Goal: Task Accomplishment & Management: Complete application form

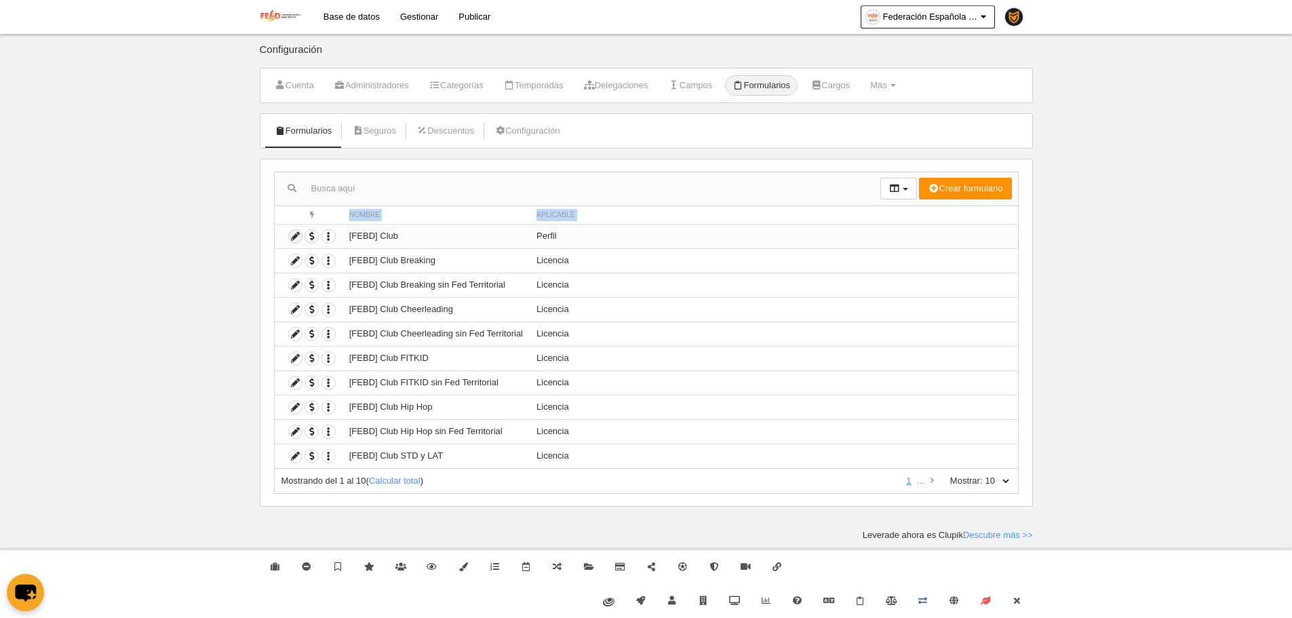
drag, startPoint x: 300, startPoint y: 223, endPoint x: 300, endPoint y: 233, distance: 9.5
click at [300, 232] on table "Acciones Nombre Aplicable Duplicar formulario Borrar formulario [FEBD] Club Per…" at bounding box center [647, 337] width 744 height 262
click at [300, 233] on icon at bounding box center [295, 236] width 13 height 13
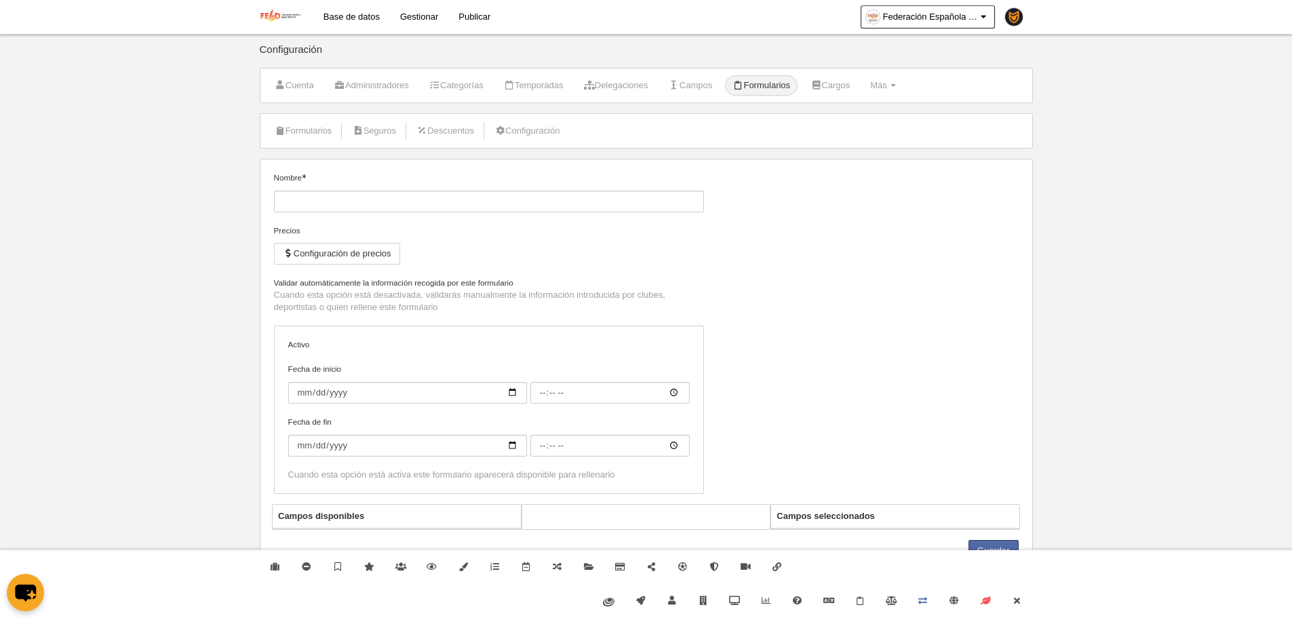
type input "[FEBD] Club"
checkbox input "true"
click at [1021, 617] on link "Cerrar" at bounding box center [1016, 601] width 31 height 34
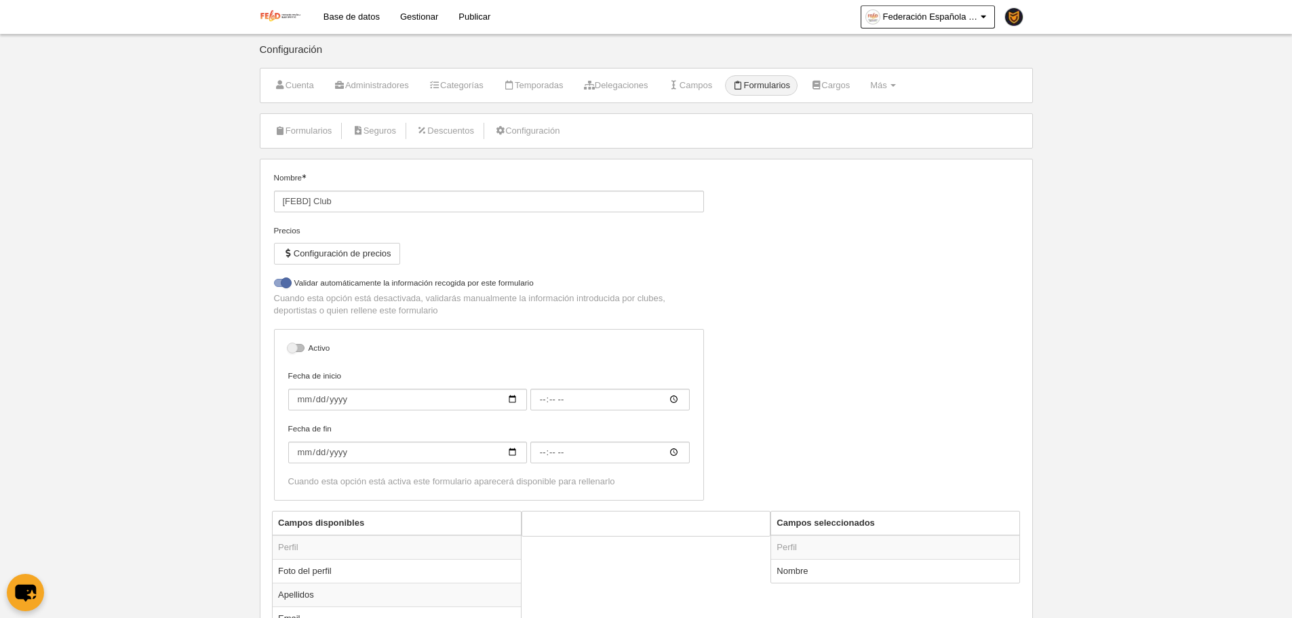
click at [311, 142] on li "Formularios" at bounding box center [303, 131] width 73 height 34
click at [308, 130] on link "Formularios" at bounding box center [303, 131] width 73 height 20
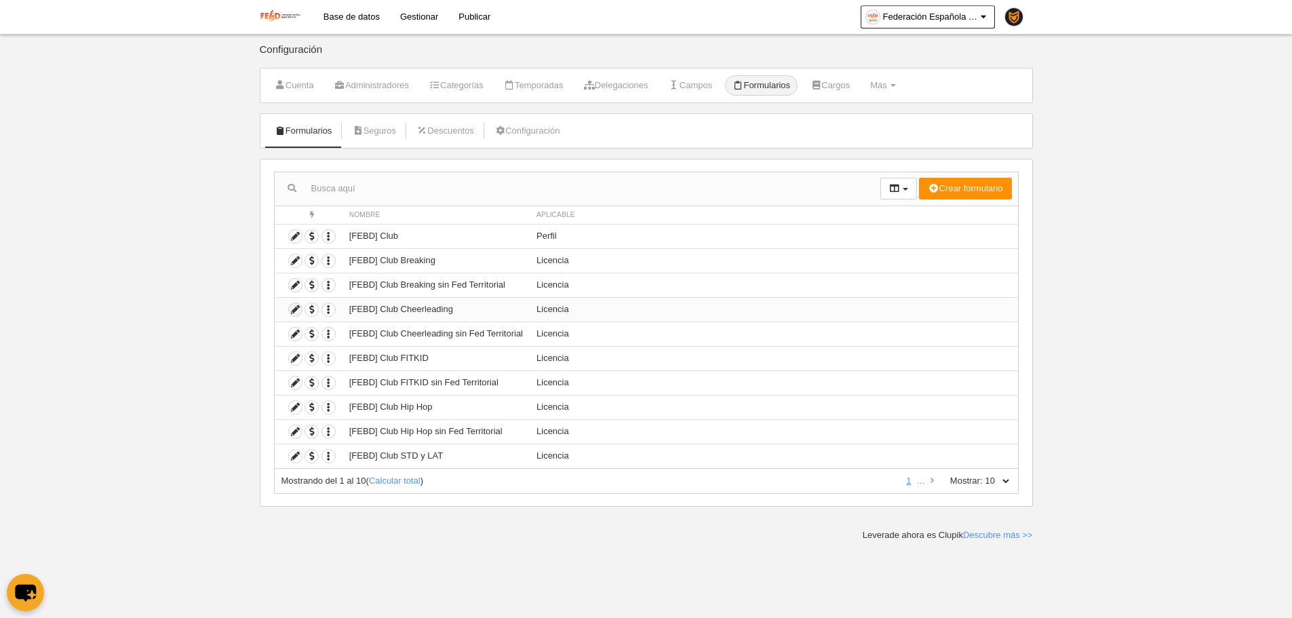
click at [300, 305] on icon at bounding box center [295, 309] width 13 height 13
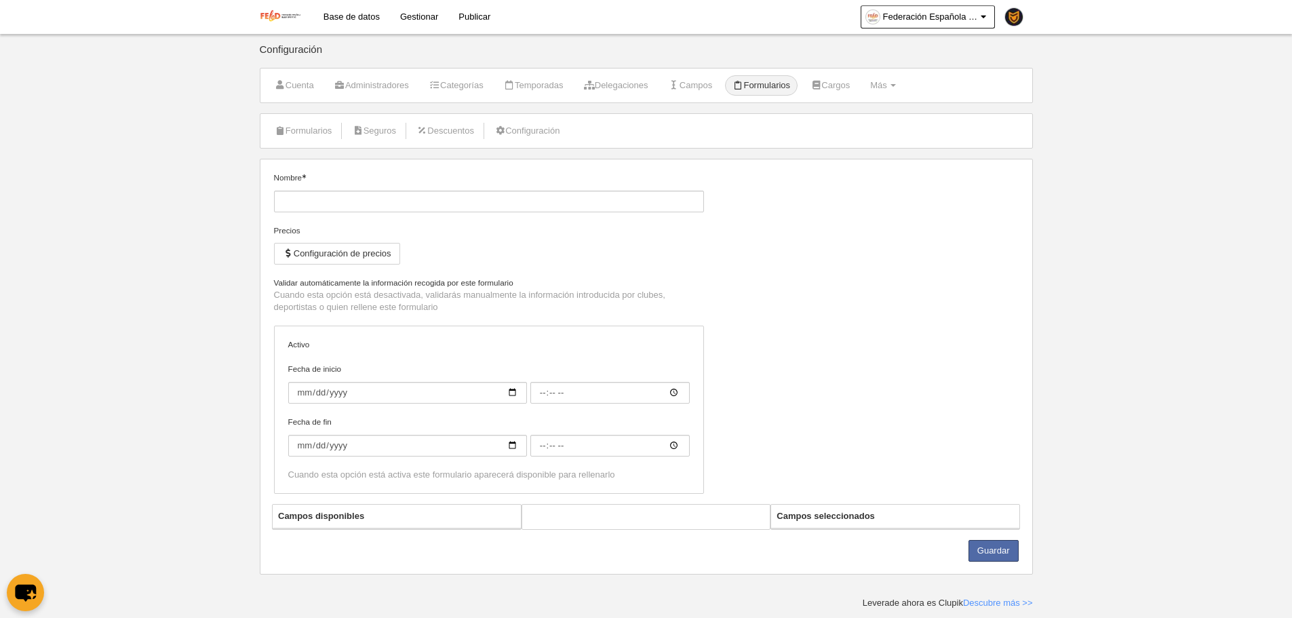
type input "[FEBD] Club Cheerleading"
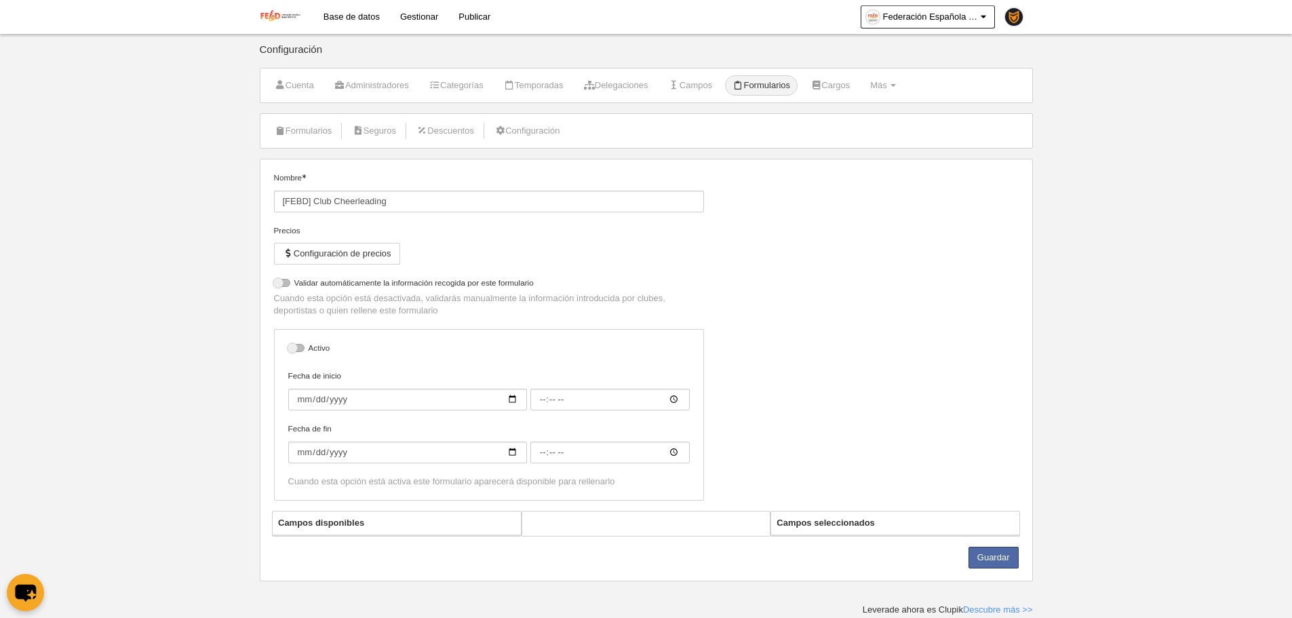
select select "selected"
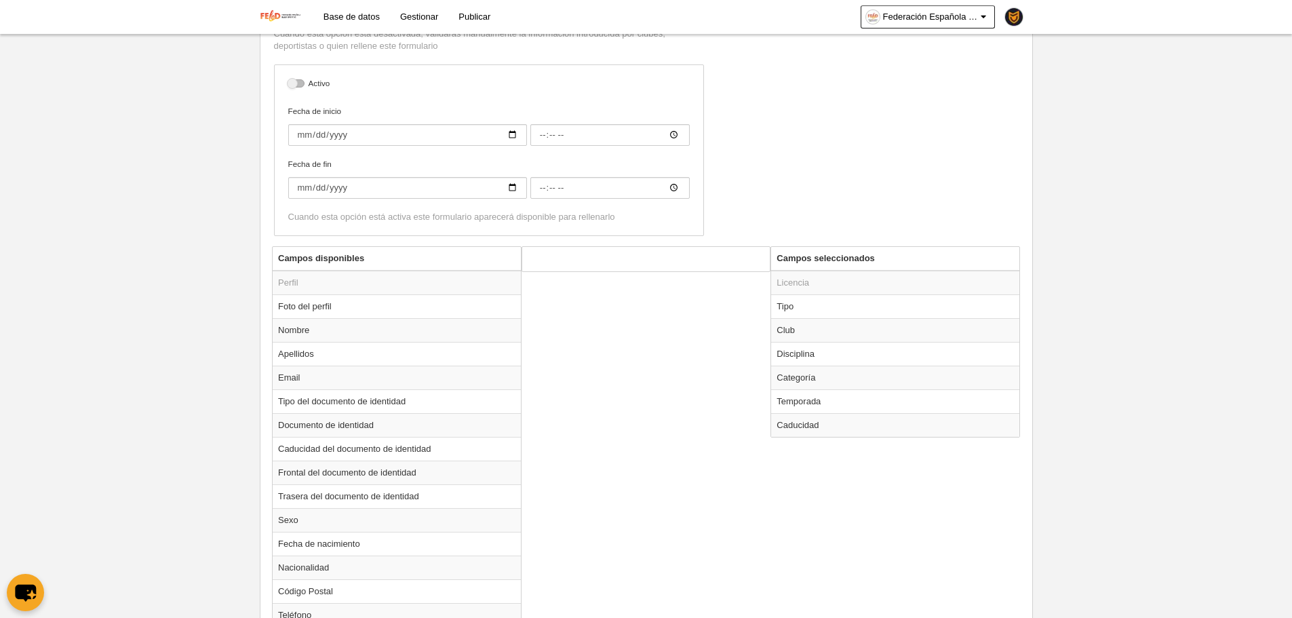
scroll to position [407, 0]
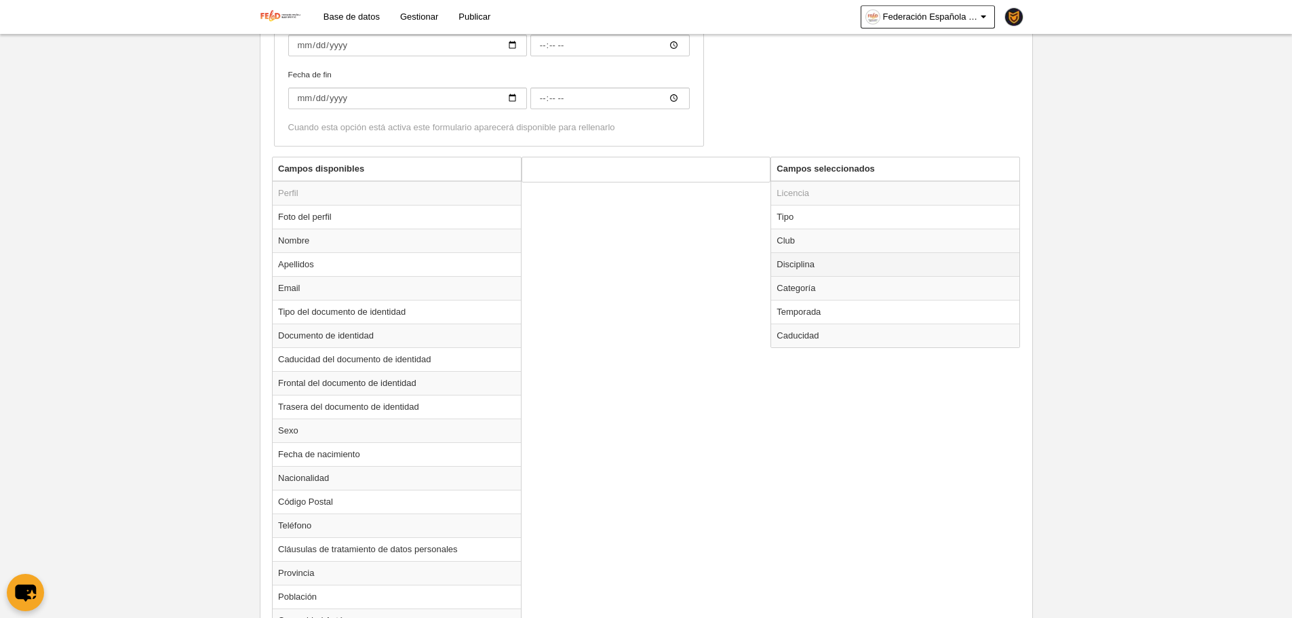
click at [811, 268] on td "Disciplina" at bounding box center [895, 264] width 248 height 24
radio input "true"
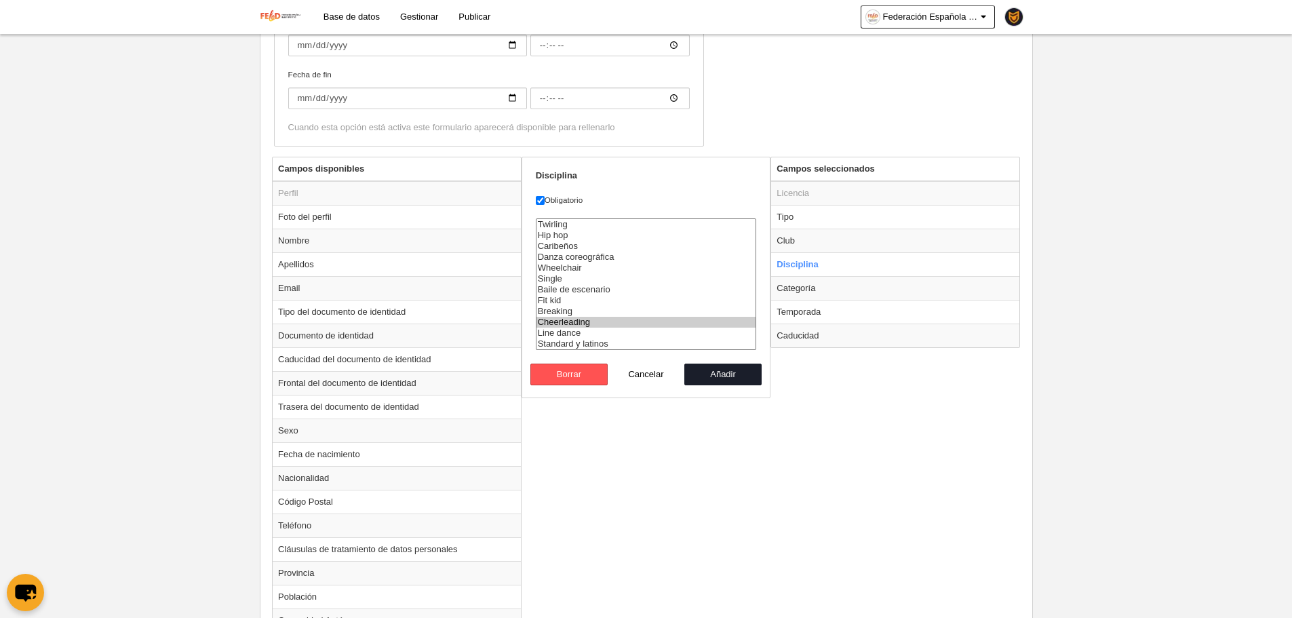
select select "177"
click at [572, 246] on option "Caribeños" at bounding box center [647, 246] width 220 height 11
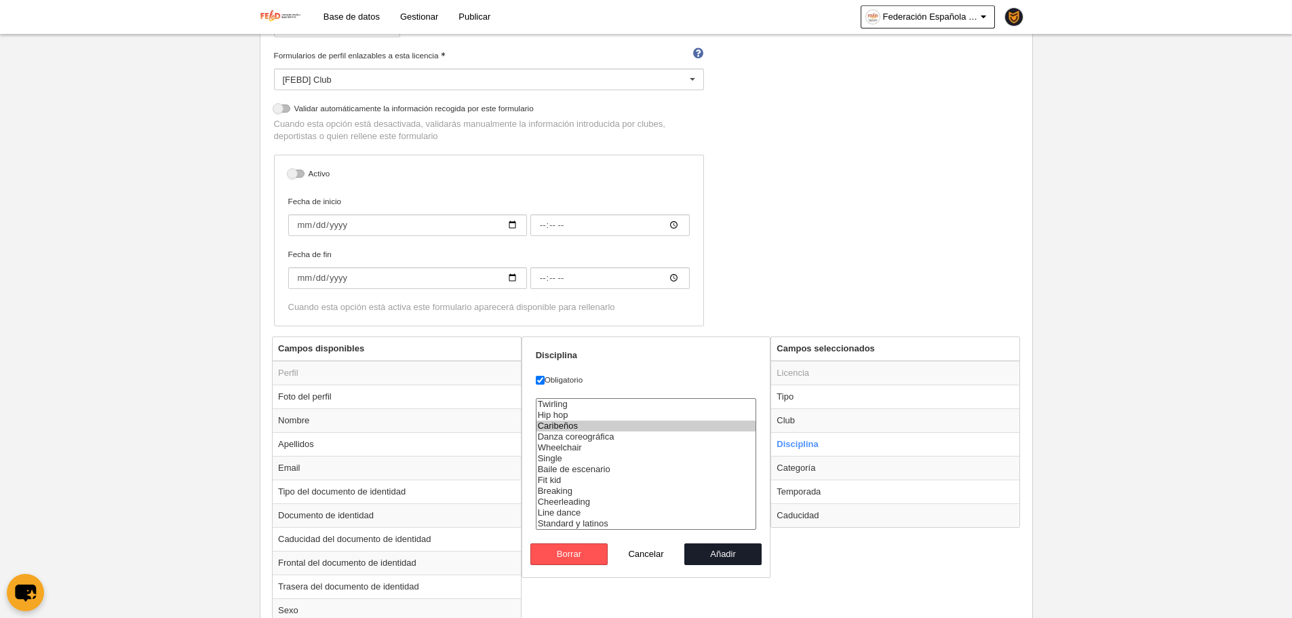
scroll to position [0, 0]
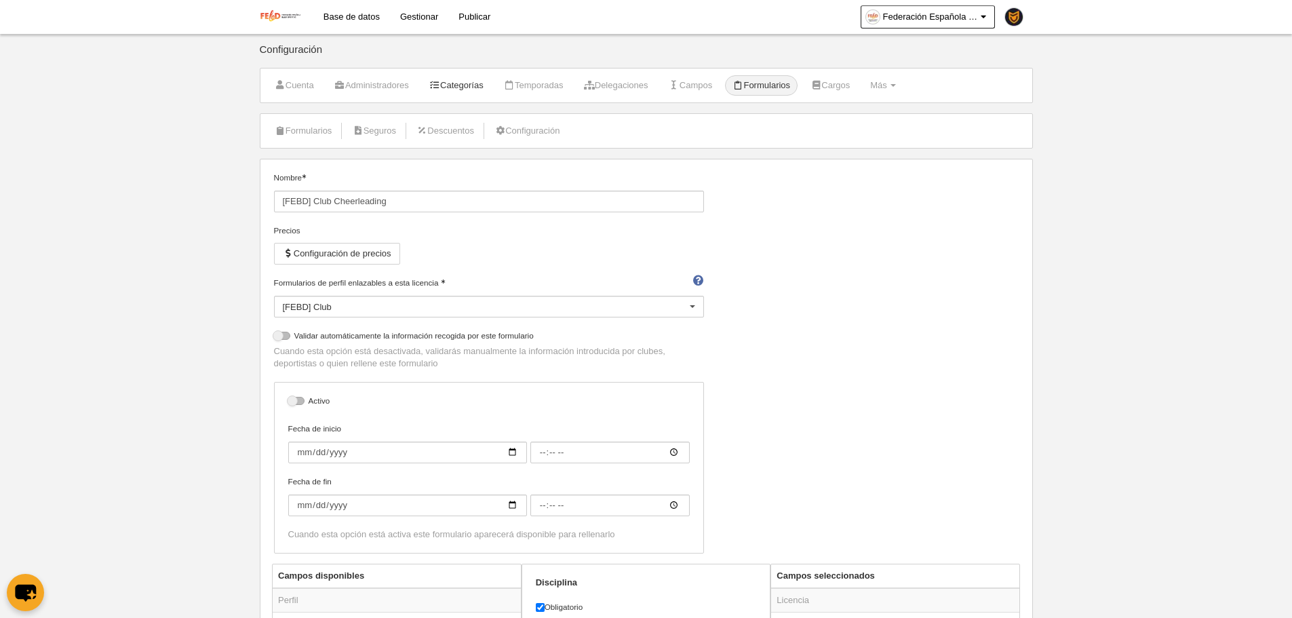
click at [481, 85] on link "Categorías" at bounding box center [456, 85] width 69 height 20
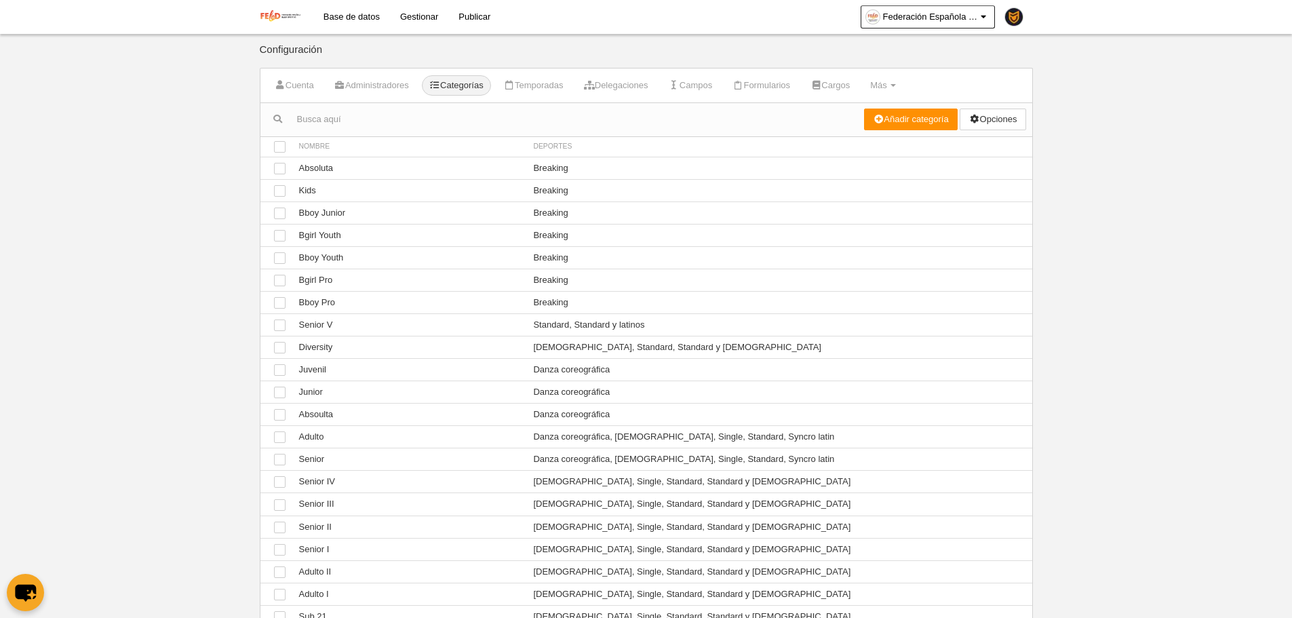
click at [1109, 344] on body "Base de datos Gestionar Publicar Federación Española [PERSON_NAME] Deportivo Aj…" at bounding box center [646, 309] width 1292 height 618
click at [1117, 337] on body "Base de datos Gestionar Publicar Federación Española [PERSON_NAME] Deportivo Aj…" at bounding box center [646, 309] width 1292 height 618
click at [878, 131] on div "Añadir categoría Opciones Ordenar categorías Dar de baja categorías seleccionad…" at bounding box center [948, 119] width 168 height 33
click at [877, 130] on div "Añadir categoría Opciones Ordenar categorías Dar de baja categorías seleccionad…" at bounding box center [948, 119] width 168 height 33
click at [875, 126] on link "Añadir categoría" at bounding box center [911, 120] width 94 height 22
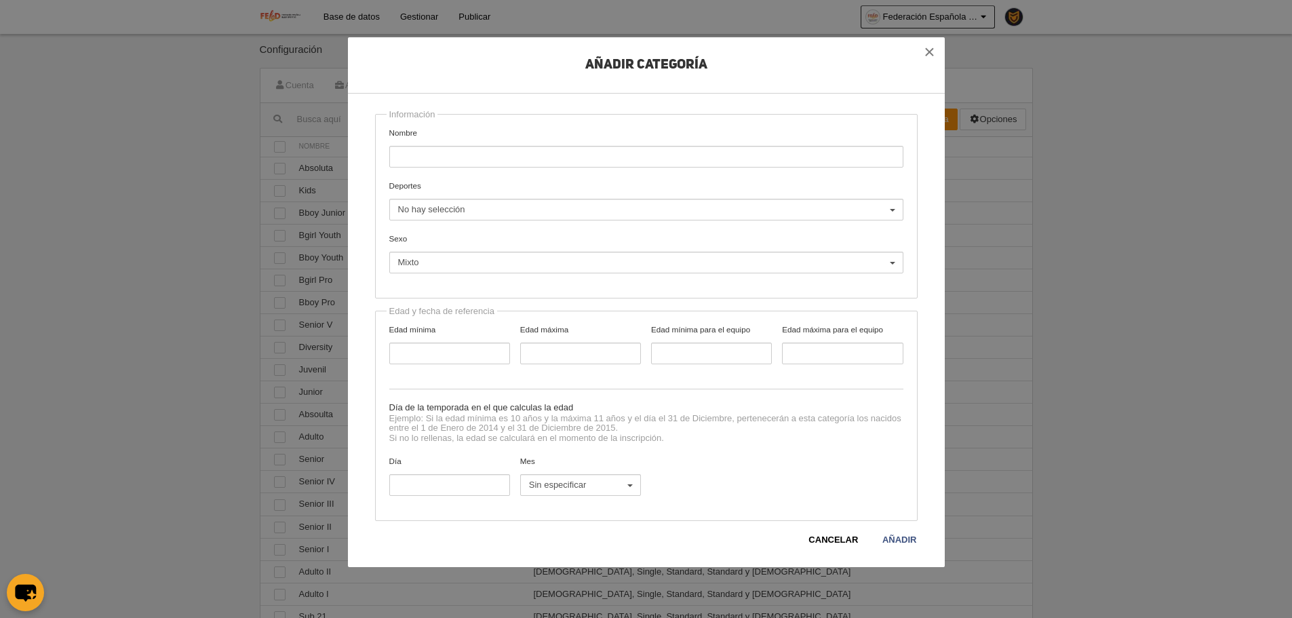
click at [501, 162] on input "Nombre" at bounding box center [646, 157] width 514 height 22
type input "Under 11"
click at [534, 199] on button "No hay selección" at bounding box center [646, 210] width 514 height 22
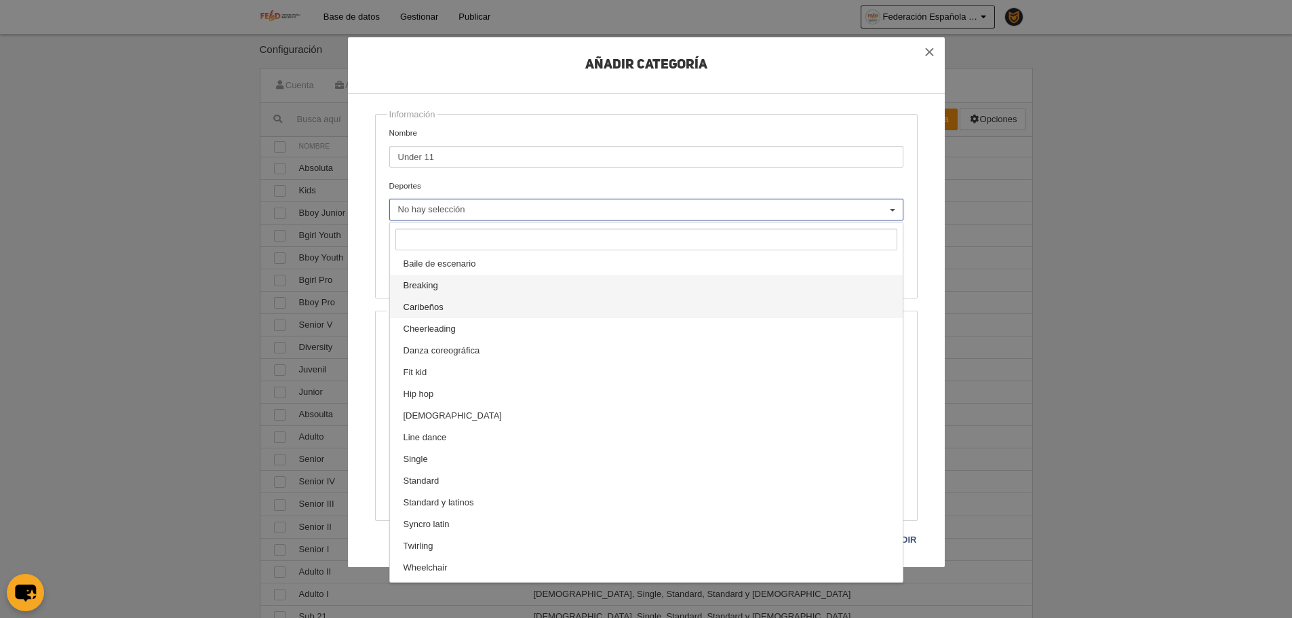
drag, startPoint x: 446, startPoint y: 311, endPoint x: 460, endPoint y: 278, distance: 35.3
click at [446, 310] on link "Caribeños" at bounding box center [646, 307] width 513 height 22
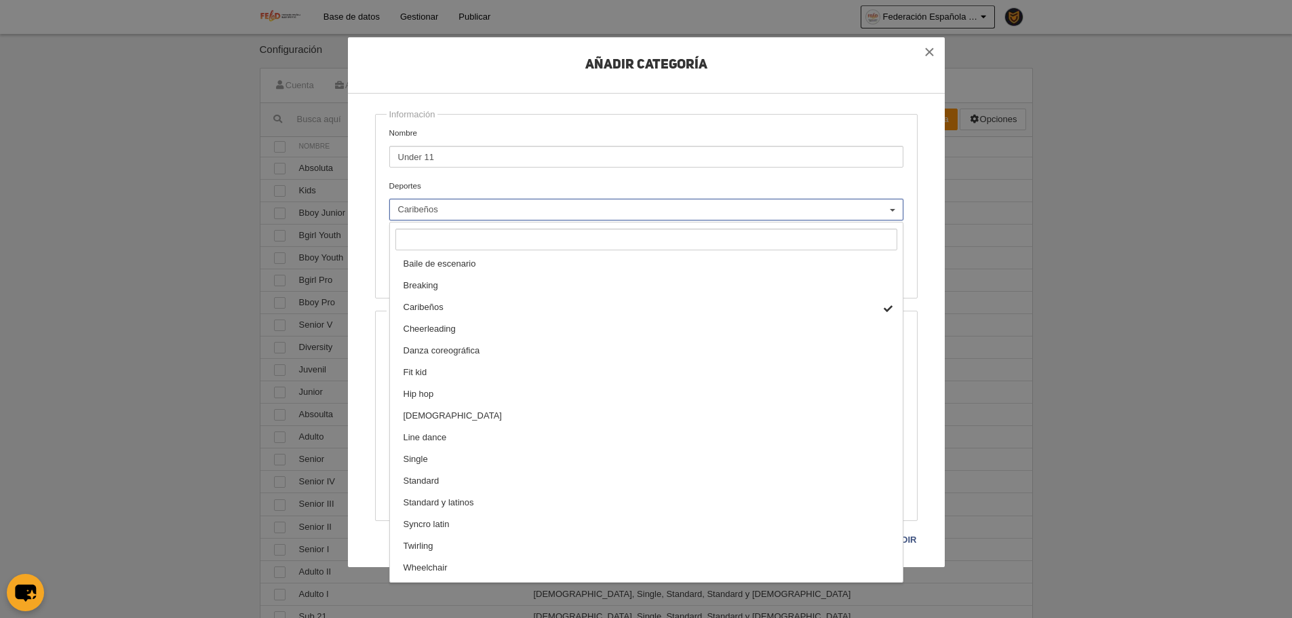
click at [564, 90] on h2 "Añadir Categoría" at bounding box center [646, 76] width 597 height 36
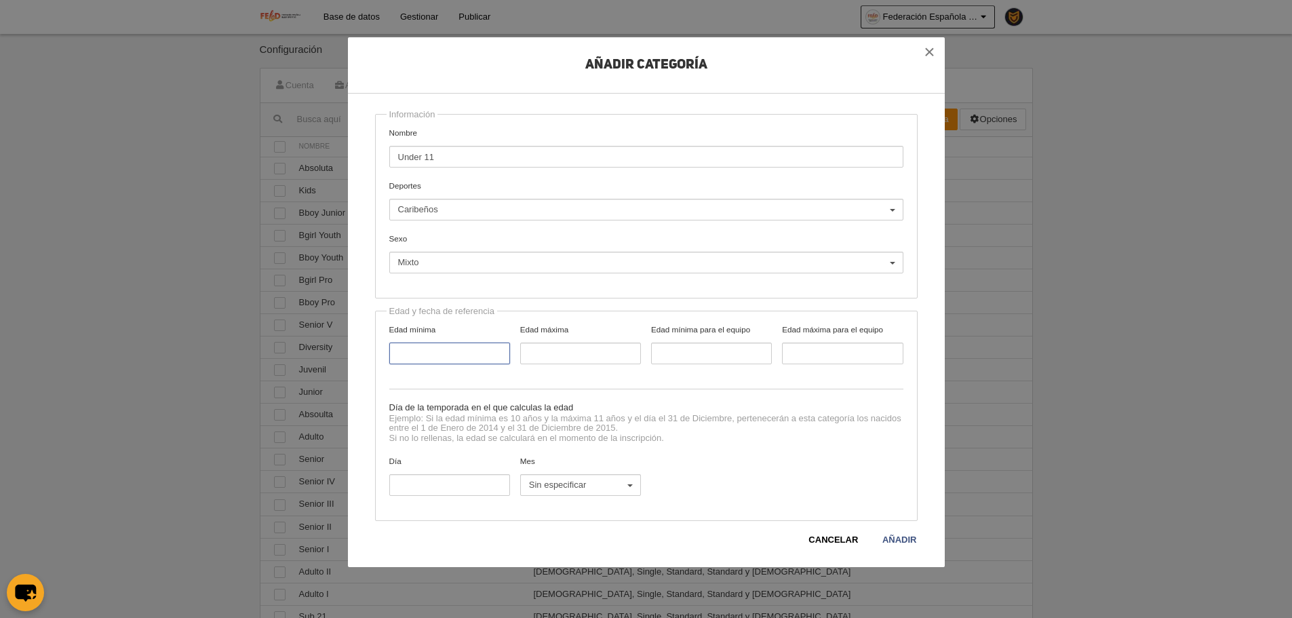
click at [438, 350] on input "Edad mínima" at bounding box center [449, 354] width 121 height 22
type input "11"
click at [427, 493] on input "Día" at bounding box center [449, 485] width 121 height 22
type input "31"
click at [902, 530] on div "Cancelar Añadir" at bounding box center [646, 534] width 543 height 26
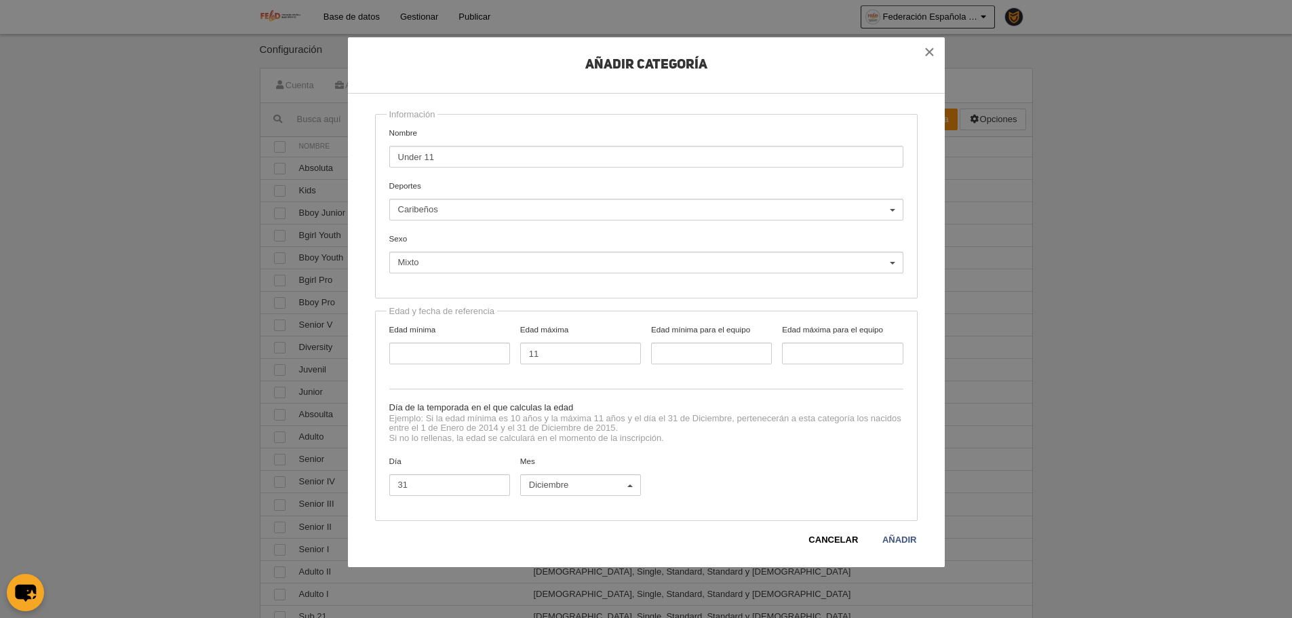
click at [900, 532] on div "Cancelar Añadir" at bounding box center [646, 534] width 543 height 26
click at [902, 535] on link "Añadir" at bounding box center [900, 540] width 36 height 14
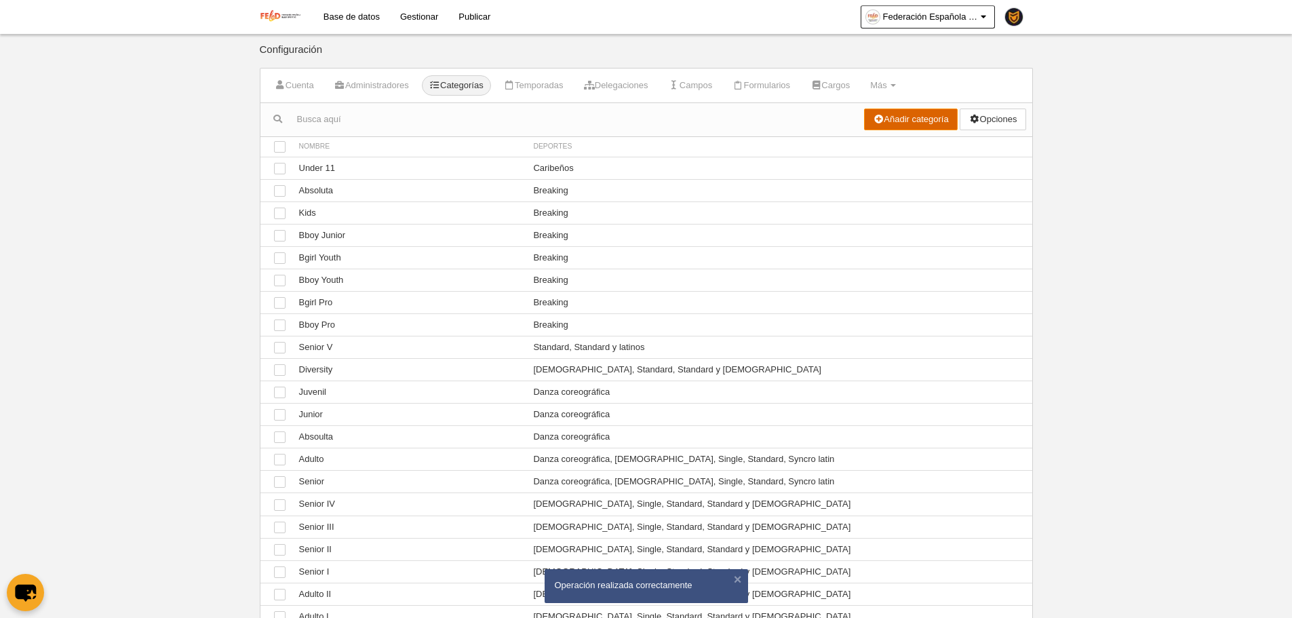
click at [913, 123] on link "Añadir categoría" at bounding box center [911, 120] width 94 height 22
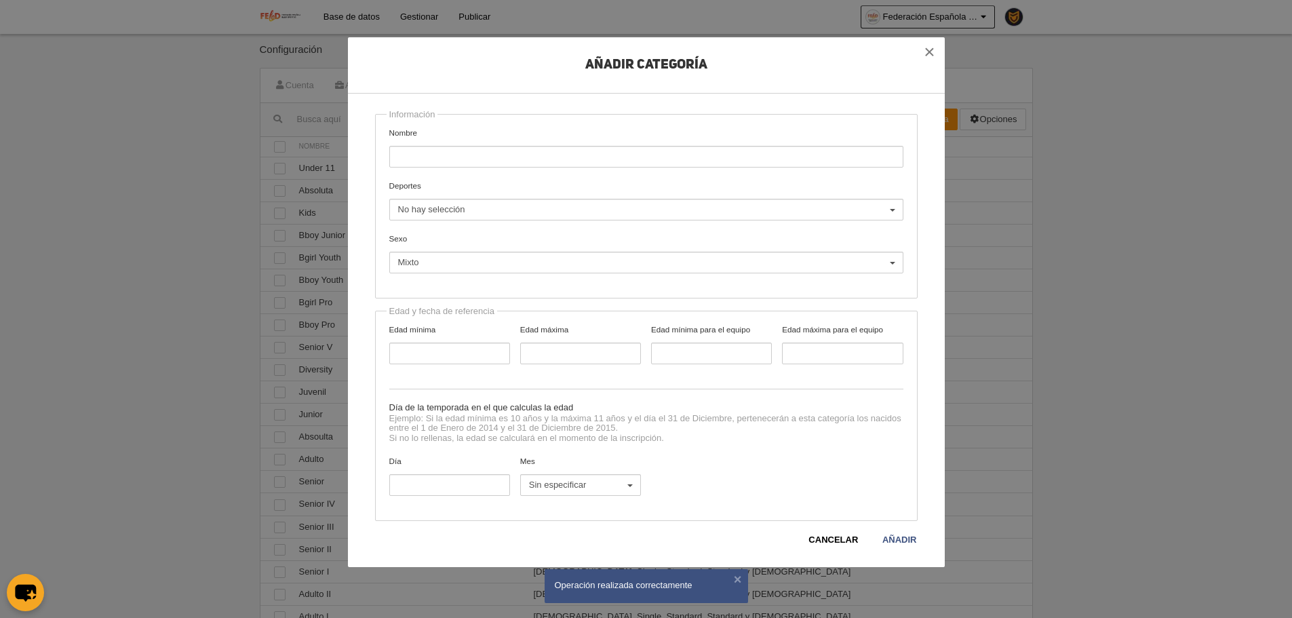
click at [496, 159] on input "Nombre" at bounding box center [646, 157] width 514 height 22
type input "Under 15"
click at [537, 210] on span "No hay selección" at bounding box center [643, 210] width 490 height 12
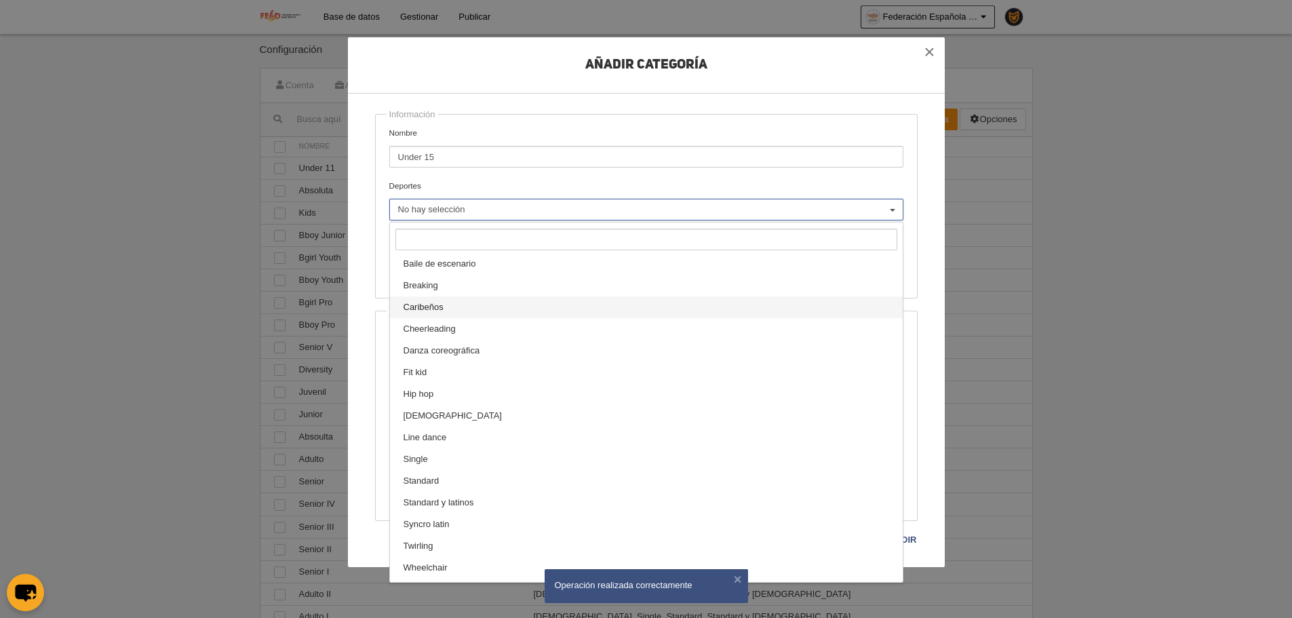
click at [442, 303] on span "Caribeños" at bounding box center [424, 307] width 40 height 12
click at [364, 282] on div "Añadir Categoría Información Nombre Under 15 Deportes Baile de escenario Breaki…" at bounding box center [646, 302] width 597 height 530
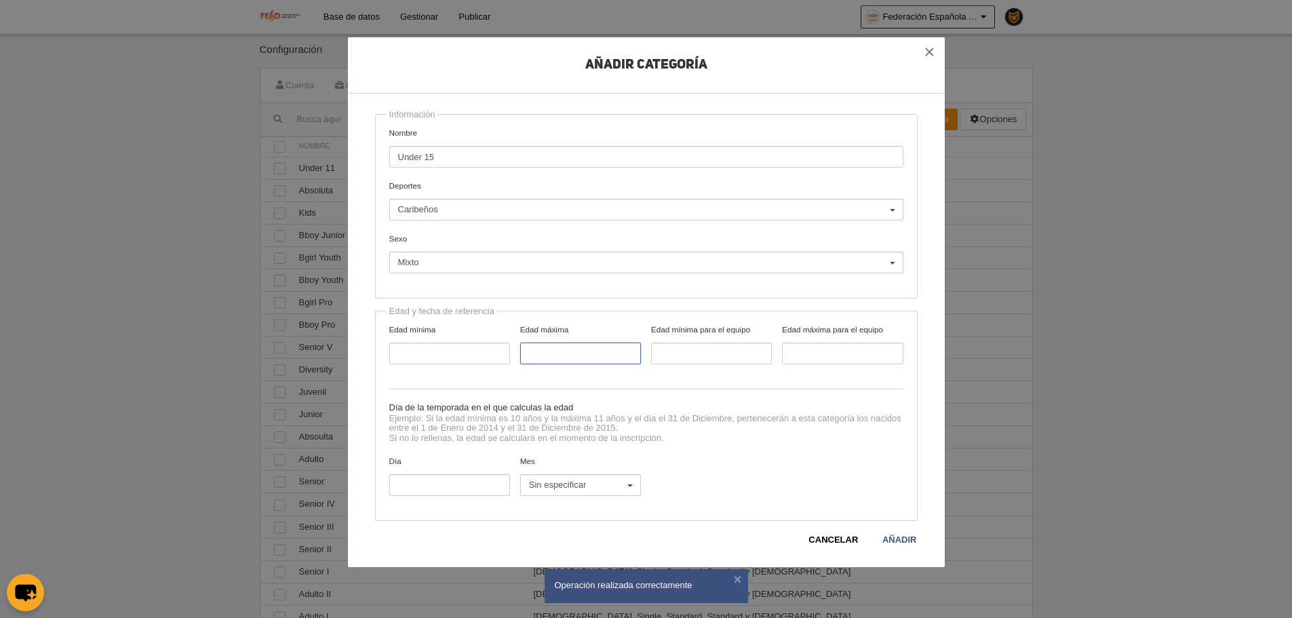
click at [549, 344] on input "Edad máxima" at bounding box center [580, 354] width 121 height 22
type input "15"
click at [424, 492] on input "Día" at bounding box center [449, 485] width 121 height 22
type input "31"
click at [564, 471] on label "Mes Sin especificar Enero Febrero Marzo [PERSON_NAME] [PERSON_NAME] Septiembre …" at bounding box center [580, 475] width 131 height 41
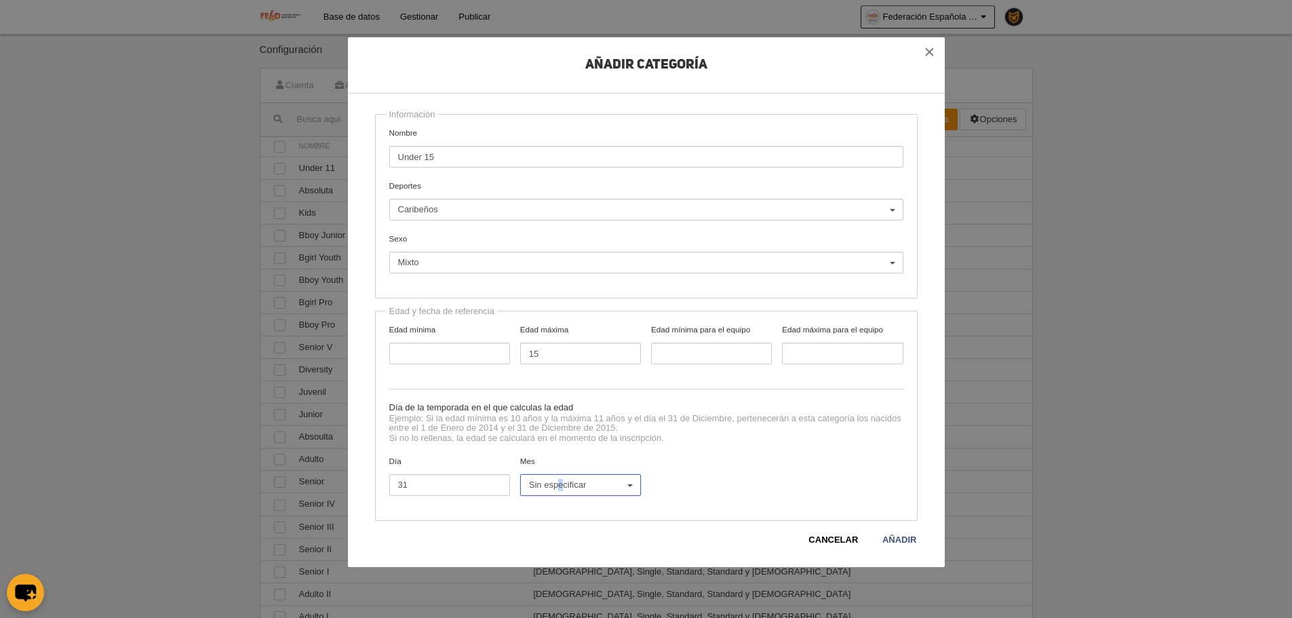
click at [576, 479] on span "Sin especificar" at bounding box center [577, 485] width 96 height 12
click at [583, 458] on link "Diciembre" at bounding box center [580, 459] width 119 height 22
click at [898, 534] on link "Añadir" at bounding box center [900, 540] width 36 height 14
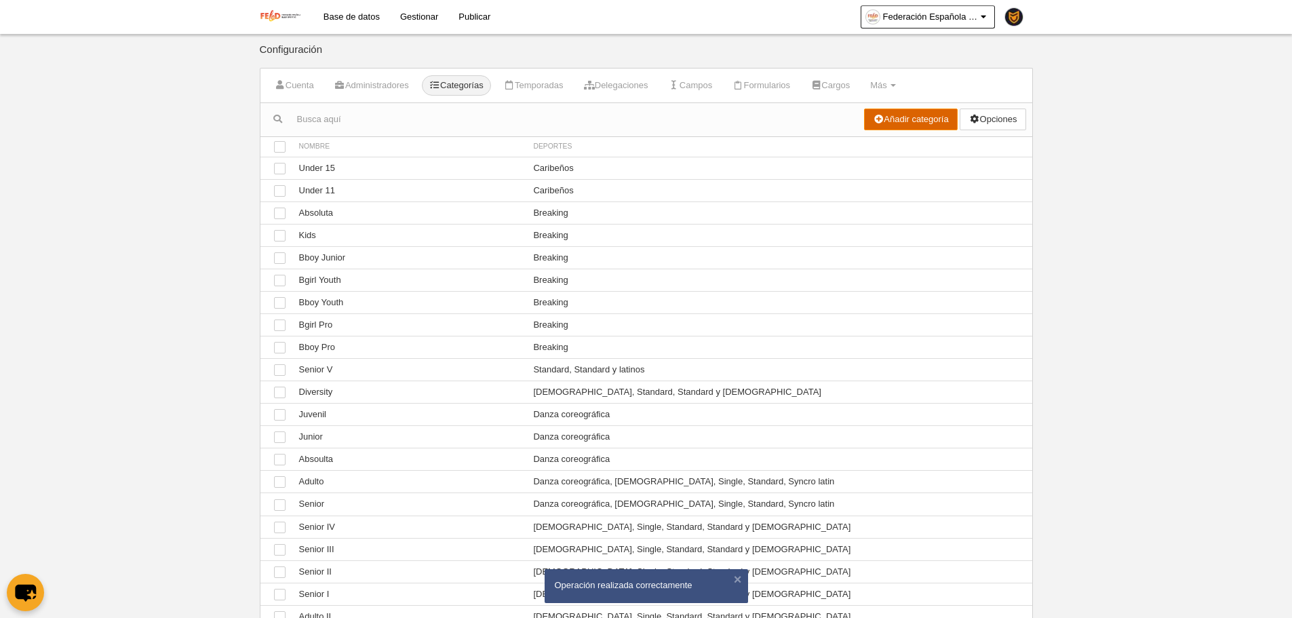
click at [901, 117] on link "Añadir categoría" at bounding box center [911, 120] width 94 height 22
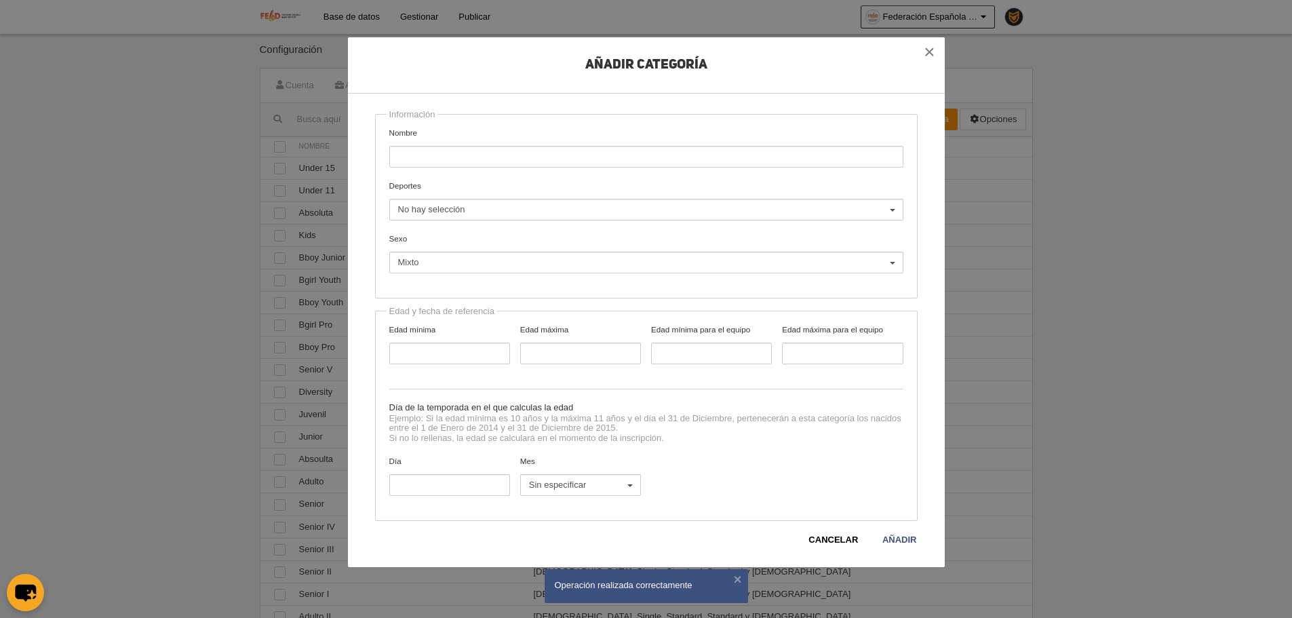
click at [494, 160] on input "Nombre" at bounding box center [646, 157] width 514 height 22
type input "Under 16"
click at [541, 227] on div "Información Nombre Under 16 Deportes Baile de escenario Breaking Caribeños Chee…" at bounding box center [646, 206] width 543 height 185
click at [540, 206] on span "No hay selección" at bounding box center [643, 210] width 490 height 12
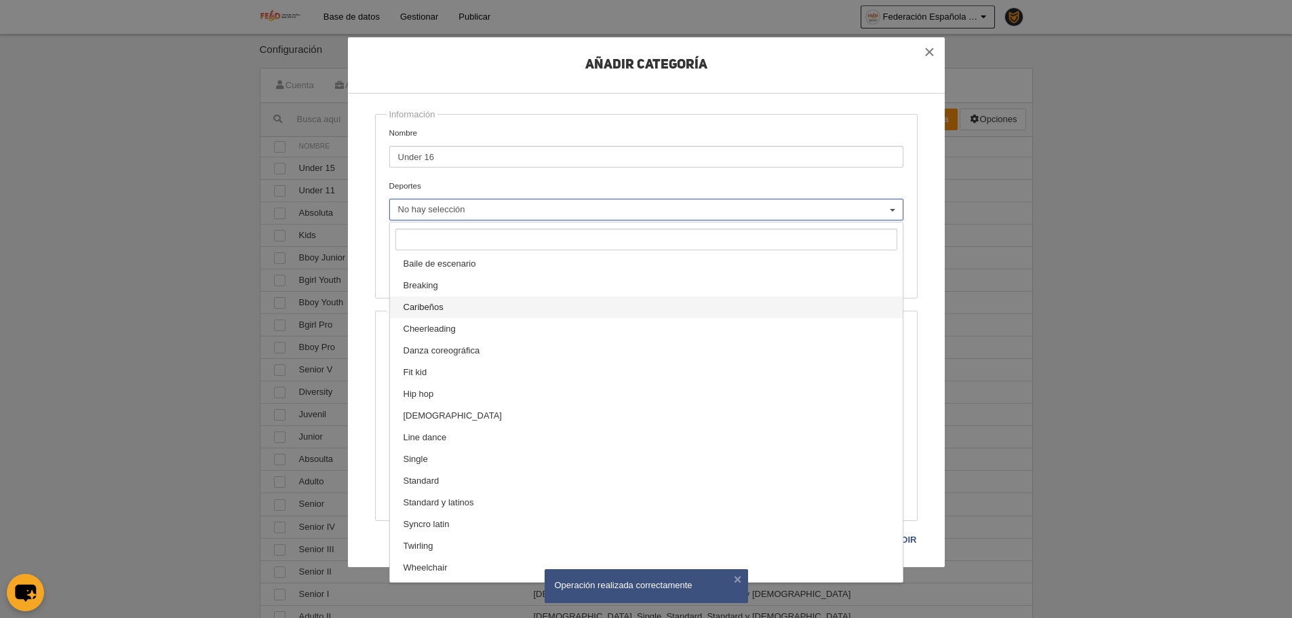
click at [516, 309] on link "Caribeños" at bounding box center [646, 307] width 513 height 22
click at [595, 116] on div "Información Nombre Under 16 Deportes Baile de escenario Breaking Caribeños Chee…" at bounding box center [646, 206] width 543 height 185
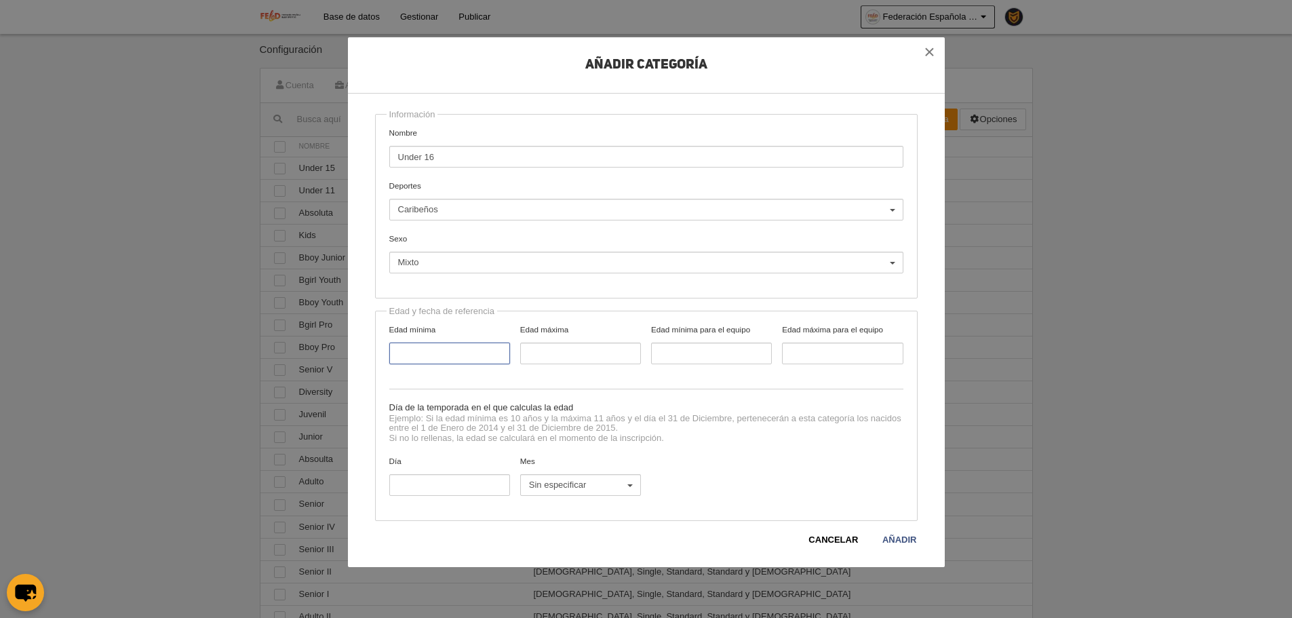
click at [434, 357] on input "Edad mínima" at bounding box center [449, 354] width 121 height 22
click at [528, 355] on input "Edad máxima" at bounding box center [580, 354] width 121 height 22
type input "16"
click at [577, 488] on span "Sin especificar" at bounding box center [577, 485] width 96 height 12
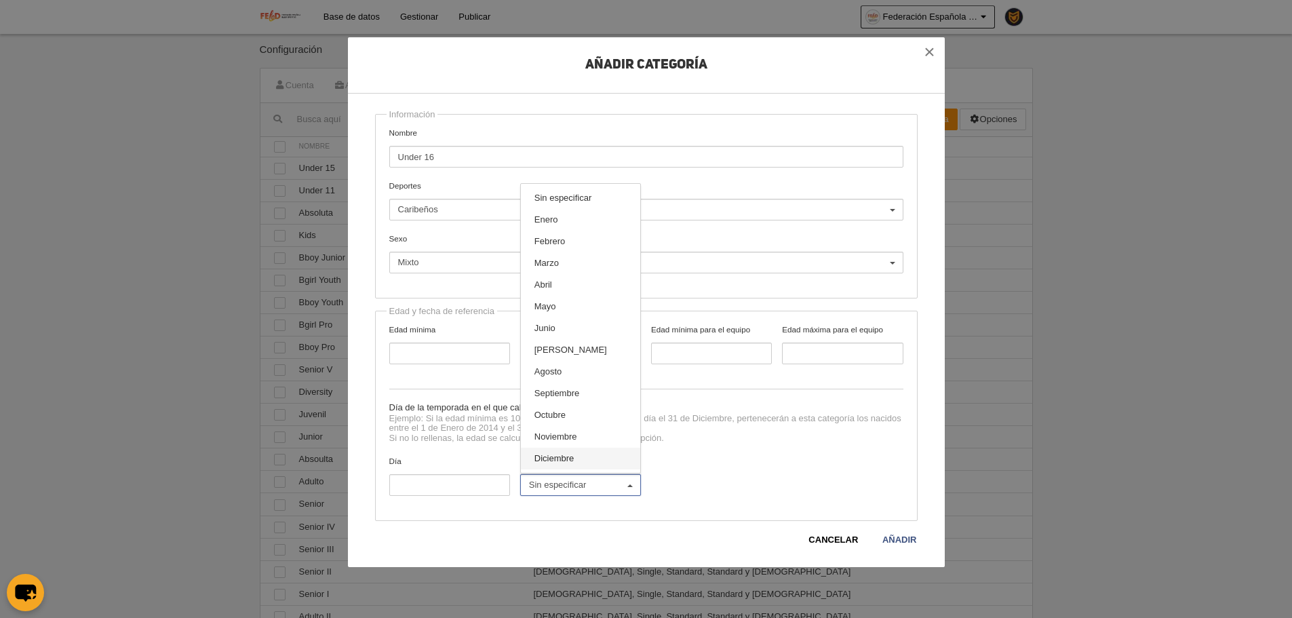
click at [579, 463] on link "Diciembre" at bounding box center [580, 459] width 119 height 22
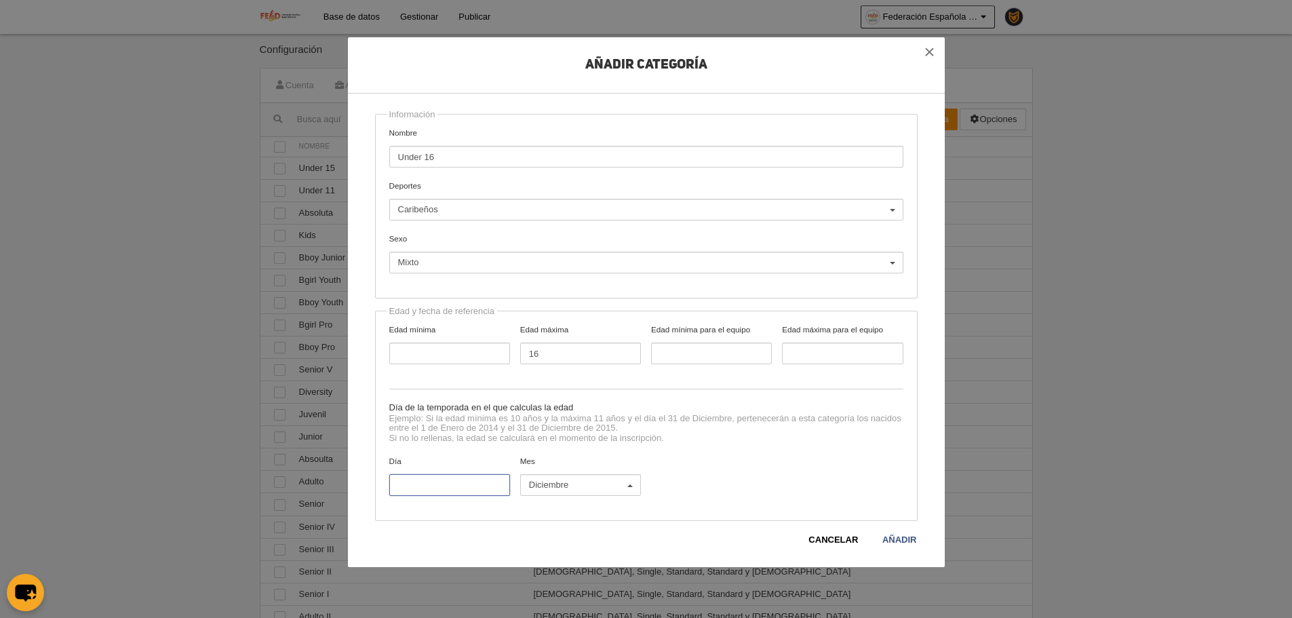
click at [479, 483] on input "Día" at bounding box center [449, 485] width 121 height 22
type input "31"
click at [913, 539] on link "Añadir" at bounding box center [900, 540] width 36 height 14
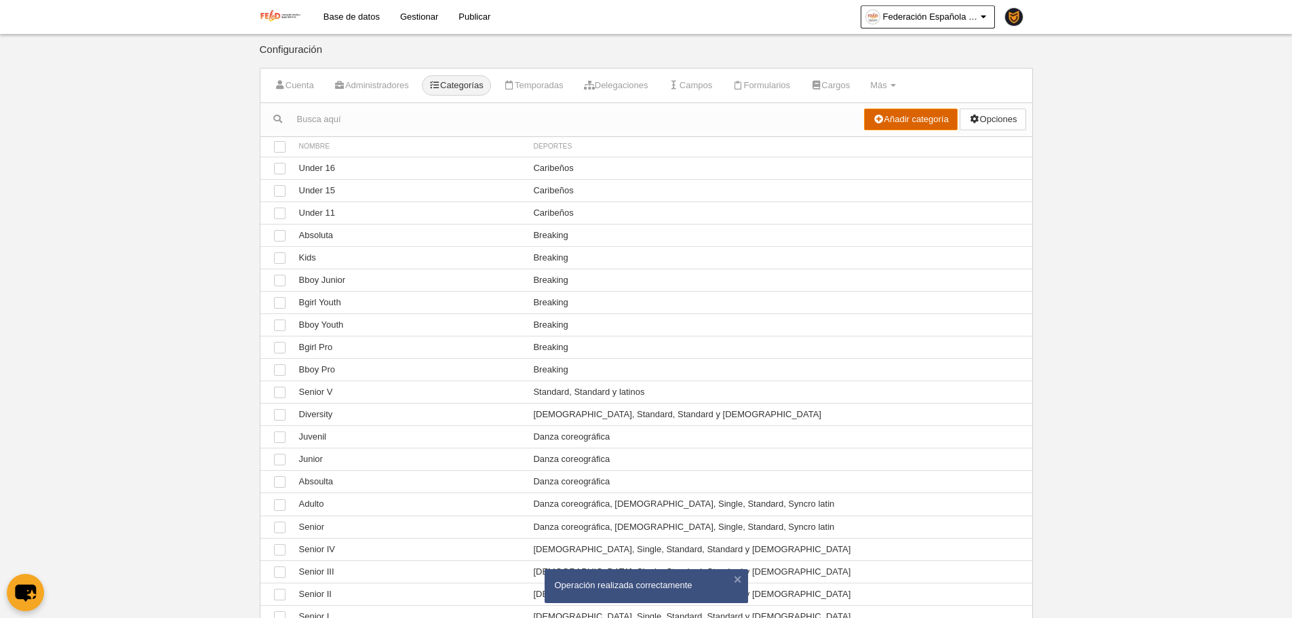
click at [915, 119] on link "Añadir categoría" at bounding box center [911, 120] width 94 height 22
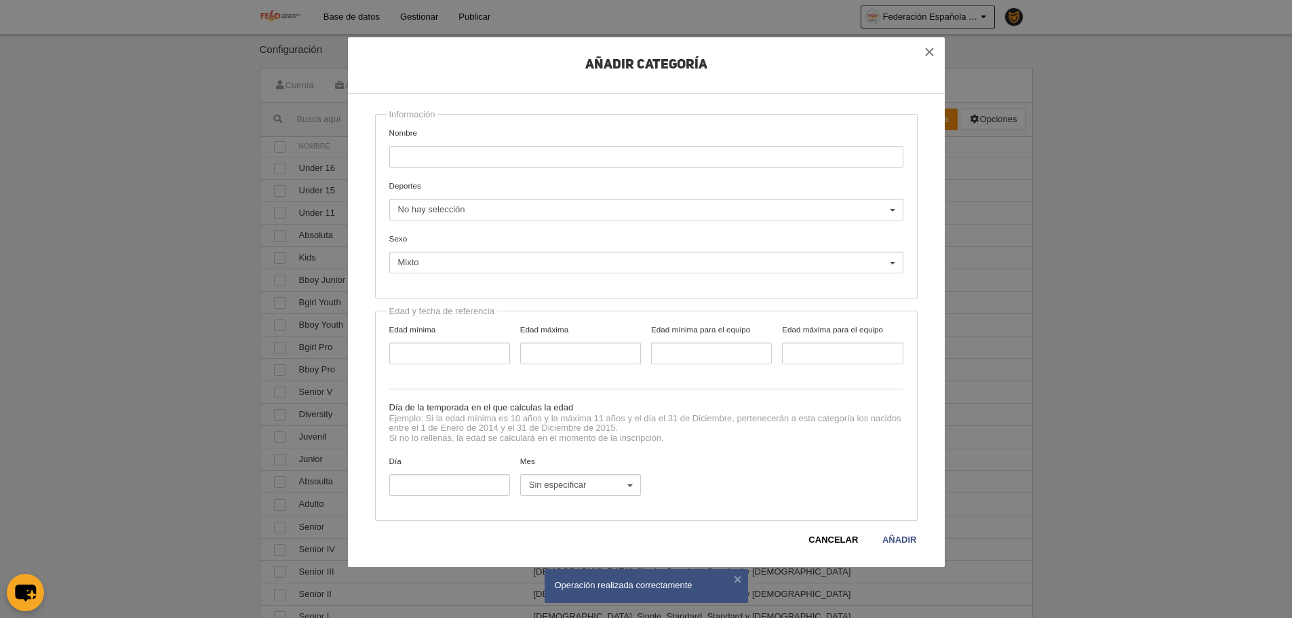
click at [446, 152] on input "Nombre" at bounding box center [646, 157] width 514 height 22
type input "Over 35"
click at [542, 207] on span "No hay selección" at bounding box center [643, 210] width 490 height 12
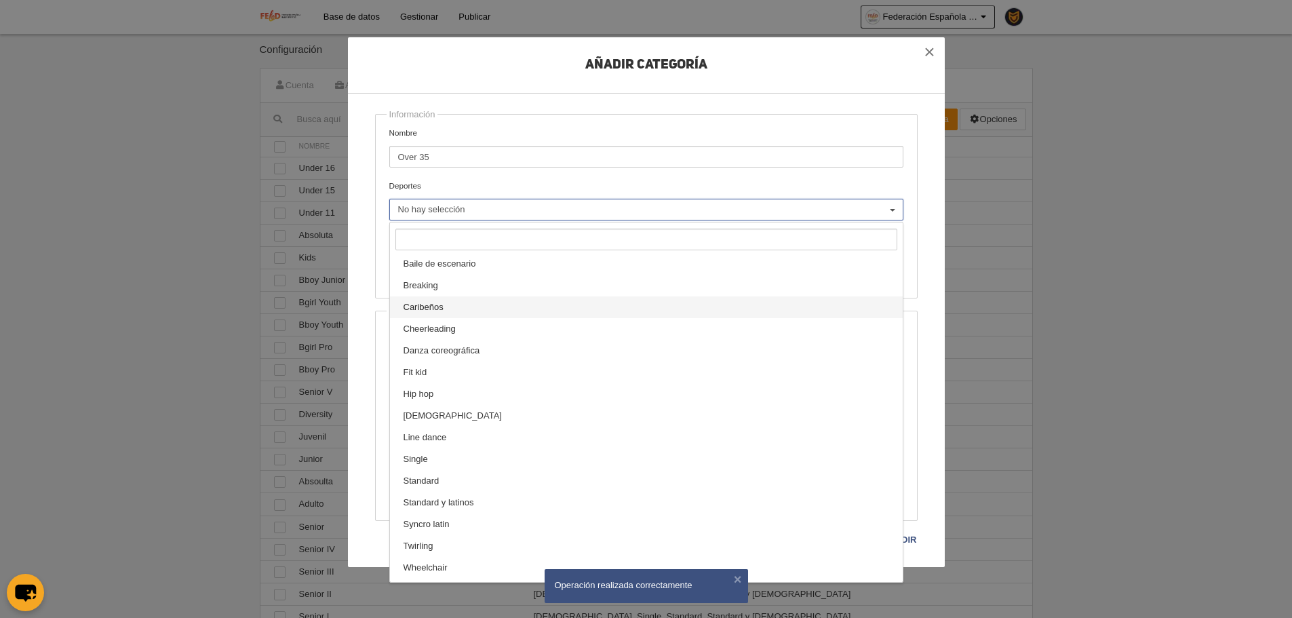
click at [478, 311] on link "Caribeños" at bounding box center [646, 307] width 513 height 22
click at [377, 296] on div "Información Nombre Over 35 Deportes Baile de escenario Breaking Caribeños Cheer…" at bounding box center [646, 206] width 543 height 185
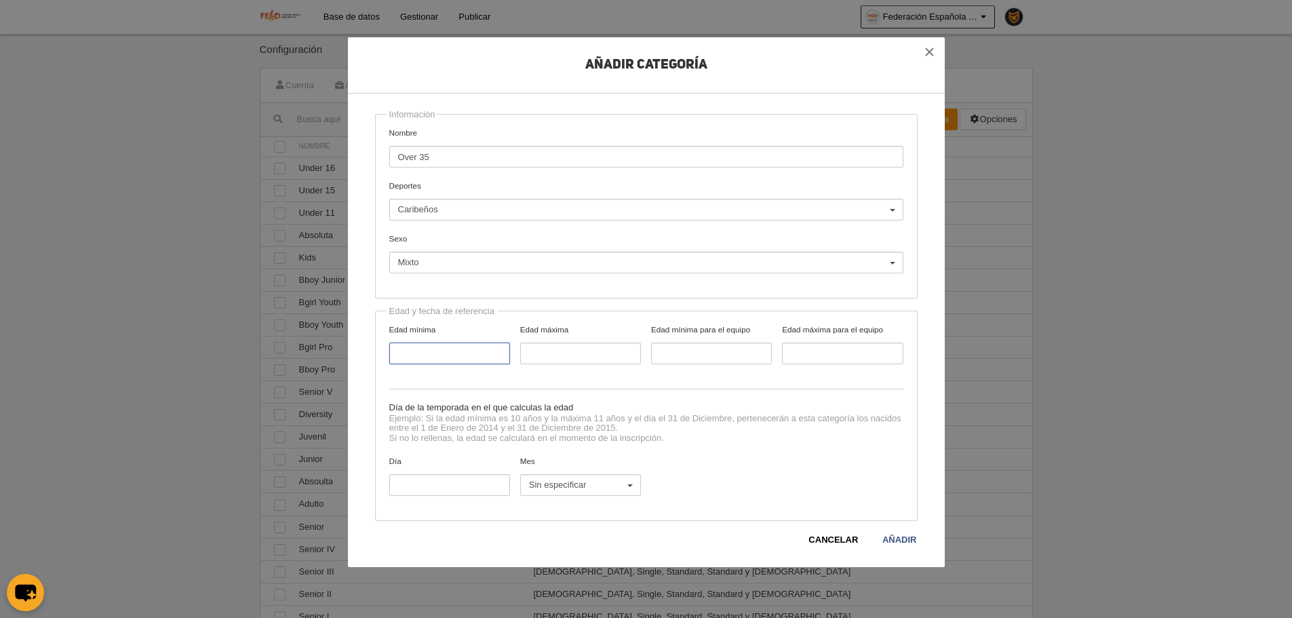
click at [442, 357] on input "Edad mínima" at bounding box center [449, 354] width 121 height 22
type input "35"
click at [460, 487] on input "Día" at bounding box center [449, 485] width 121 height 22
type input "31"
click at [573, 488] on span "Sin especificar" at bounding box center [577, 485] width 96 height 12
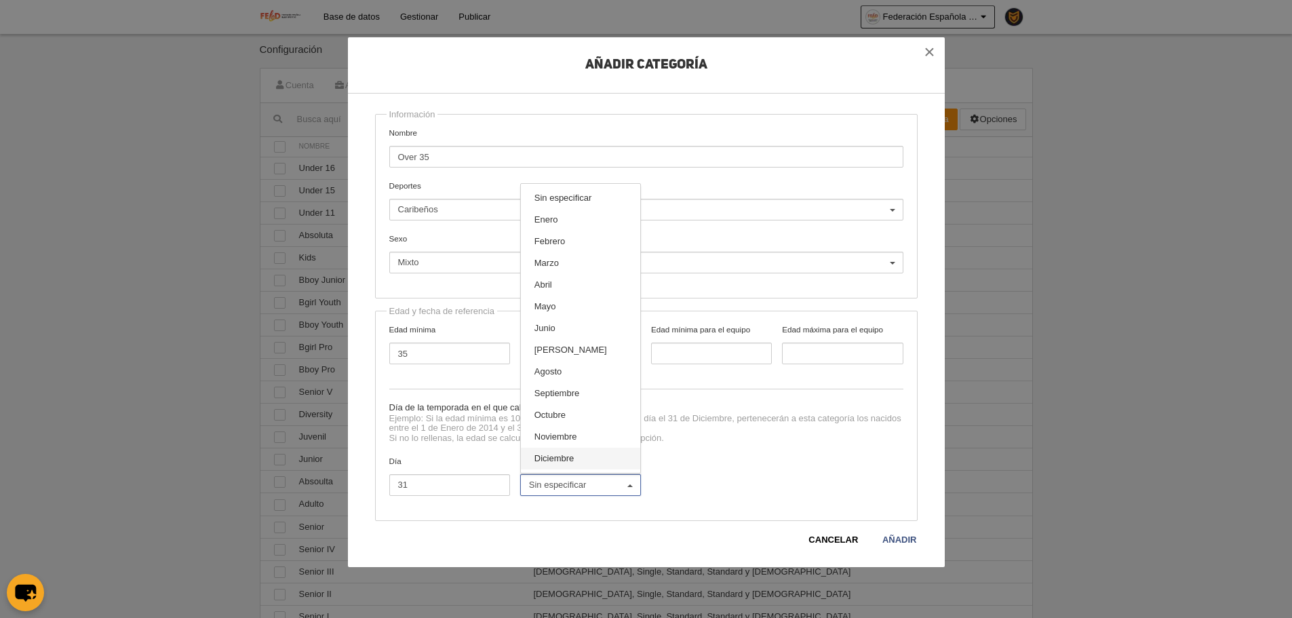
click at [579, 461] on link "Diciembre" at bounding box center [580, 459] width 119 height 22
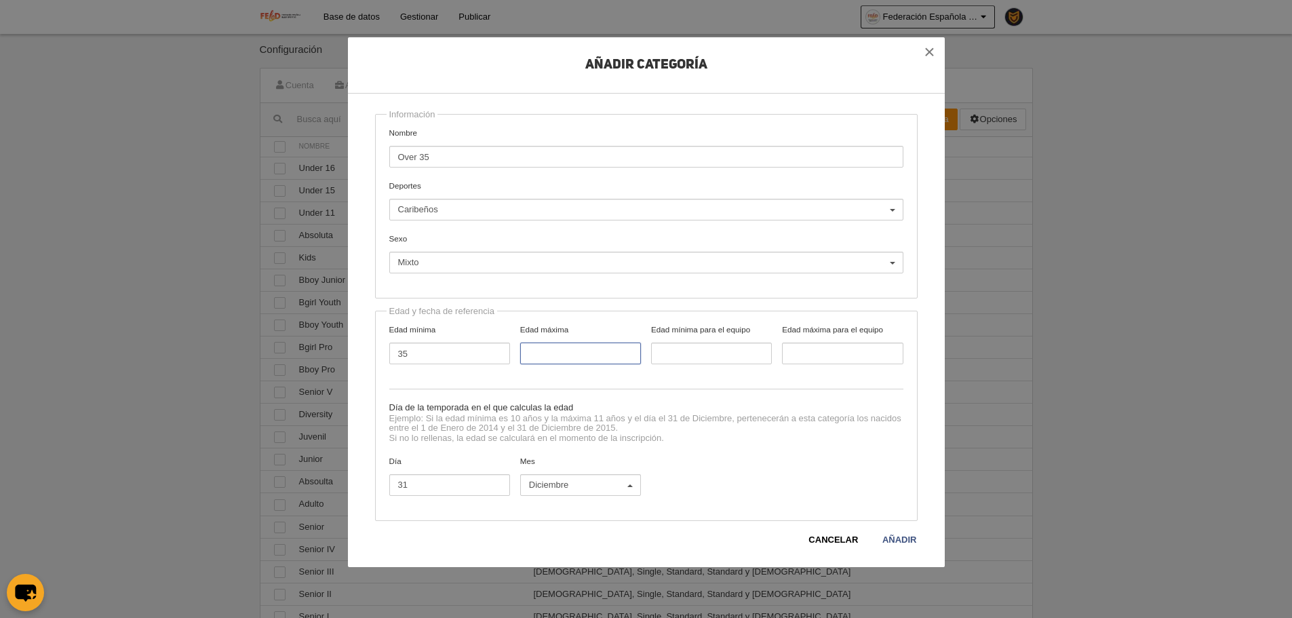
click at [530, 343] on label "Edad máxima" at bounding box center [580, 344] width 131 height 41
click at [530, 343] on input "Edad máxima" at bounding box center [580, 354] width 121 height 22
type input "99"
click at [899, 537] on link "Añadir" at bounding box center [900, 540] width 36 height 14
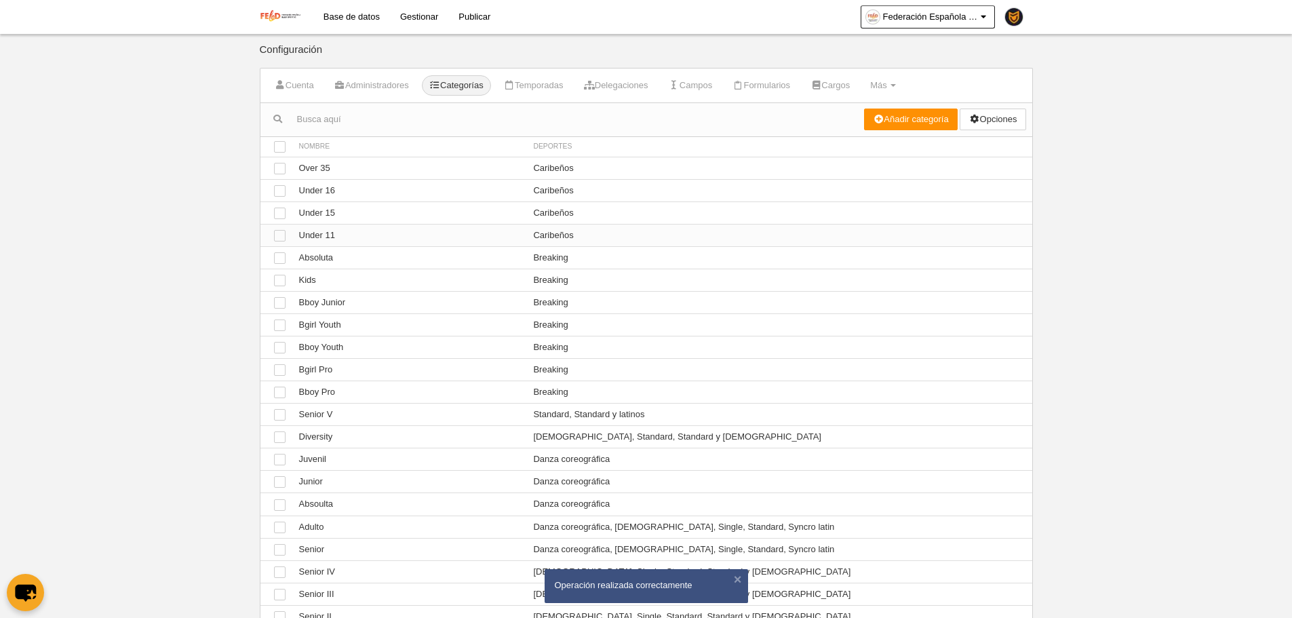
click at [370, 240] on td "Ver Under 11" at bounding box center [409, 235] width 235 height 22
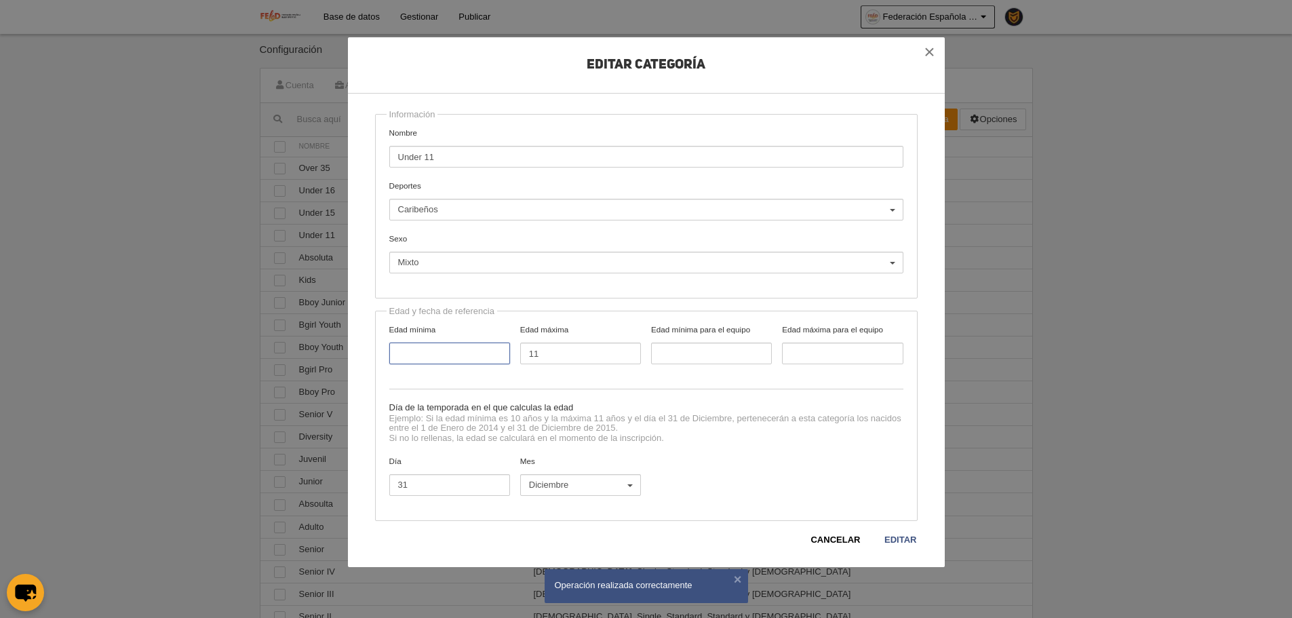
click at [428, 343] on input "Edad mínima" at bounding box center [449, 354] width 121 height 22
type input "1"
click at [896, 541] on link "Editar" at bounding box center [900, 540] width 33 height 14
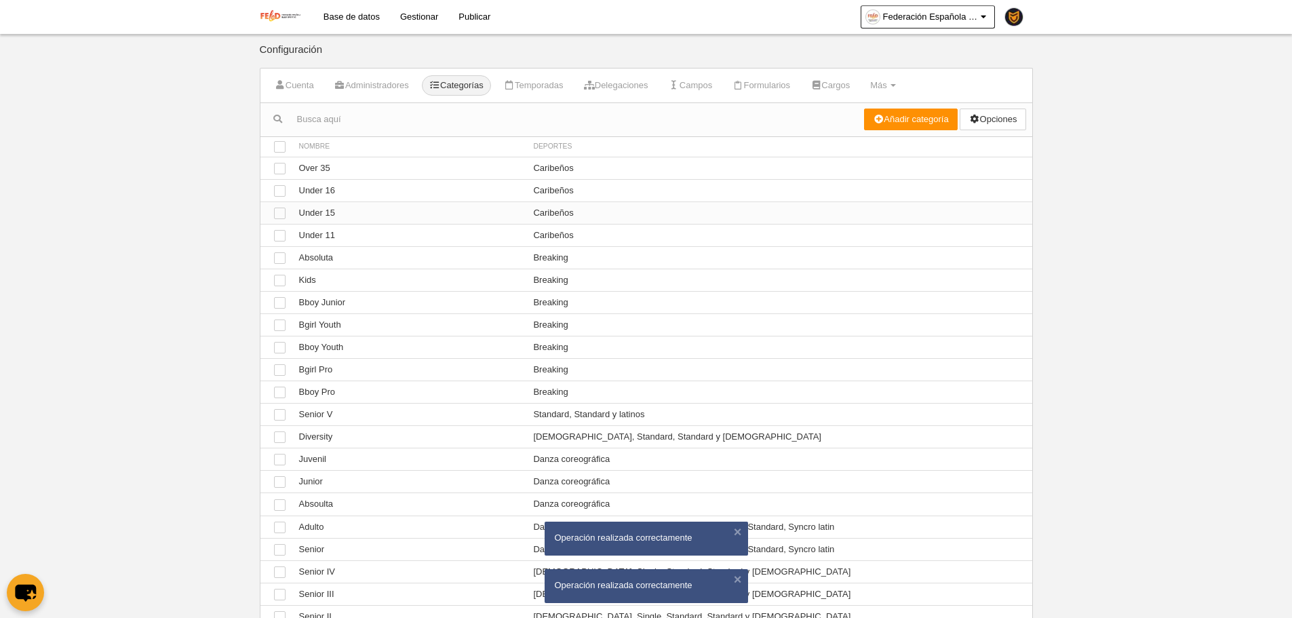
click at [365, 217] on td "Ver Under 15" at bounding box center [409, 212] width 235 height 22
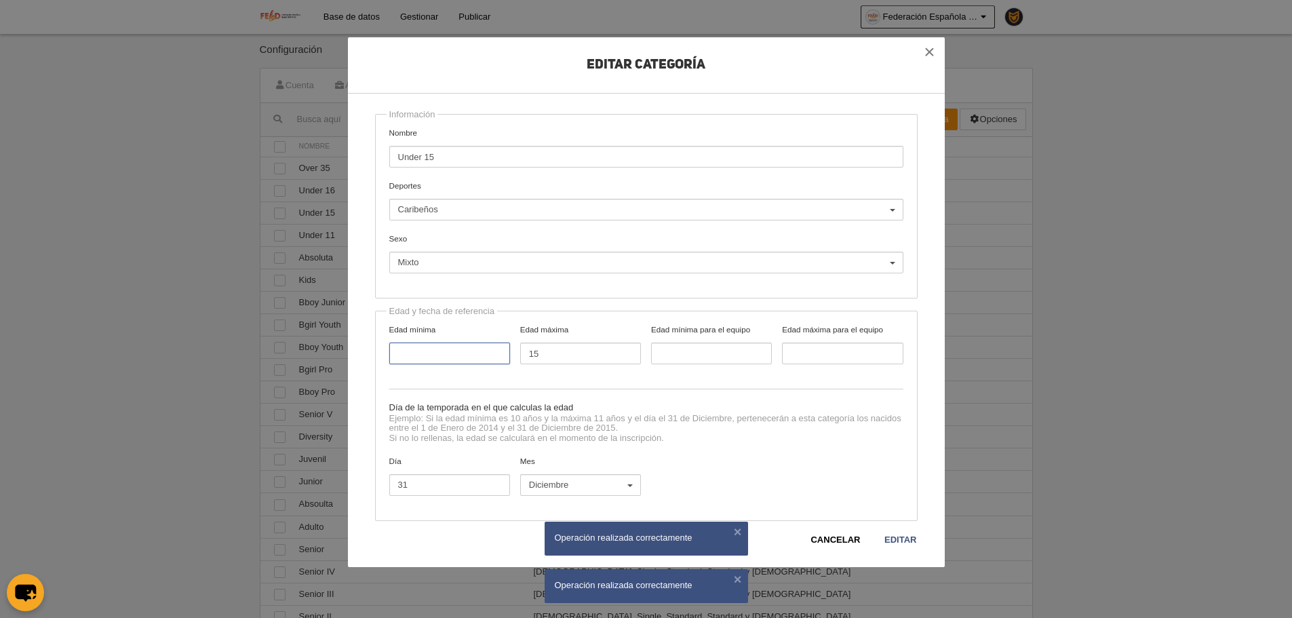
click at [425, 358] on input "Edad mínima" at bounding box center [449, 354] width 121 height 22
type input "1"
click at [910, 540] on link "Editar" at bounding box center [900, 540] width 33 height 14
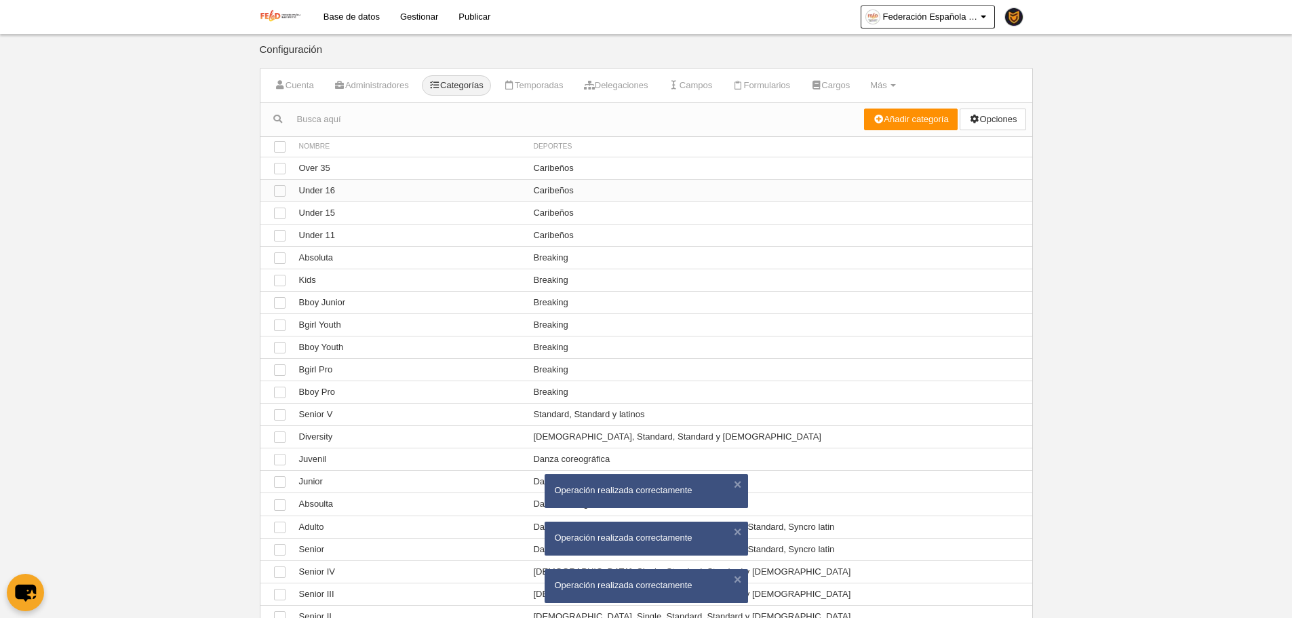
click at [351, 189] on td "Ver Under 16" at bounding box center [409, 190] width 235 height 22
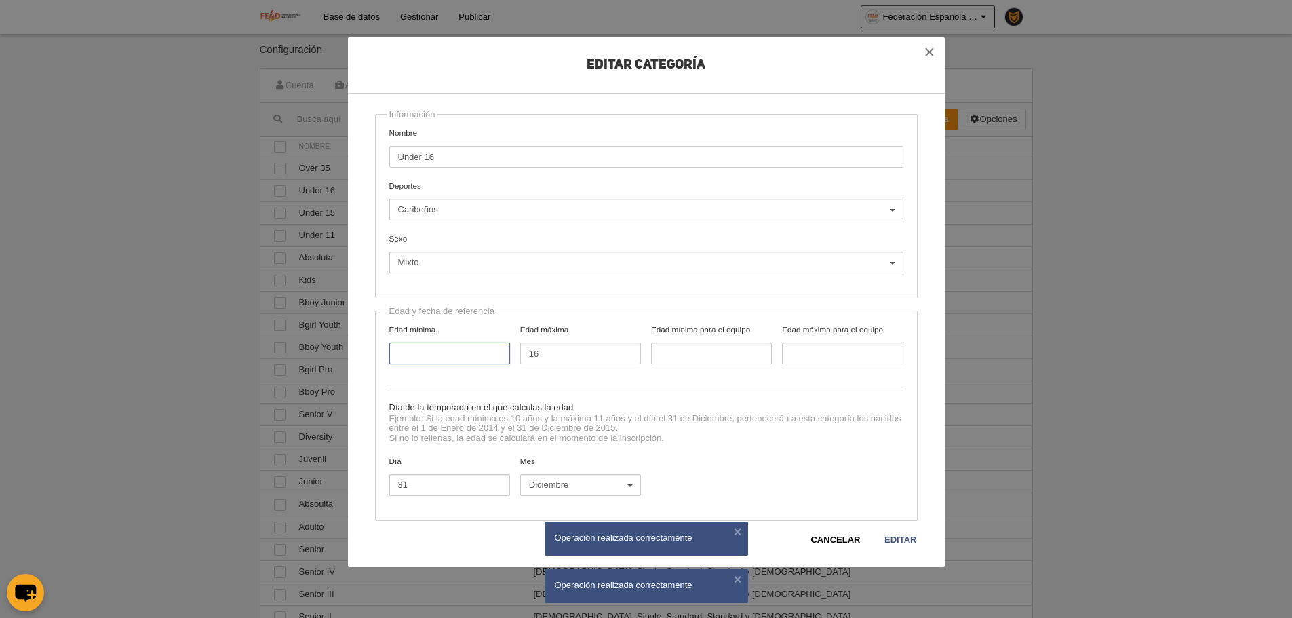
drag, startPoint x: 445, startPoint y: 349, endPoint x: 523, endPoint y: 376, distance: 82.4
click at [444, 349] on input "Edad mínima" at bounding box center [449, 354] width 121 height 22
type input "1"
click at [895, 539] on link "Editar" at bounding box center [900, 540] width 33 height 14
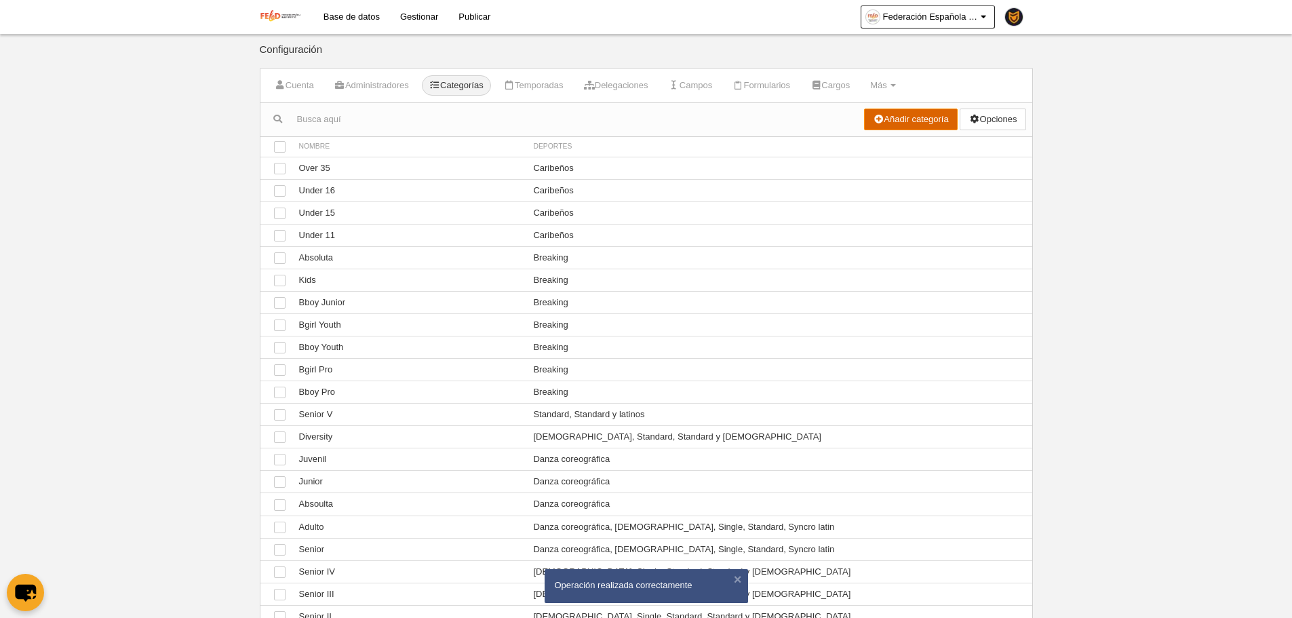
click at [924, 124] on link "Añadir categoría" at bounding box center [911, 120] width 94 height 22
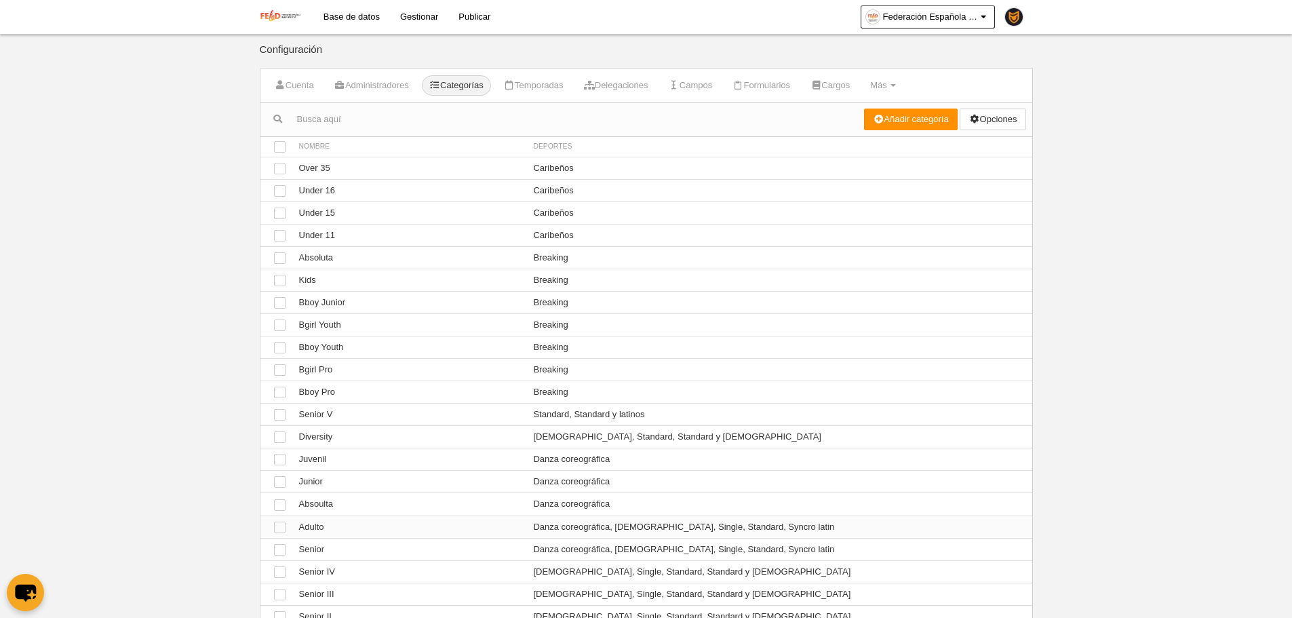
click at [351, 537] on td "Ver Adulto" at bounding box center [409, 527] width 235 height 22
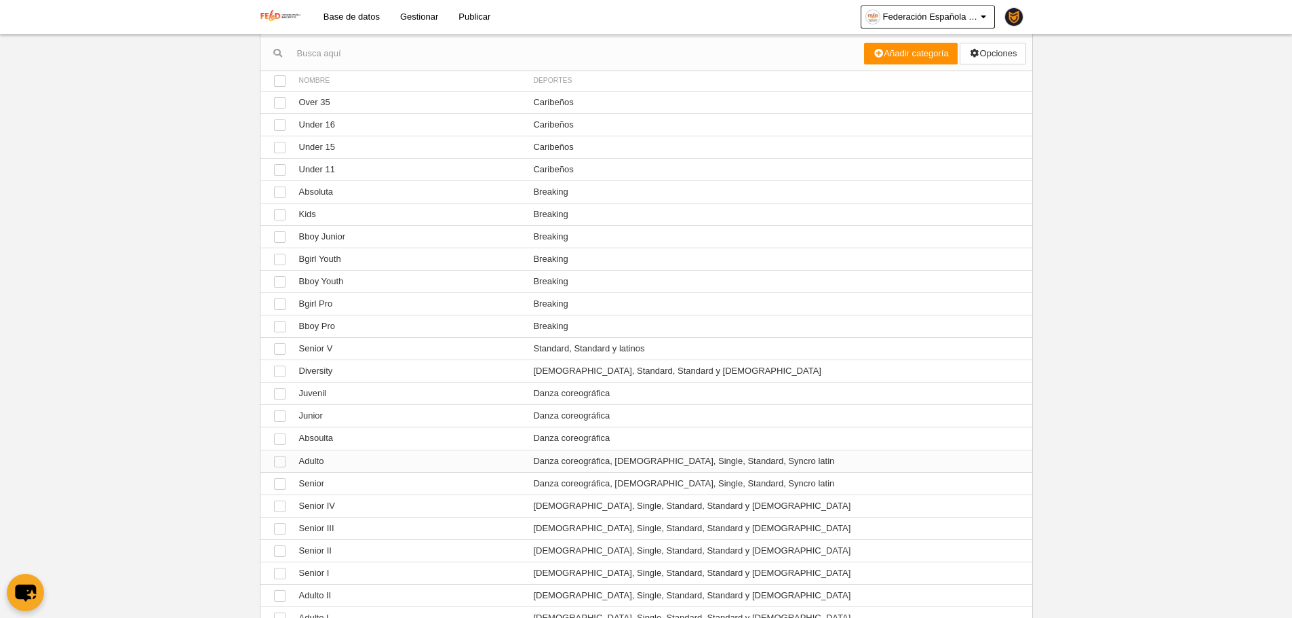
scroll to position [68, 0]
click at [350, 461] on td "Ver Adulto" at bounding box center [409, 459] width 235 height 22
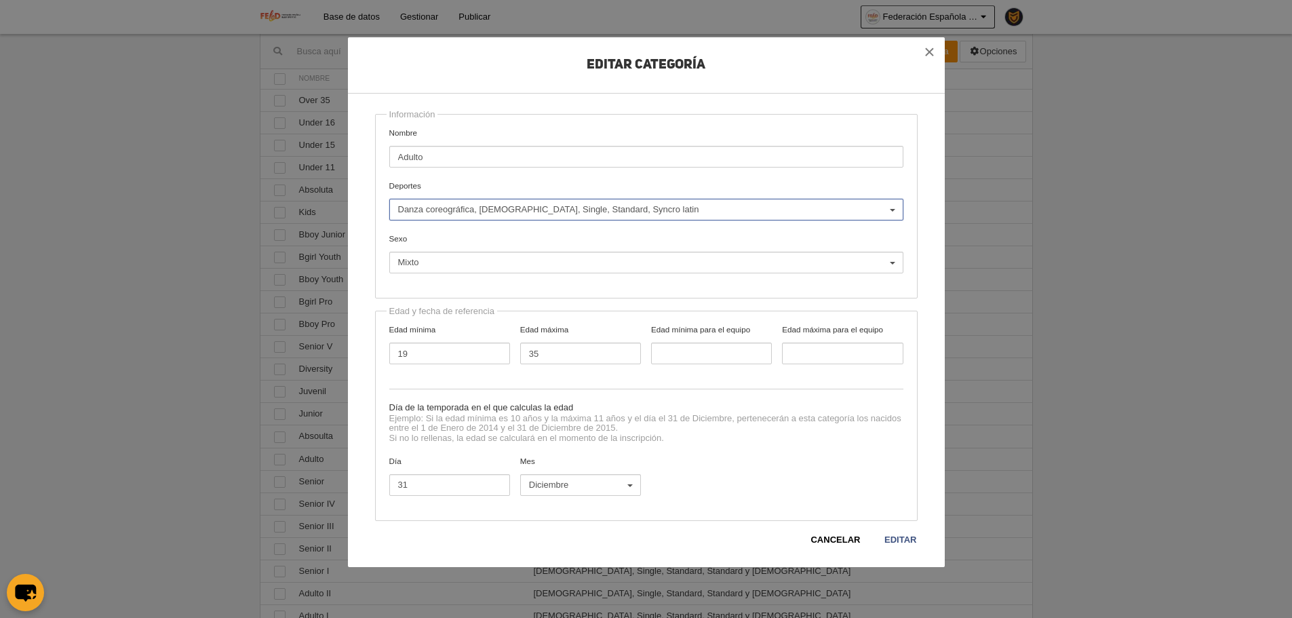
click at [487, 210] on span "Danza coreográfica, [DEMOGRAPHIC_DATA], Single, Standard, Syncro latin" at bounding box center [643, 210] width 490 height 12
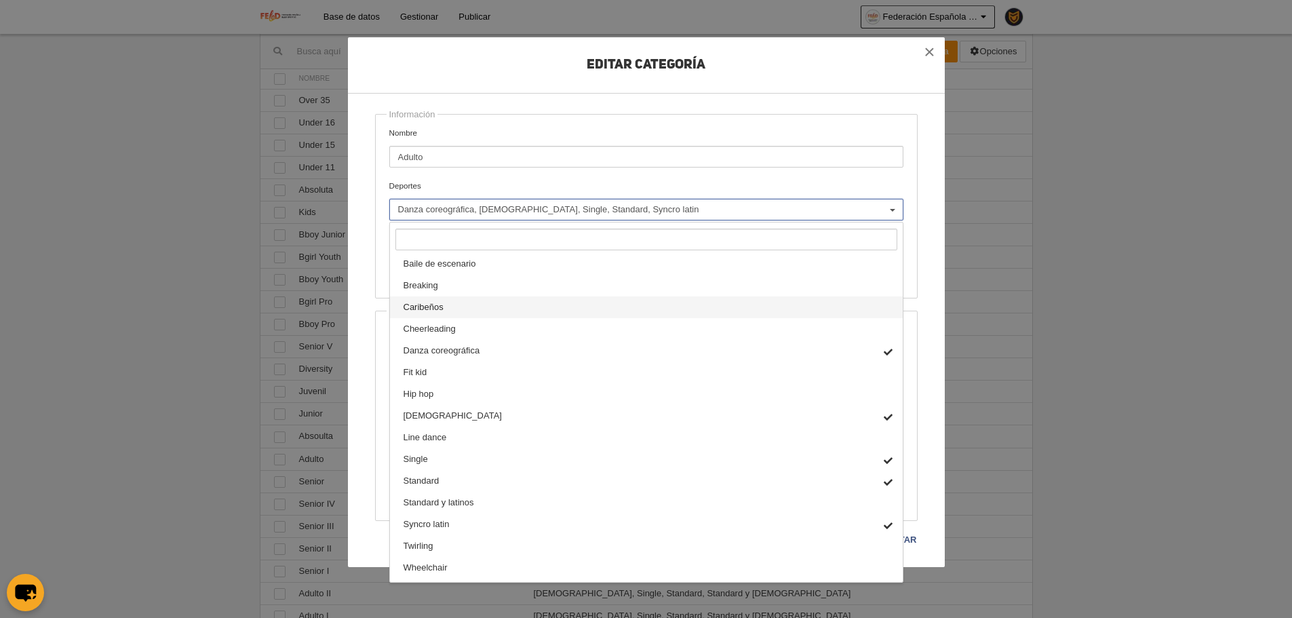
click at [473, 303] on link "Caribeños" at bounding box center [646, 307] width 513 height 22
click at [781, 123] on div "Información Nombre Adulto Deportes Baile de escenario Breaking Caribeños Cheerl…" at bounding box center [646, 206] width 543 height 185
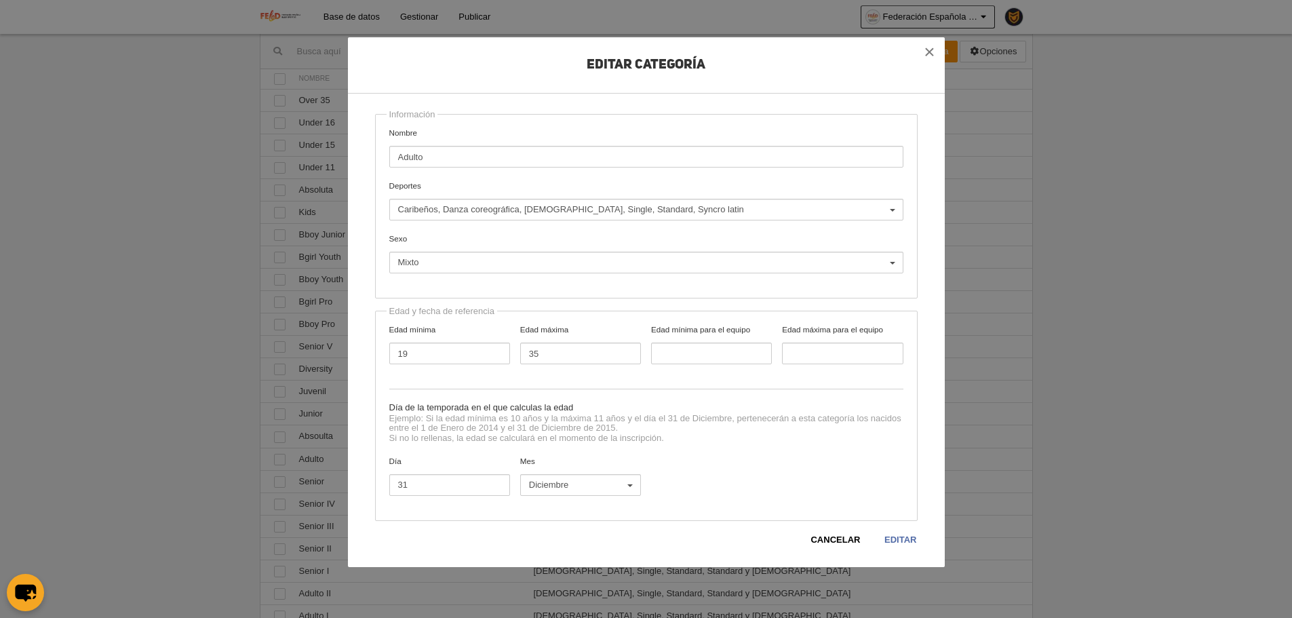
click at [906, 542] on link "Editar" at bounding box center [900, 540] width 33 height 14
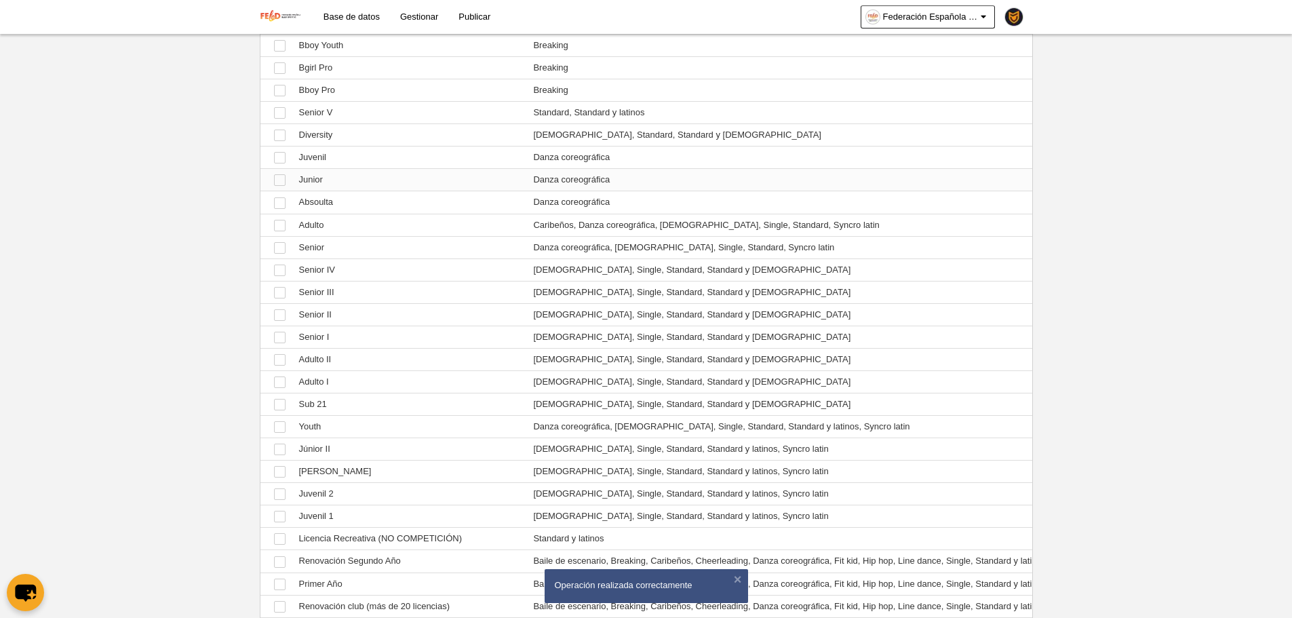
scroll to position [339, 0]
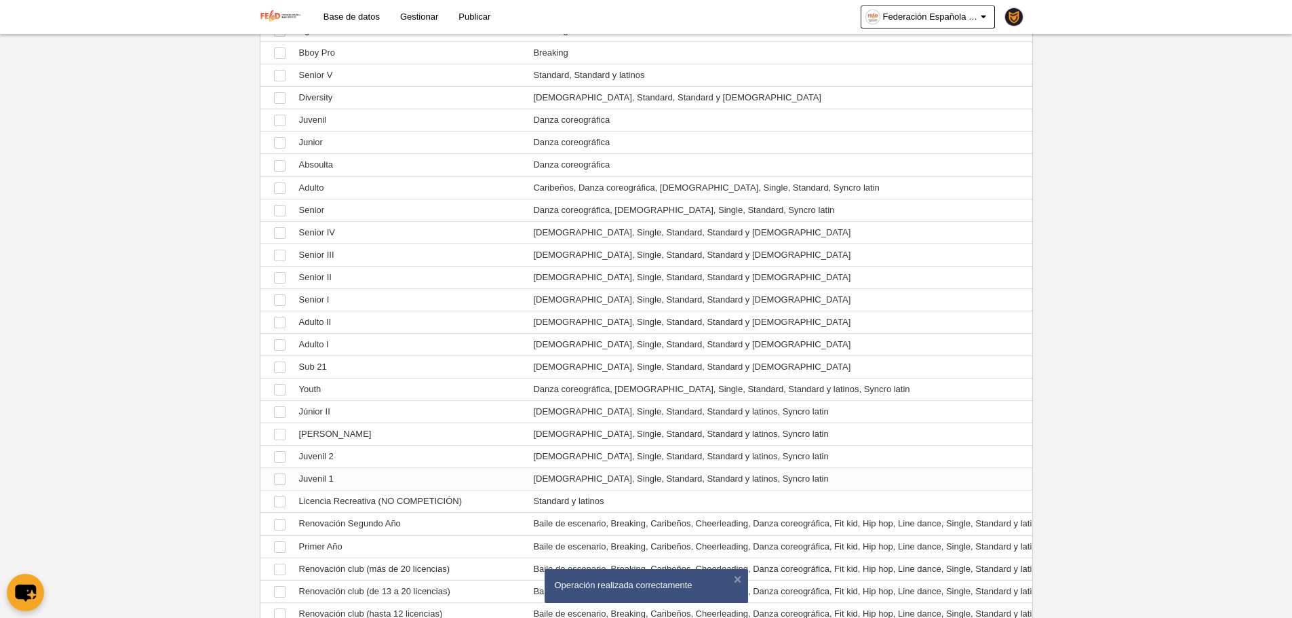
click at [366, 476] on td "Ver Juvenil 1" at bounding box center [409, 479] width 235 height 22
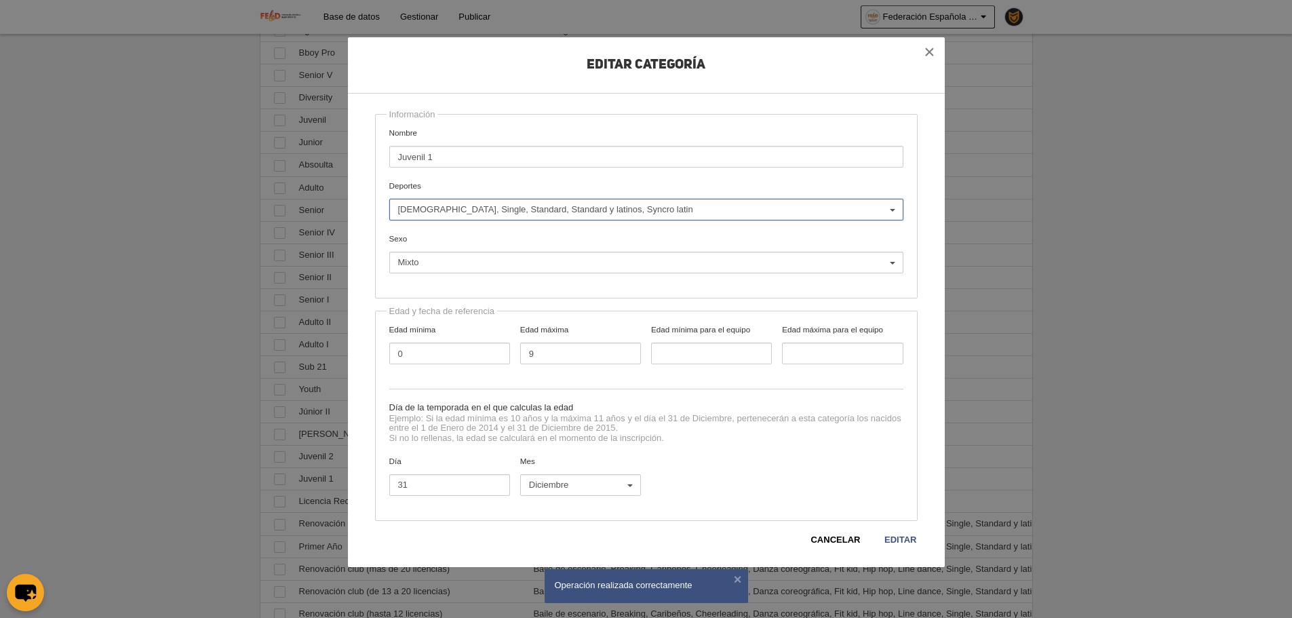
click at [501, 212] on span "[DEMOGRAPHIC_DATA], Single, Standard, Standard y latinos, Syncro latin" at bounding box center [643, 210] width 490 height 12
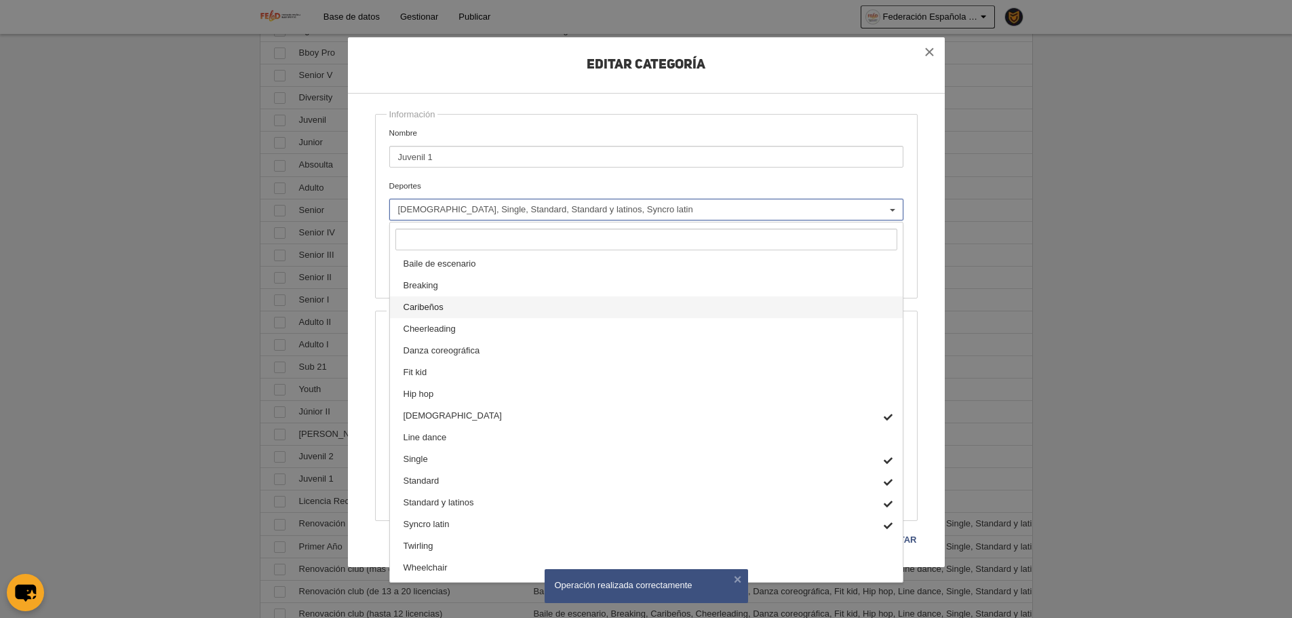
click at [458, 315] on link "Caribeños" at bounding box center [646, 307] width 513 height 22
click at [864, 115] on div "Información Nombre Juvenil 1 Deportes Baile de escenario Breaking Caribeños Che…" at bounding box center [646, 206] width 543 height 185
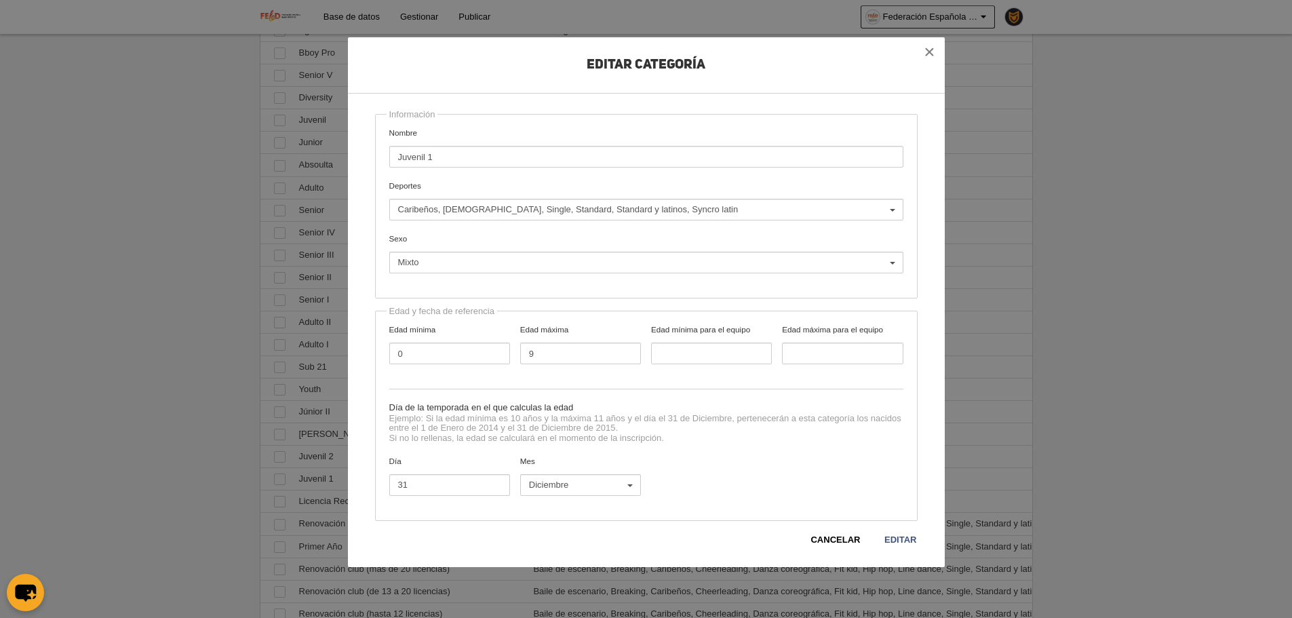
click at [906, 531] on div "Cancelar Editar" at bounding box center [646, 534] width 543 height 26
click at [902, 540] on link "Editar" at bounding box center [900, 540] width 33 height 14
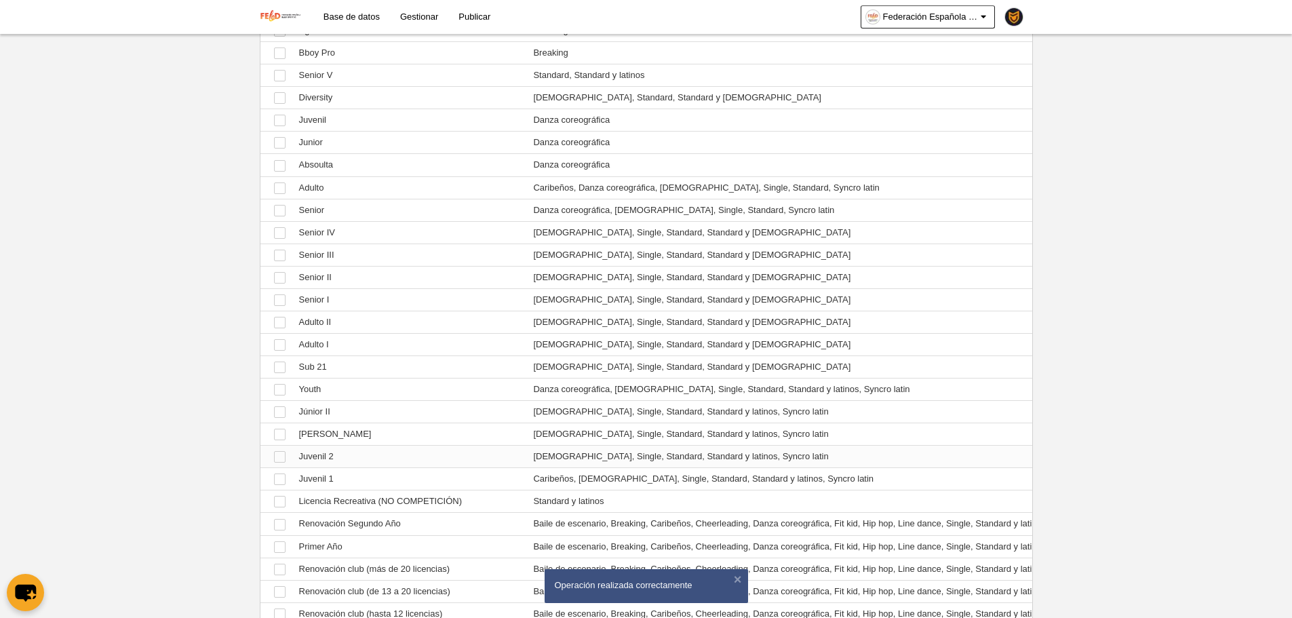
click at [341, 453] on td "Ver Juvenil 2" at bounding box center [409, 457] width 235 height 22
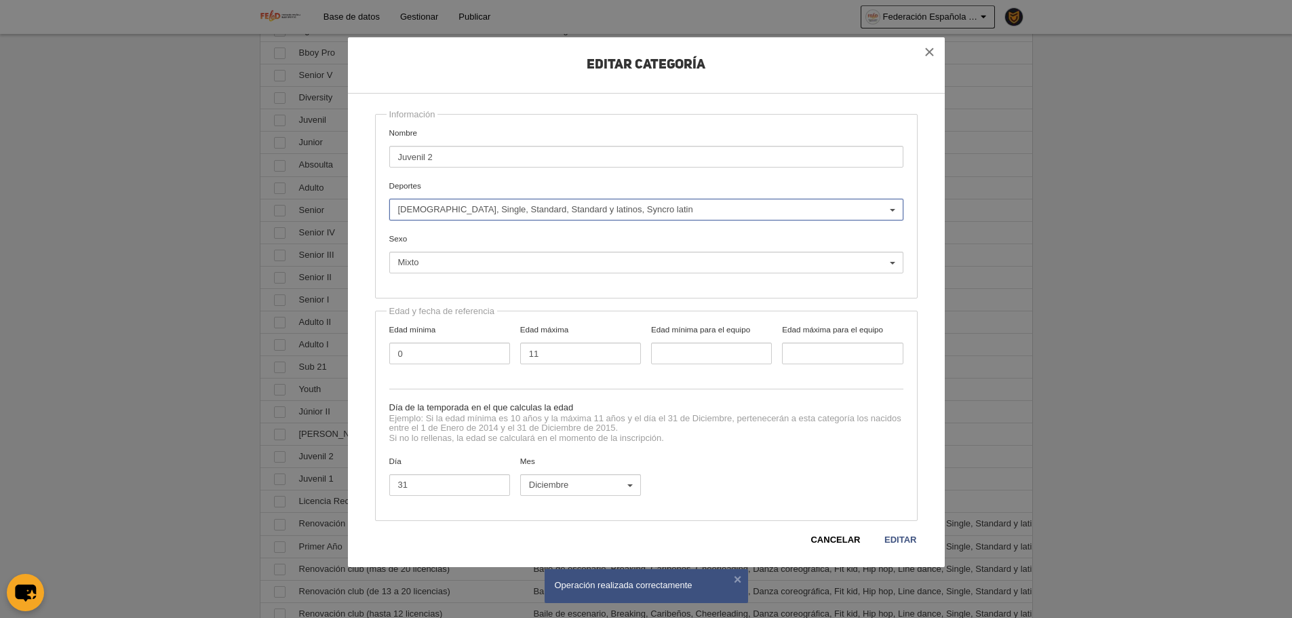
click at [519, 216] on span "[DEMOGRAPHIC_DATA], Single, Standard, Standard y latinos, Syncro latin" at bounding box center [643, 210] width 490 height 12
type input "c"
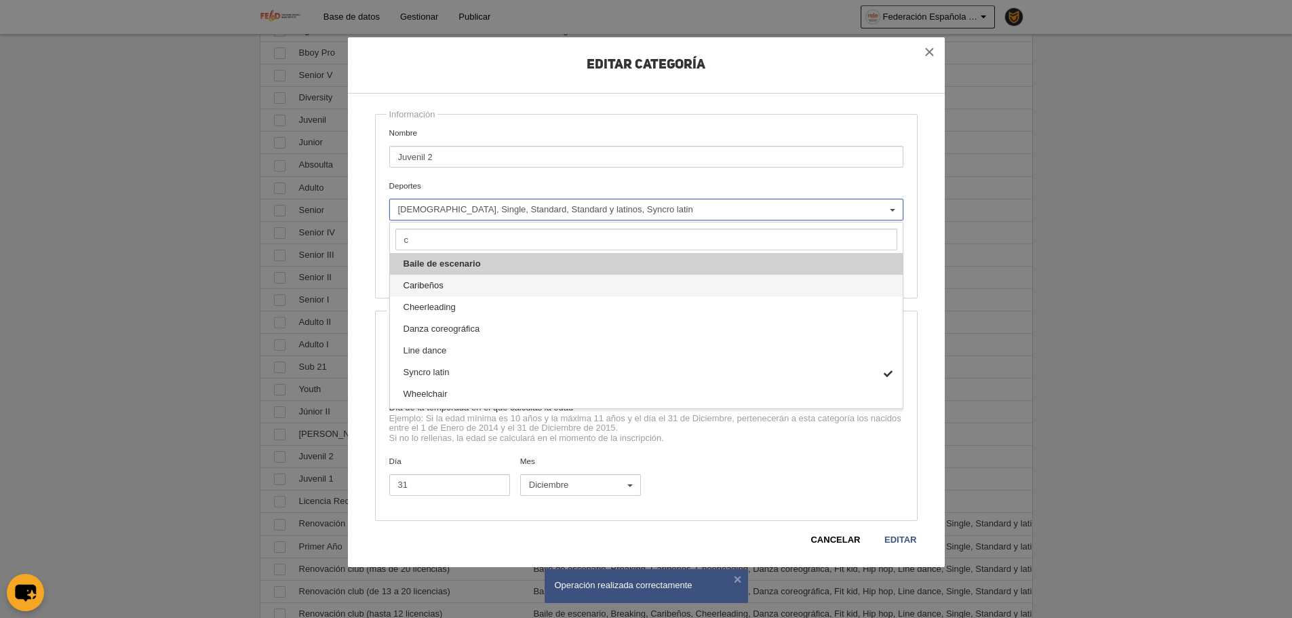
click at [482, 290] on link "Caribeños" at bounding box center [646, 286] width 513 height 22
click at [773, 97] on div "Editar Categoría Información Nombre Juvenil 2 Deportes Baile de escenario Break…" at bounding box center [646, 302] width 543 height 489
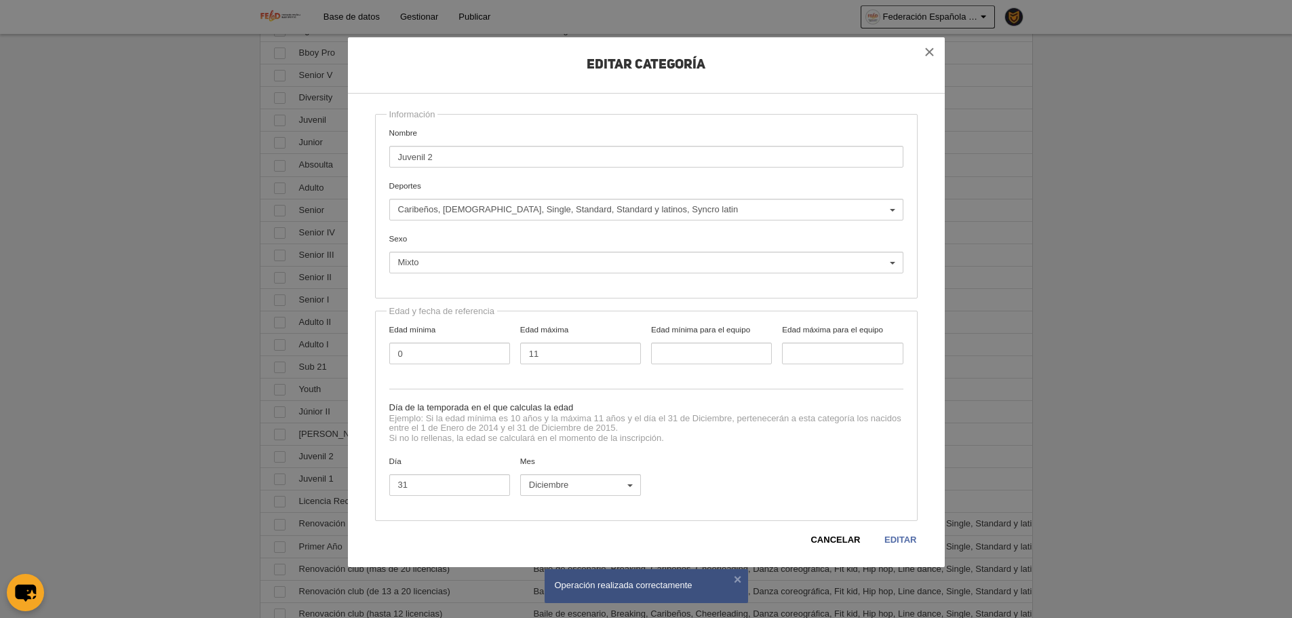
click at [893, 537] on link "Editar" at bounding box center [900, 540] width 33 height 14
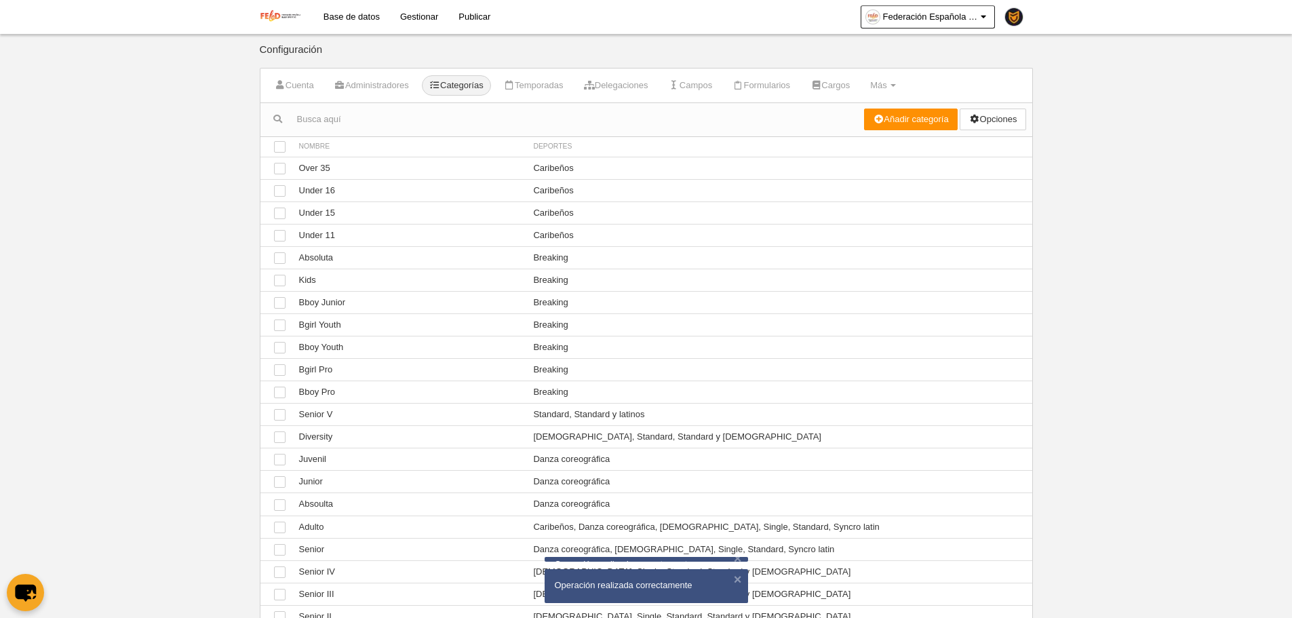
scroll to position [339, 0]
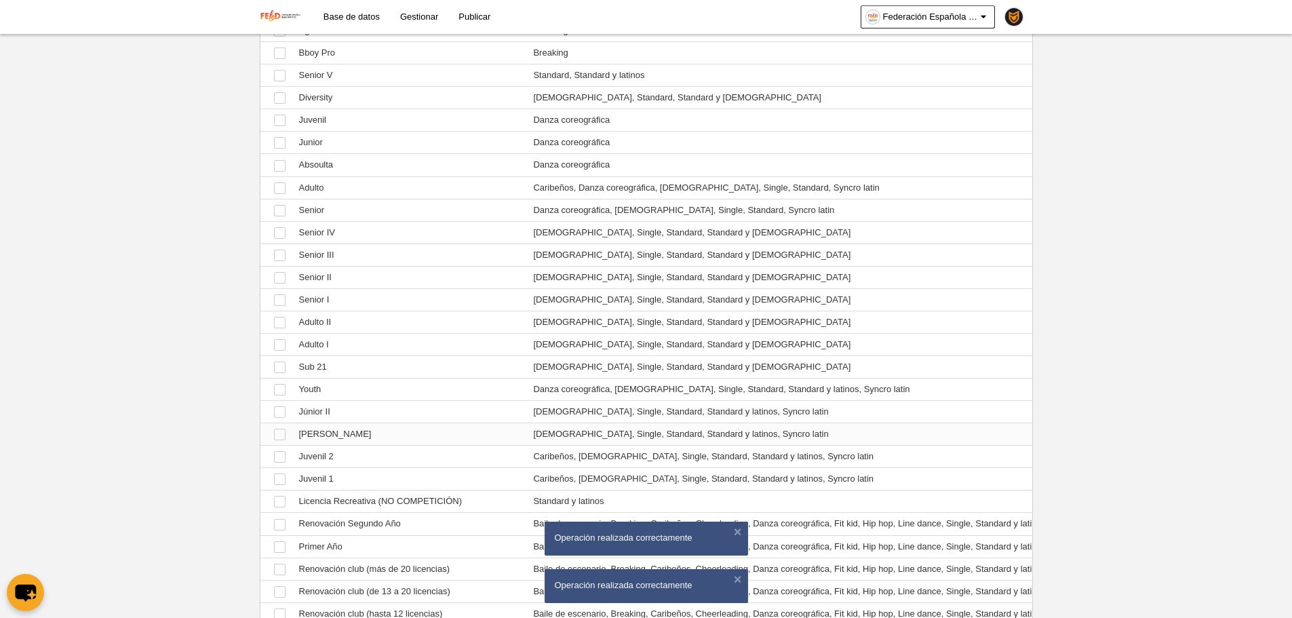
click at [355, 442] on td "Ver [PERSON_NAME]" at bounding box center [409, 434] width 235 height 22
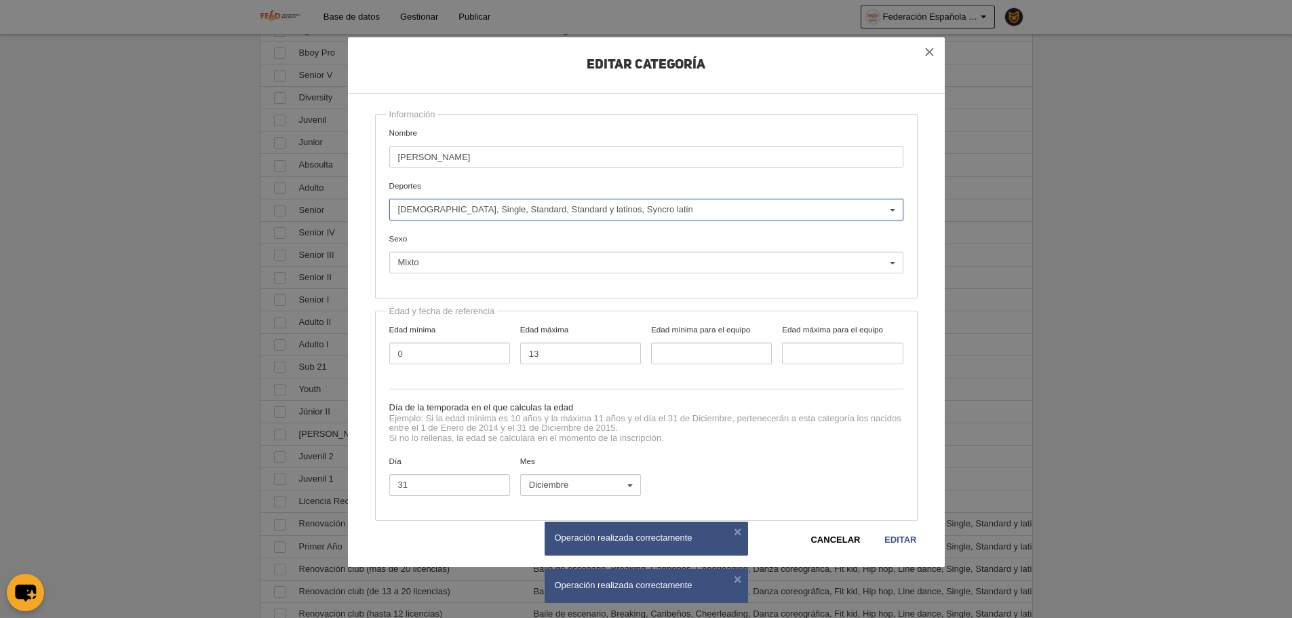
click at [503, 210] on span "[DEMOGRAPHIC_DATA], Single, Standard, Standard y latinos, Syncro latin" at bounding box center [643, 210] width 490 height 12
type input "c"
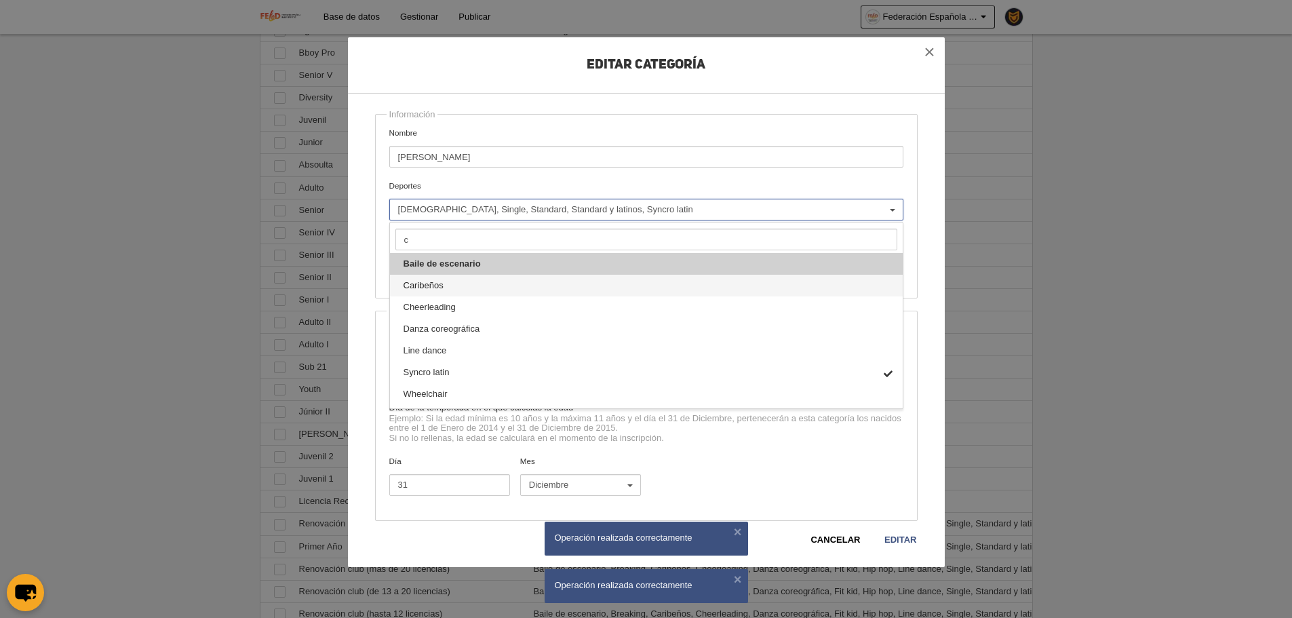
click at [478, 284] on link "Caribeños" at bounding box center [646, 286] width 513 height 22
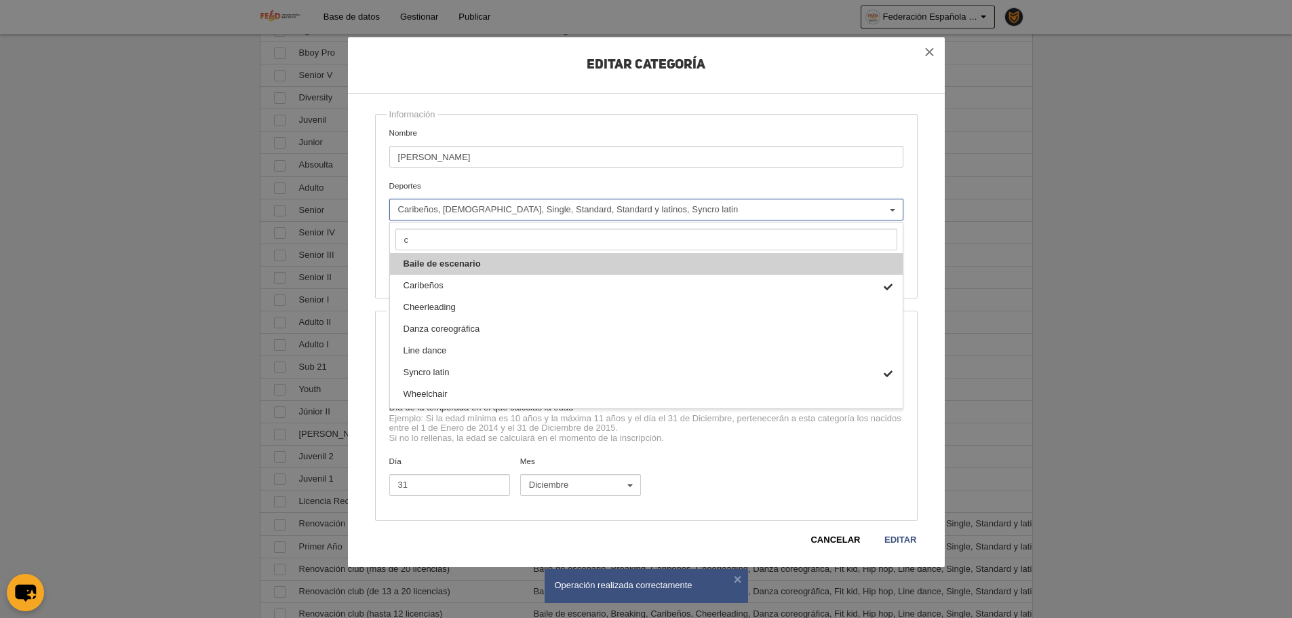
click at [765, 137] on label "Nombre Júnior I" at bounding box center [646, 147] width 514 height 41
click at [765, 146] on input "[PERSON_NAME]" at bounding box center [646, 157] width 514 height 22
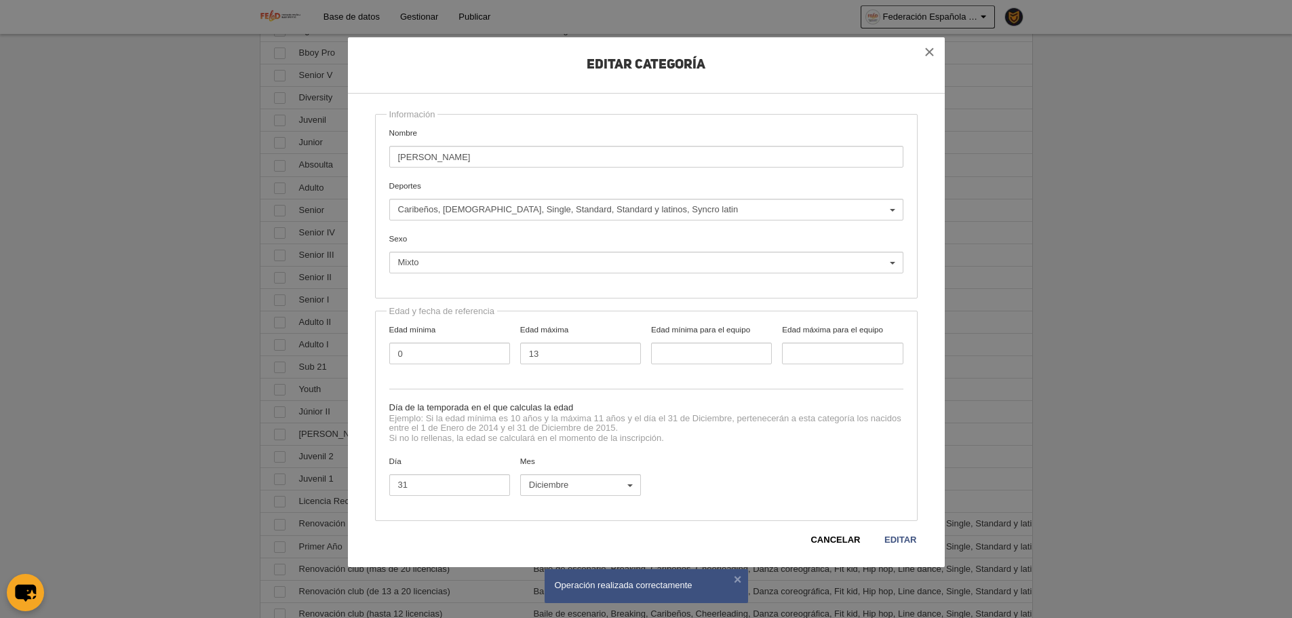
click at [901, 550] on div "Editar Categoría Información Nombre Júnior I Deportes Baile de escenario Breaki…" at bounding box center [646, 302] width 597 height 530
click at [899, 545] on link "Editar" at bounding box center [900, 540] width 33 height 14
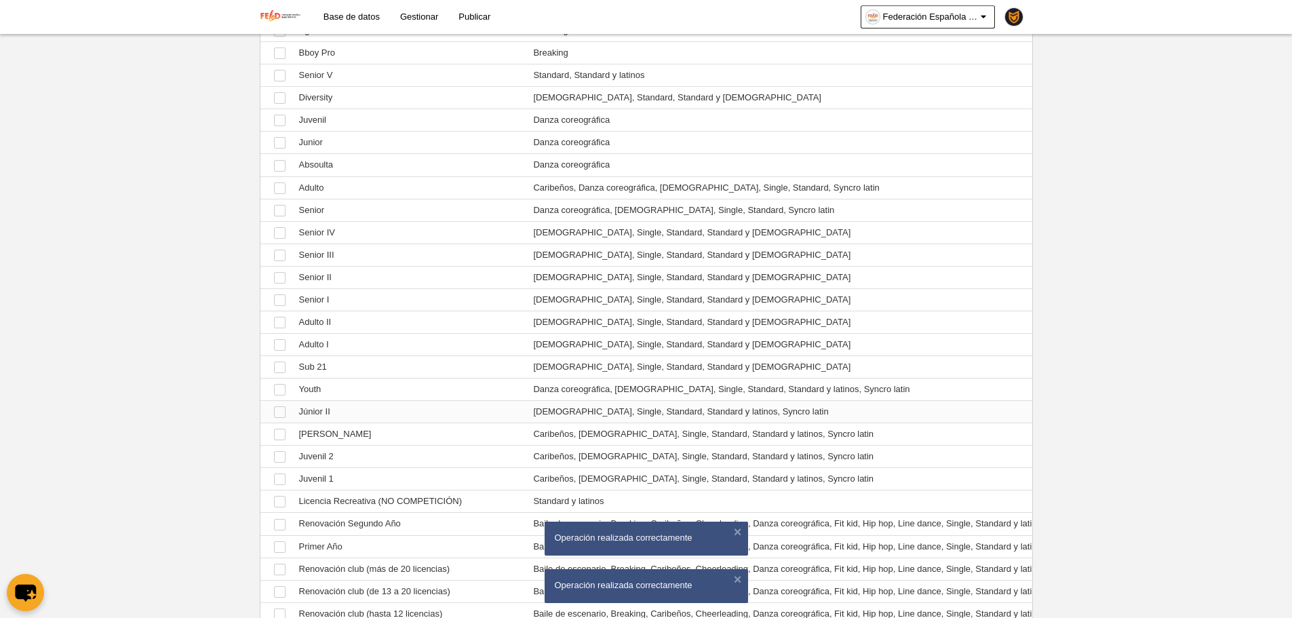
click at [347, 416] on td "Ver Júnior II" at bounding box center [409, 412] width 235 height 22
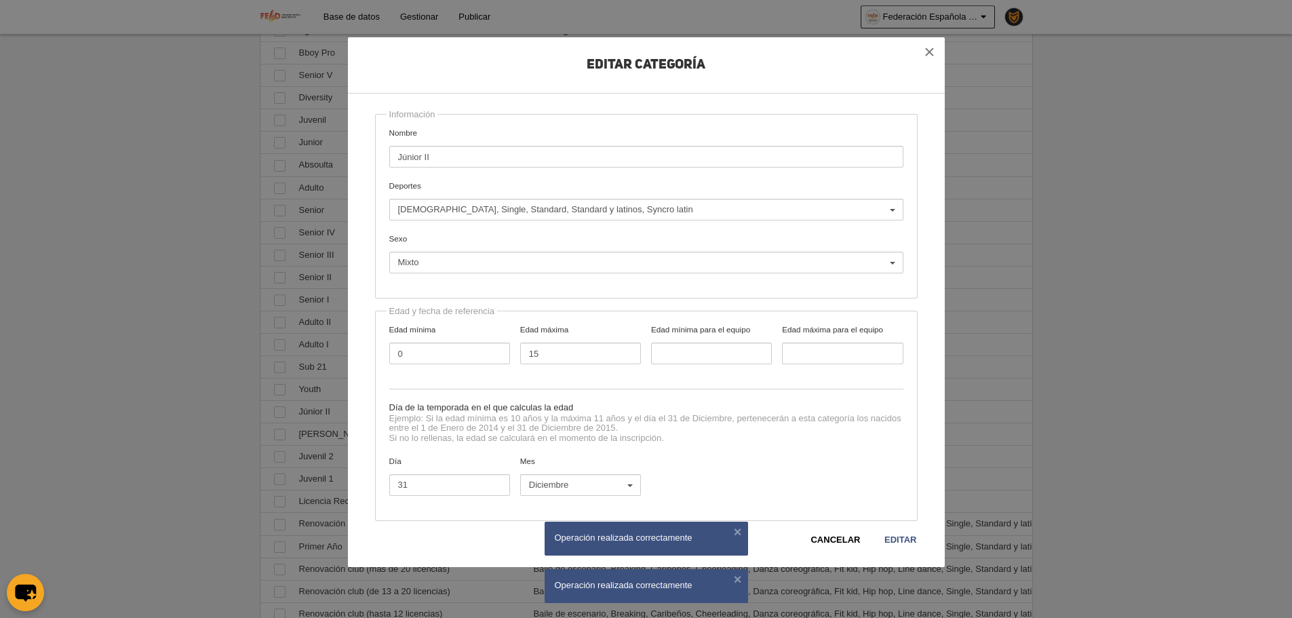
click at [547, 198] on label "Deportes Baile de escenario Breaking Caribeños Cheerleading Danza coreográfica …" at bounding box center [646, 200] width 514 height 41
click at [0, 0] on select "Baile de escenario Breaking Caribeños Cheerleading Danza coreográfica Fit kid H…" at bounding box center [0, 0] width 0 height 0
click at [550, 203] on button "[DEMOGRAPHIC_DATA], Single, Standard, Standard y latinos, Syncro latin" at bounding box center [646, 210] width 514 height 22
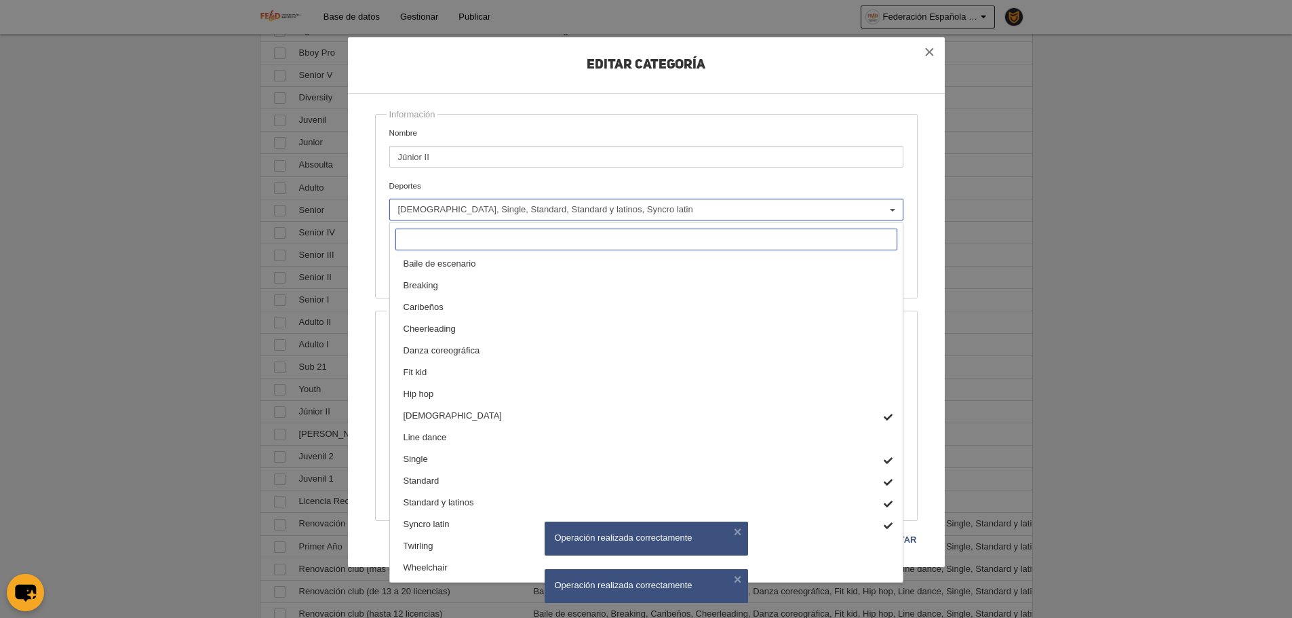
type input "c"
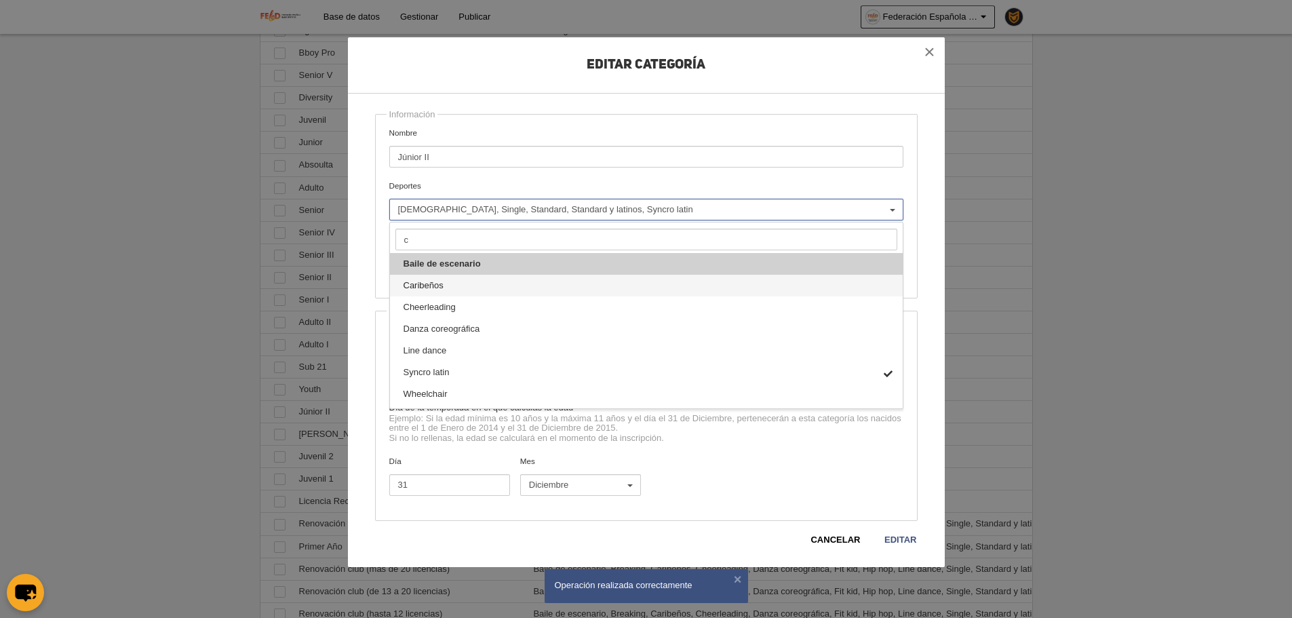
click at [501, 296] on ul "Baile de escenario Breaking Caribeños Cheerleading Danza coreográfica Fit kid H…" at bounding box center [646, 329] width 513 height 152
click at [0, 0] on select "Baile de escenario Breaking Caribeños Cheerleading Danza coreográfica Fit kid H…" at bounding box center [0, 0] width 0 height 0
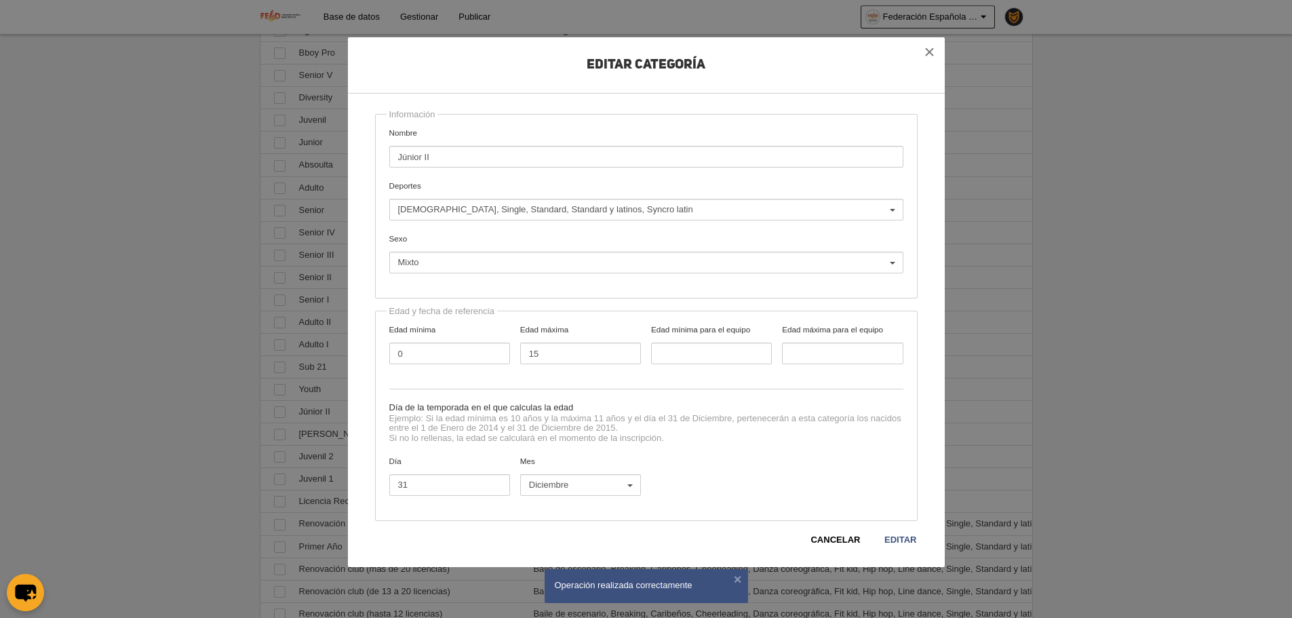
click at [668, 114] on div "Información Nombre Júnior II Deportes Baile de escenario Breaking Caribeños Che…" at bounding box center [646, 206] width 543 height 185
click at [923, 545] on div "Editar Categoría Información Nombre Júnior II Deportes Baile de escenario Break…" at bounding box center [646, 302] width 597 height 530
click at [911, 540] on link "Editar" at bounding box center [900, 540] width 33 height 14
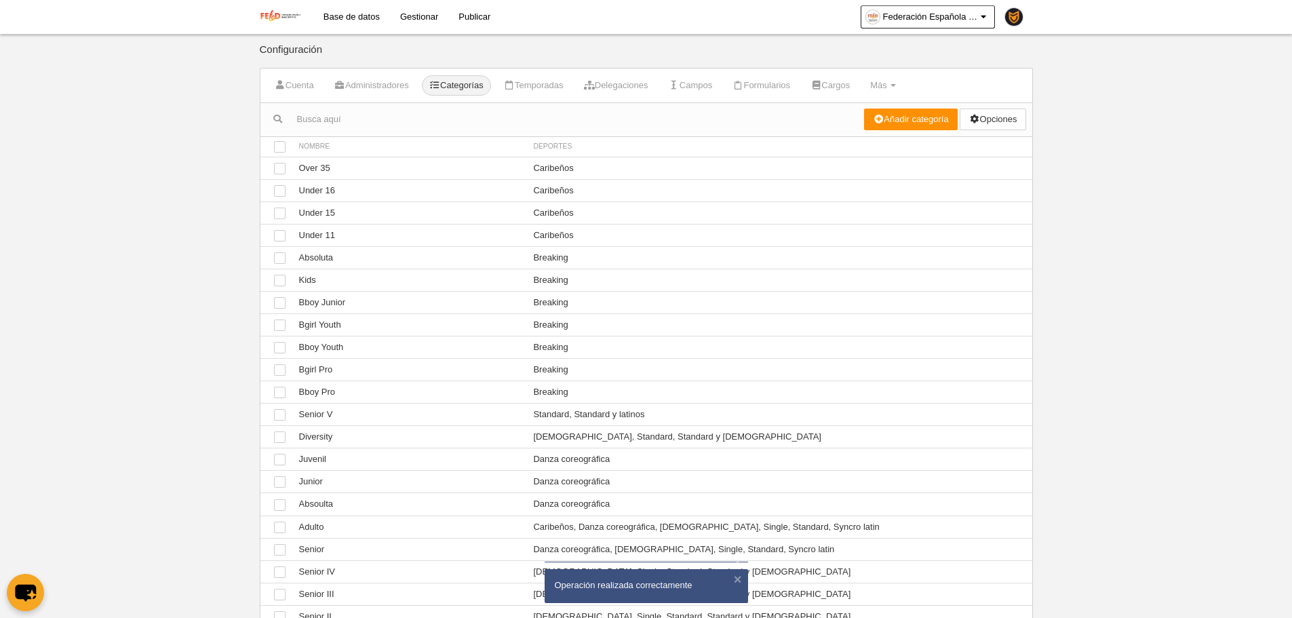
scroll to position [339, 0]
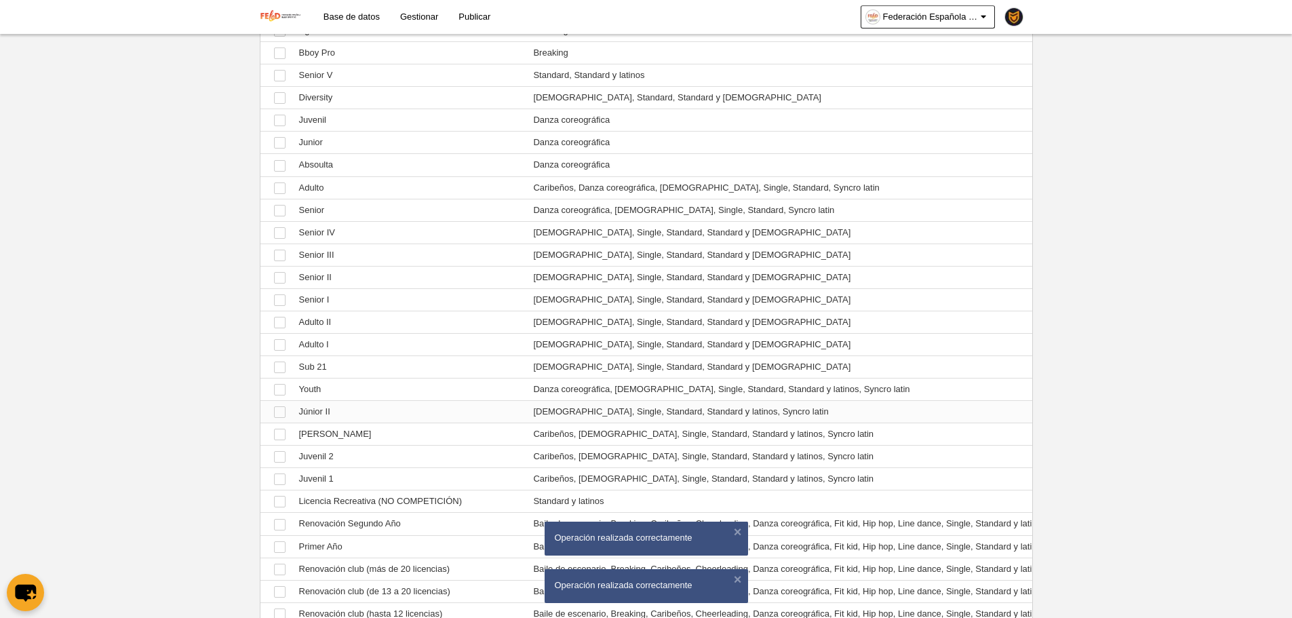
click at [378, 407] on td "Ver Júnior II" at bounding box center [409, 412] width 235 height 22
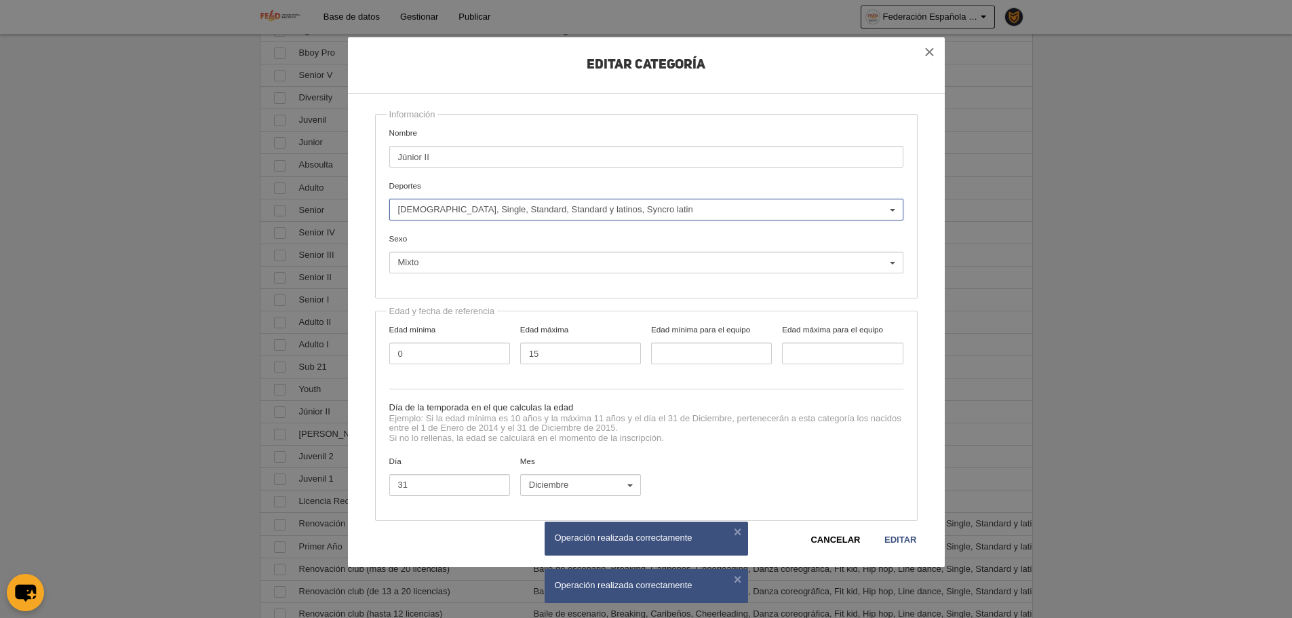
click at [512, 204] on span "[DEMOGRAPHIC_DATA], Single, Standard, Standard y latinos, Syncro latin" at bounding box center [643, 210] width 490 height 12
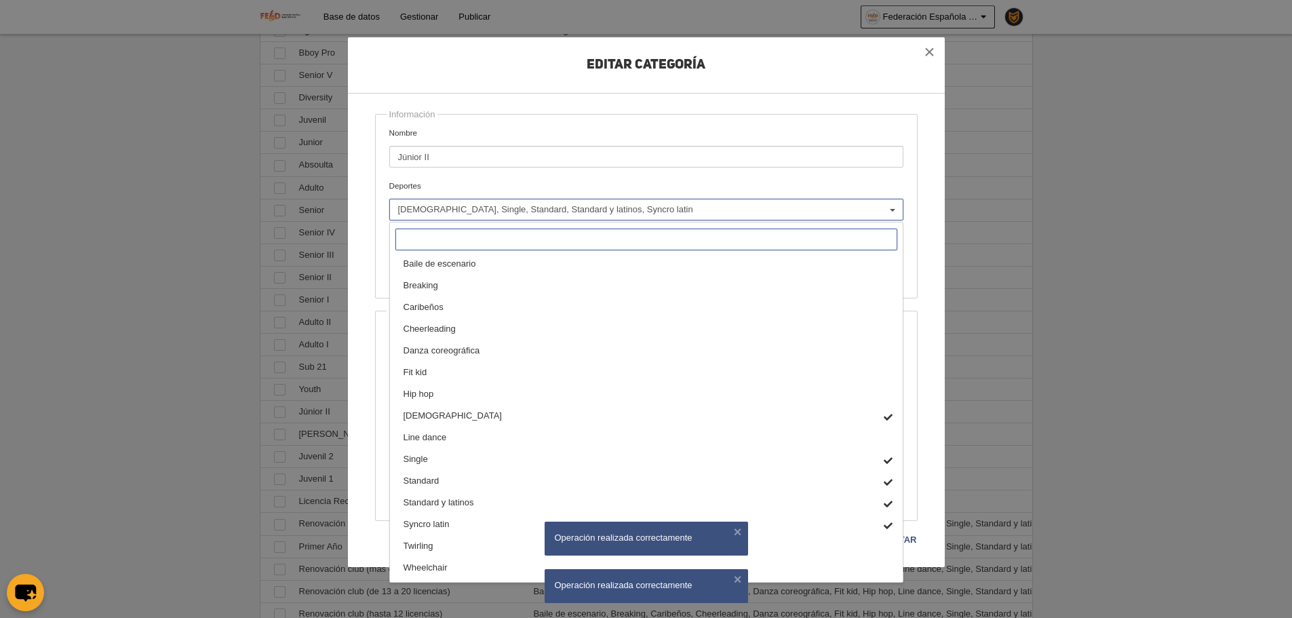
type input "c"
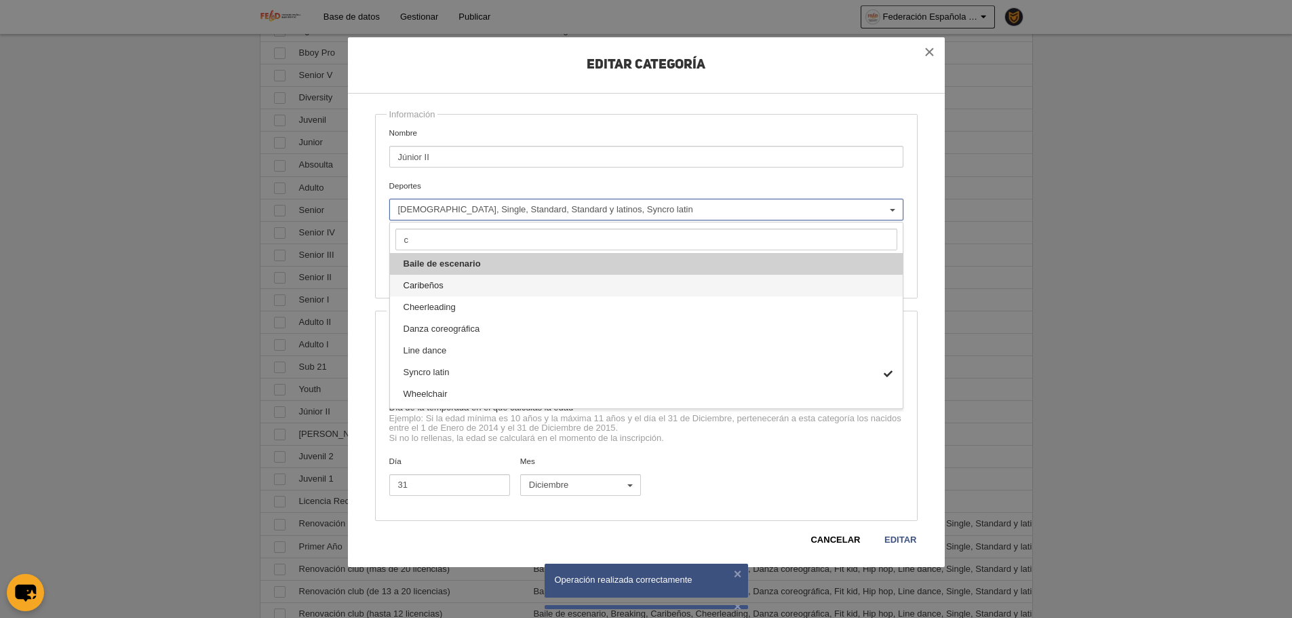
click at [454, 292] on link "Caribeños" at bounding box center [646, 286] width 513 height 22
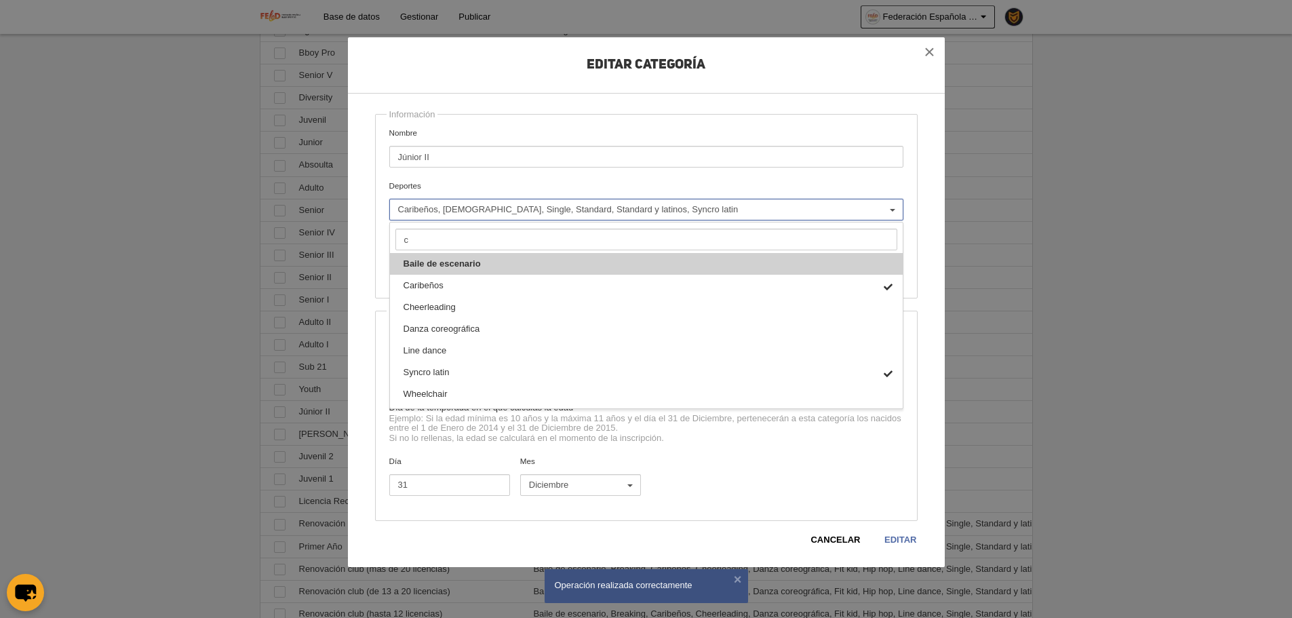
click at [911, 537] on link "Editar" at bounding box center [900, 540] width 33 height 14
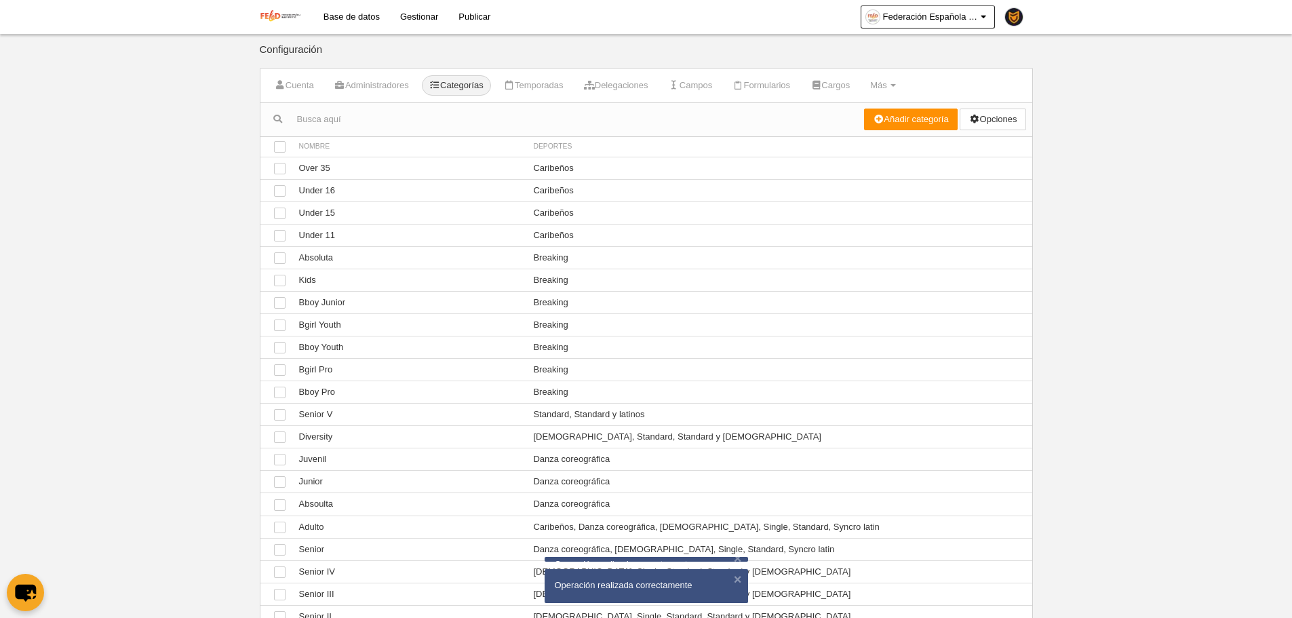
scroll to position [339, 0]
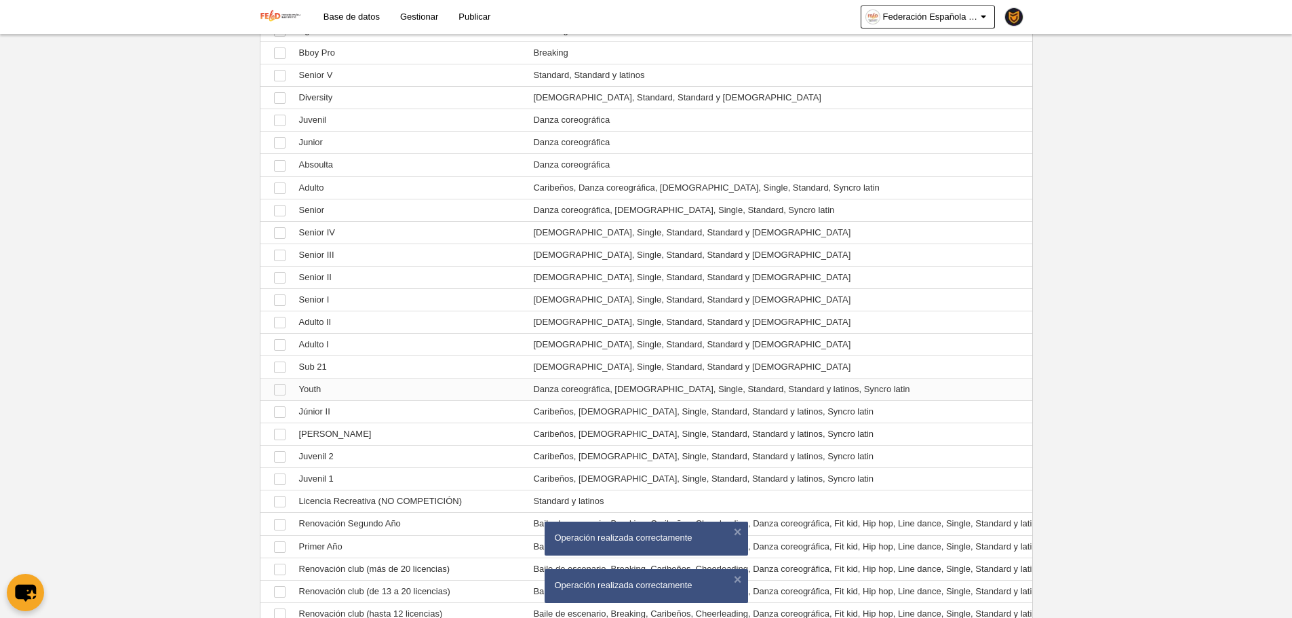
click at [389, 389] on td "Ver Youth" at bounding box center [409, 390] width 235 height 22
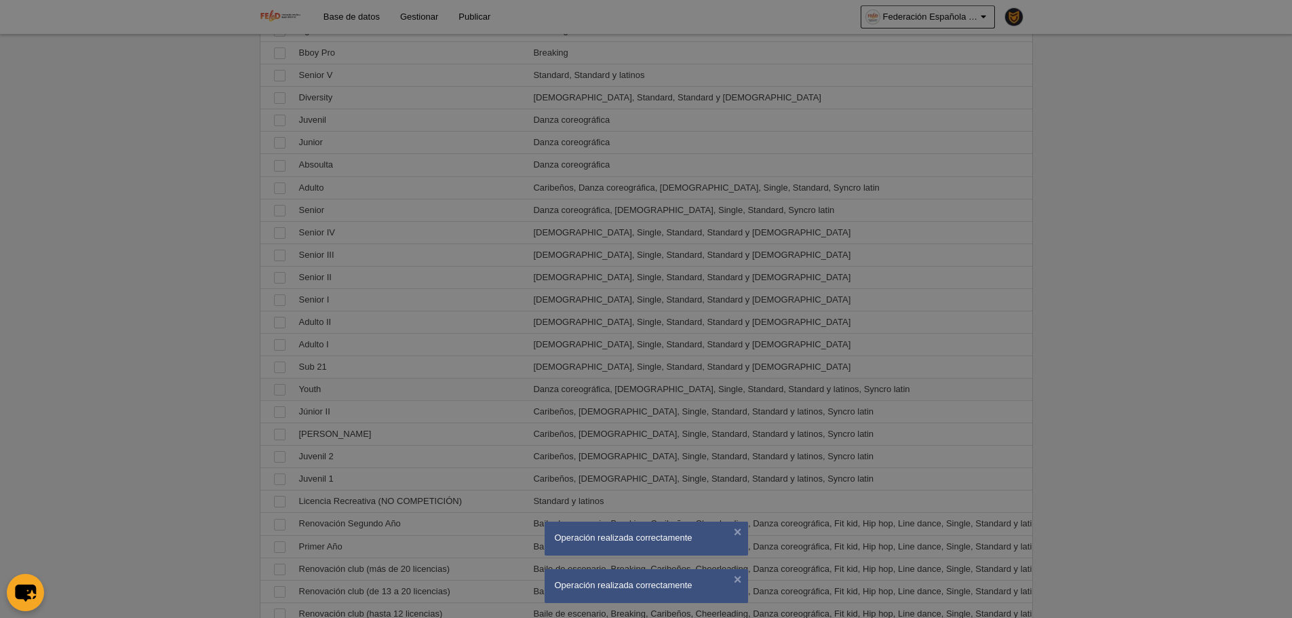
scroll to position [0, 0]
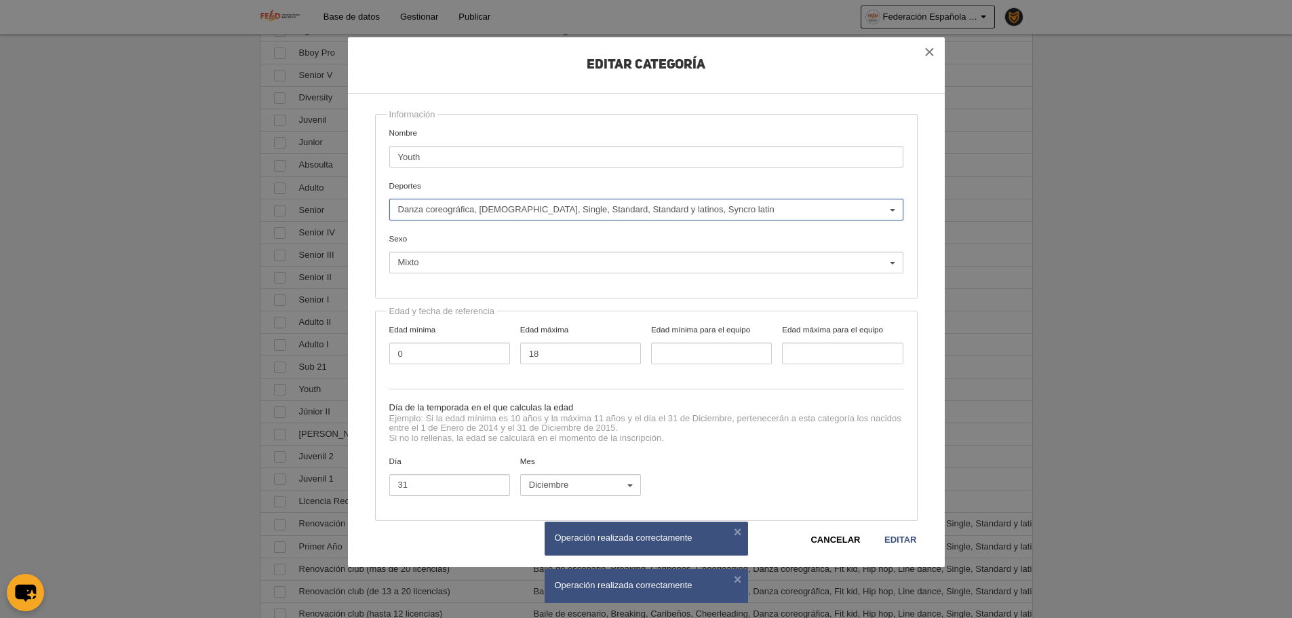
click at [457, 201] on button "Danza coreográfica, [DEMOGRAPHIC_DATA], Single, Standard, Standard y latinos, S…" at bounding box center [646, 210] width 514 height 22
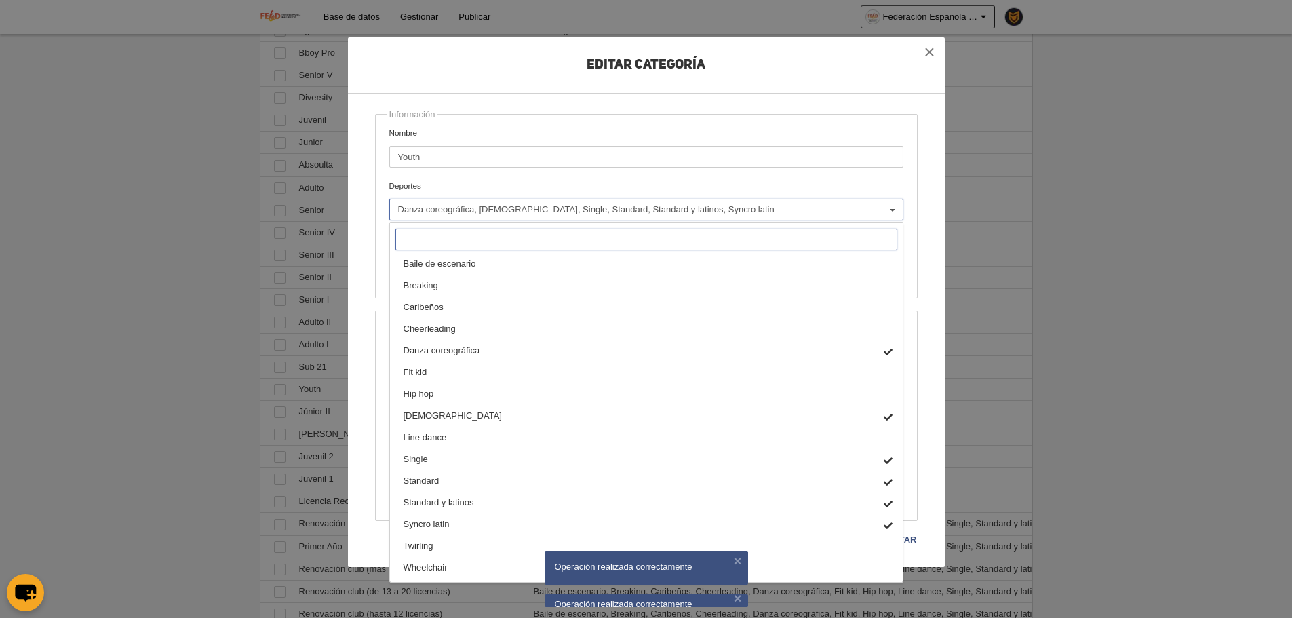
type input "c"
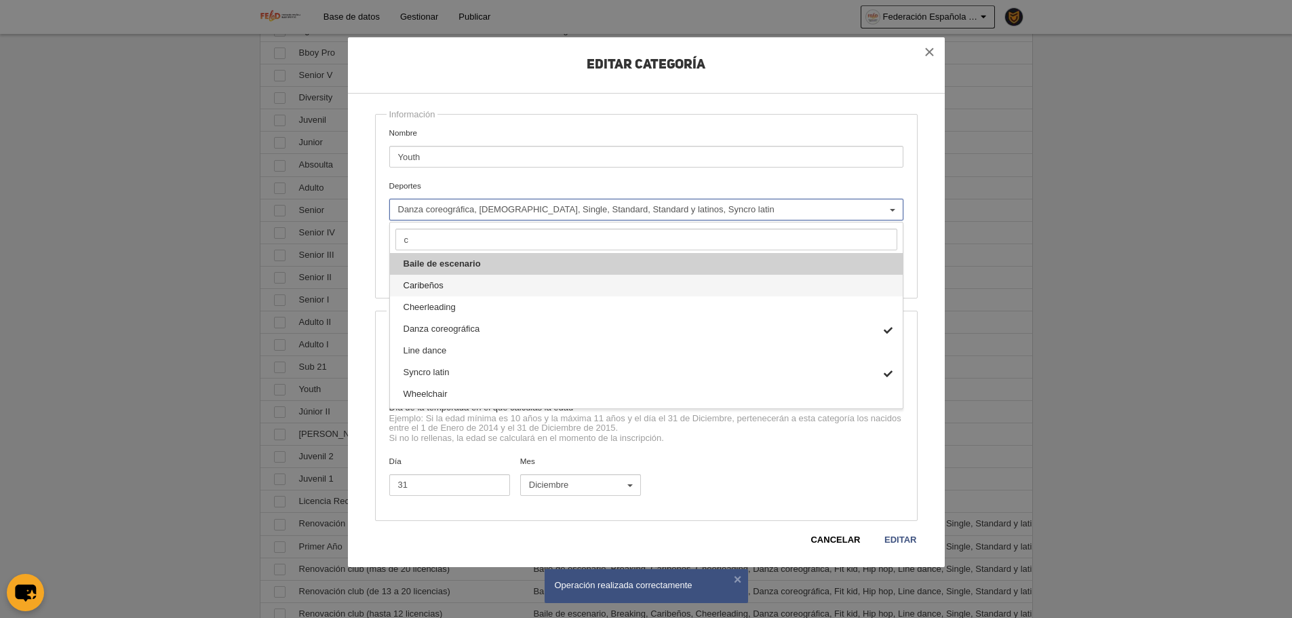
click at [462, 282] on link "Caribeños" at bounding box center [646, 286] width 513 height 22
click at [895, 539] on link "Editar" at bounding box center [900, 540] width 33 height 14
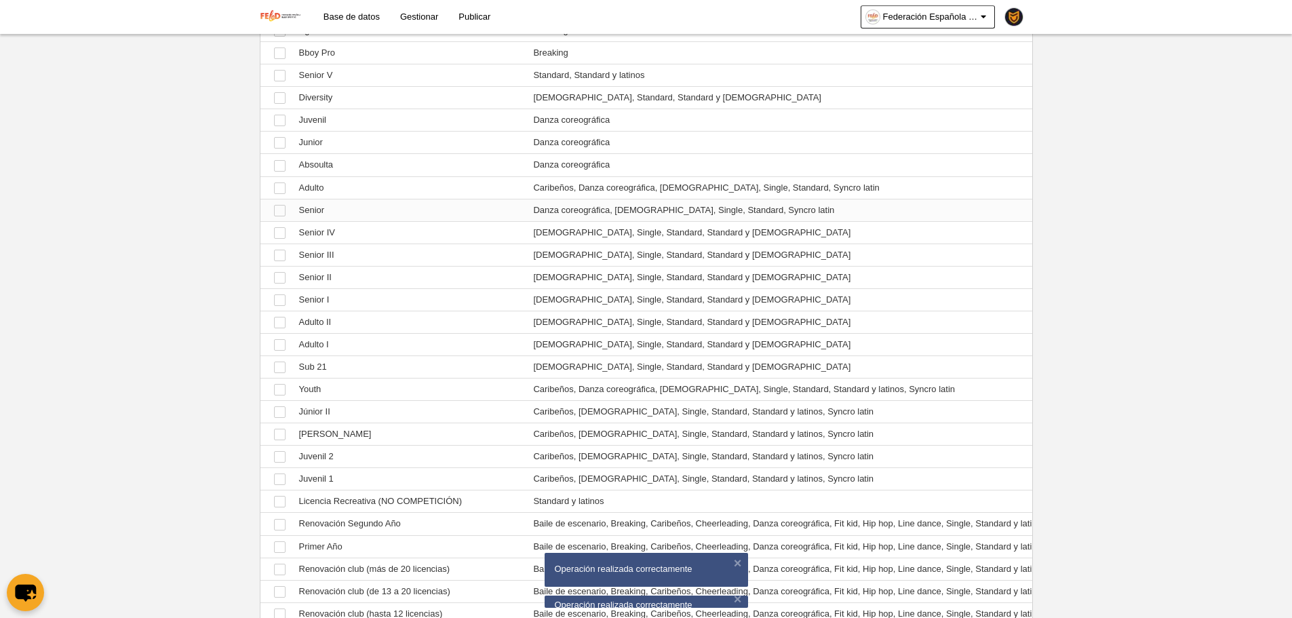
click at [314, 218] on td "Ver Senior" at bounding box center [409, 210] width 235 height 22
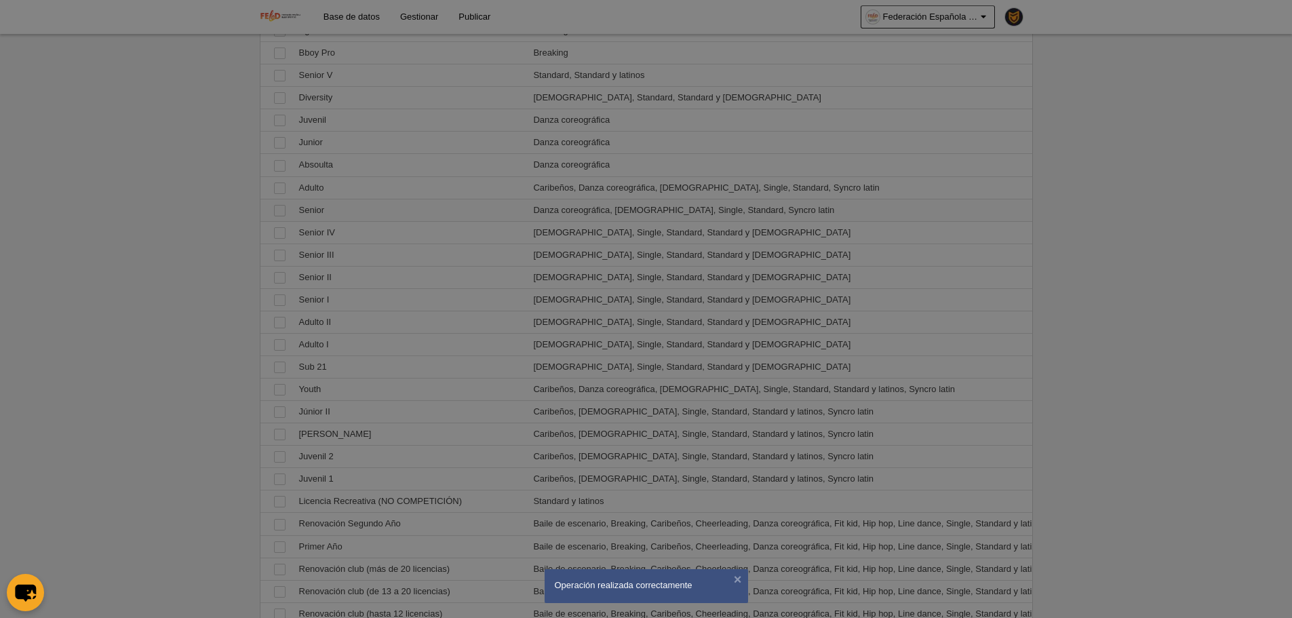
scroll to position [0, 0]
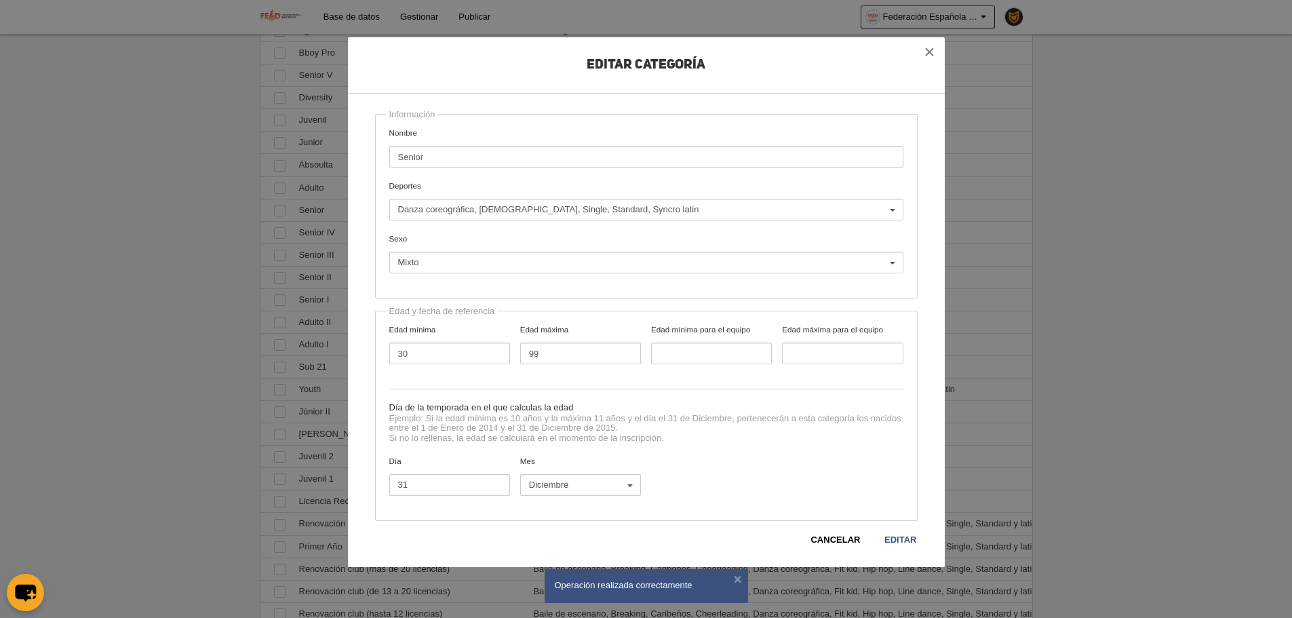
click at [501, 156] on input "Senior" at bounding box center [646, 157] width 514 height 22
click at [410, 204] on span "Danza coreográfica, [DEMOGRAPHIC_DATA], Single, Standard, Syncro latin" at bounding box center [643, 210] width 490 height 12
type input "c"
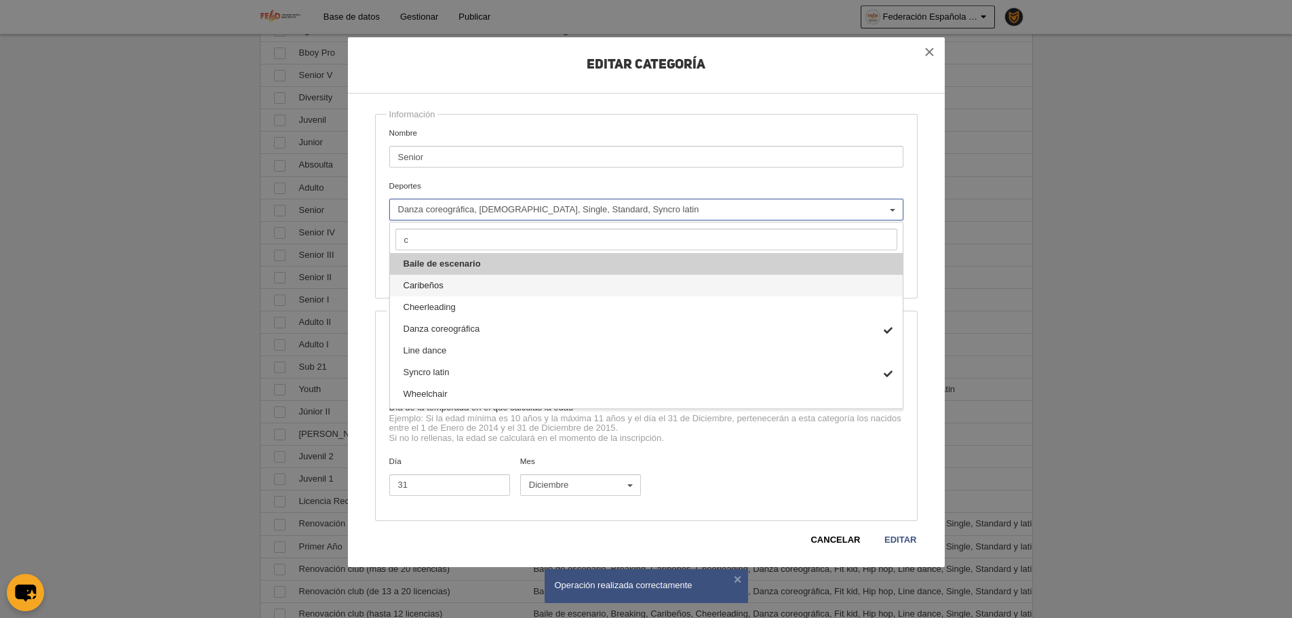
click at [441, 282] on span "Caribeños" at bounding box center [424, 286] width 40 height 12
click at [902, 541] on link "Editar" at bounding box center [900, 540] width 33 height 14
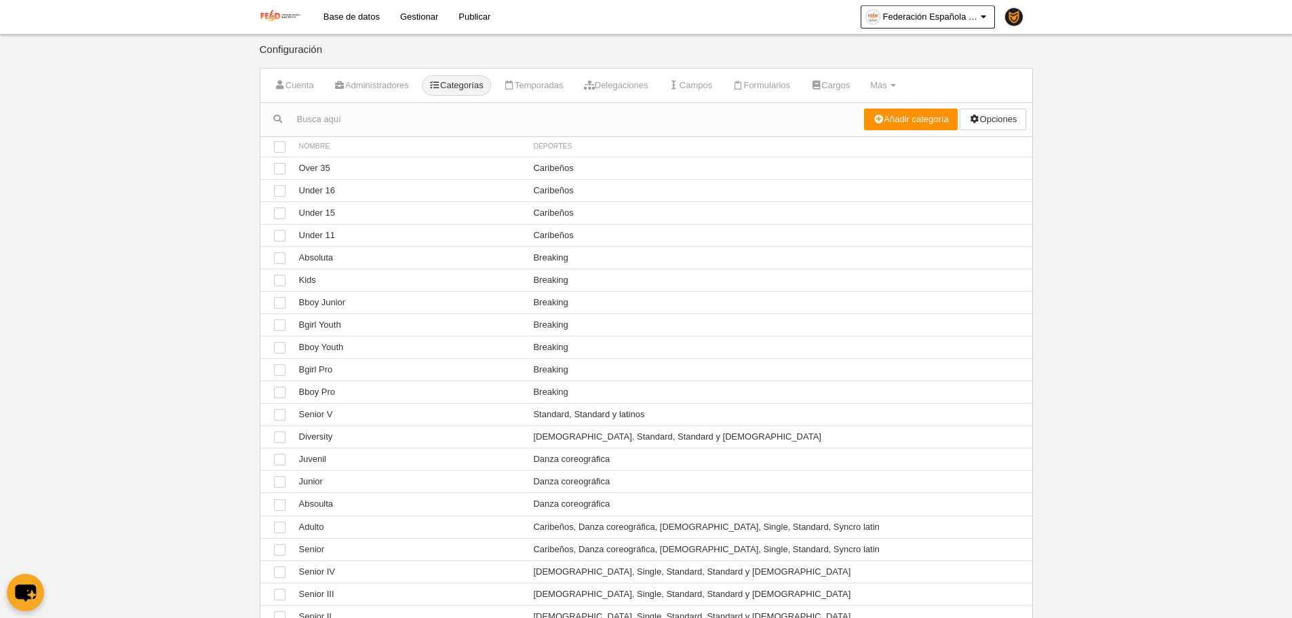
click at [408, 20] on link "Gestionar" at bounding box center [419, 17] width 58 height 34
